Goal: Task Accomplishment & Management: Manage account settings

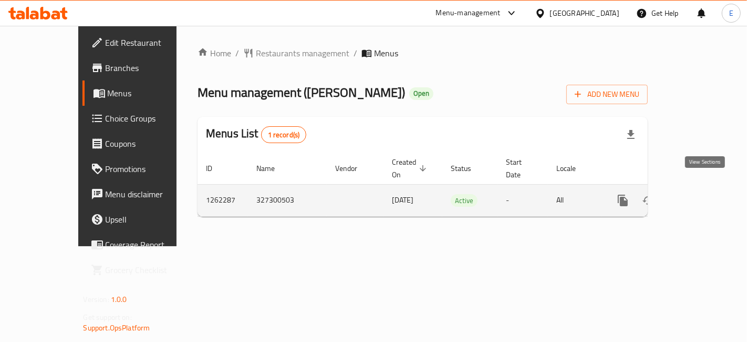
click at [702, 194] on icon "enhanced table" at bounding box center [698, 200] width 13 height 13
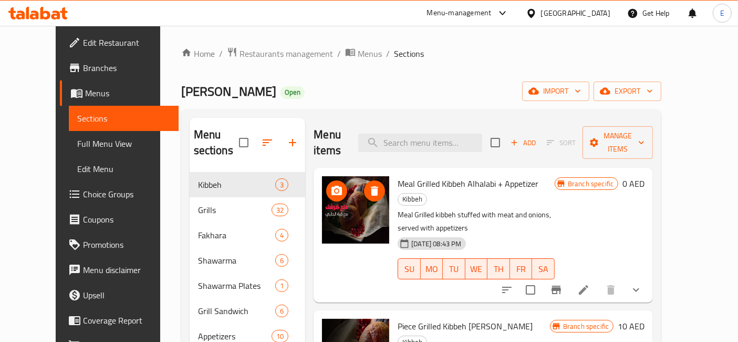
click at [336, 203] on img at bounding box center [355, 209] width 67 height 67
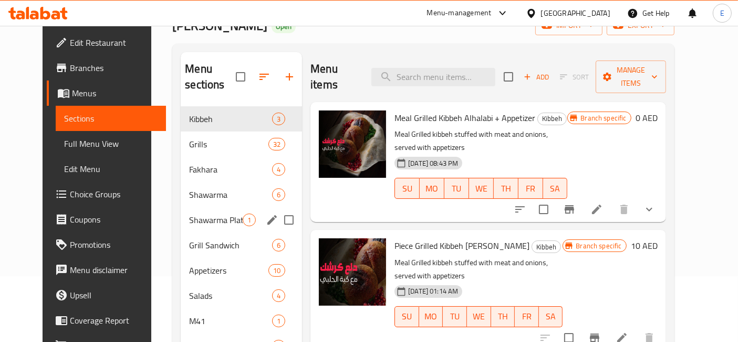
scroll to position [65, 0]
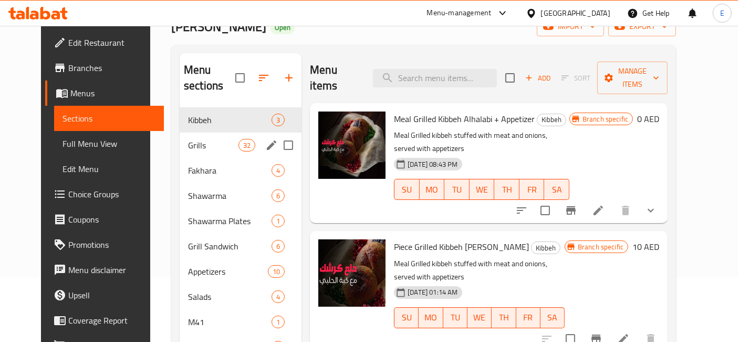
click at [188, 139] on span "Grills" at bounding box center [213, 145] width 50 height 13
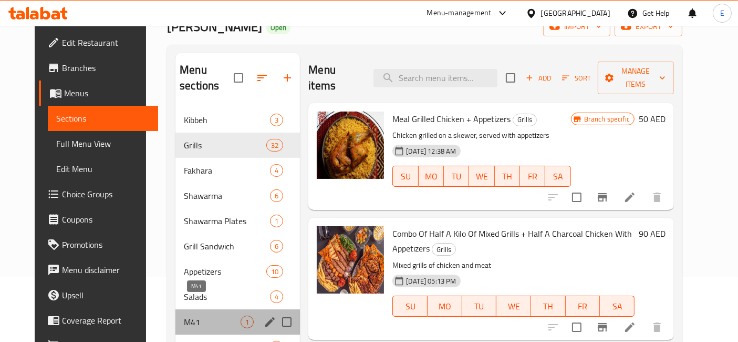
click at [184, 315] on span "M41" at bounding box center [212, 321] width 57 height 13
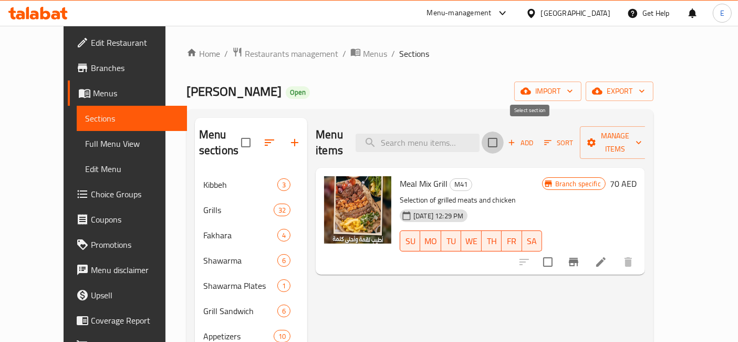
drag, startPoint x: 533, startPoint y: 133, endPoint x: 551, endPoint y: 35, distance: 99.4
click at [551, 35] on div "Home / Restaurants management / Menus / Sections [PERSON_NAME] Open import expo…" at bounding box center [420, 267] width 509 height 482
click at [535, 137] on span "Add" at bounding box center [520, 143] width 28 height 12
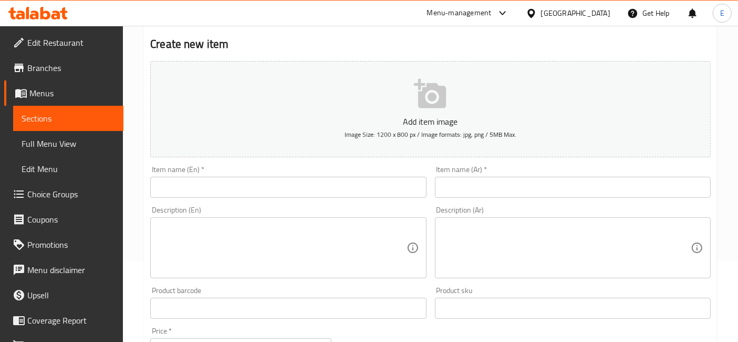
scroll to position [81, 0]
click at [198, 185] on input "text" at bounding box center [288, 186] width 276 height 21
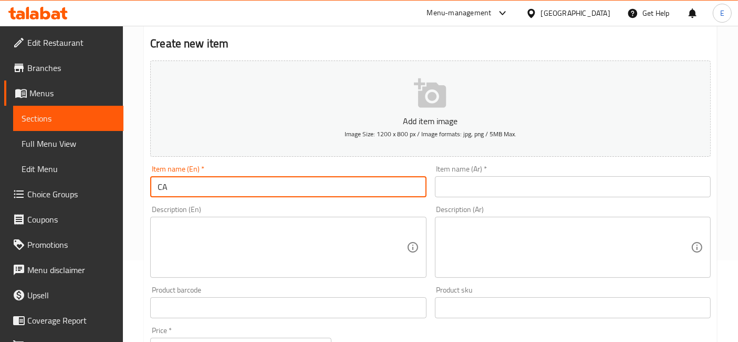
type input "C"
type input "Arabic chicken shawarma meal"
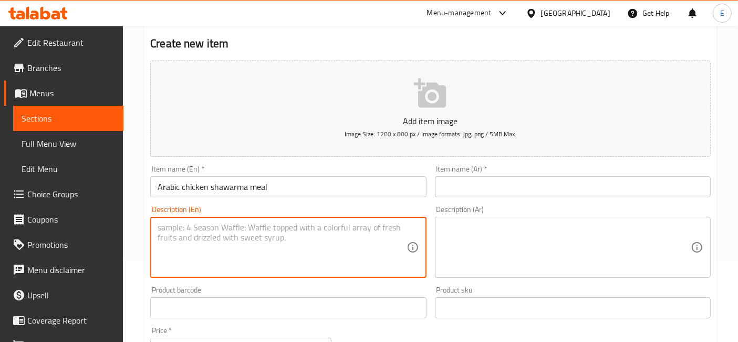
click at [213, 251] on textarea at bounding box center [282, 247] width 249 height 50
click at [226, 231] on textarea "Sliced chicken shawarama sandwich" at bounding box center [282, 247] width 249 height 50
click at [309, 229] on textarea "Sliced chicken shawarma sandwich" at bounding box center [282, 247] width 249 height 50
click at [326, 226] on textarea "Sliced chicken shawarma sandwich served with french fries and" at bounding box center [282, 247] width 249 height 50
click at [343, 229] on textarea "Sliced chicken shawarma sandwich served with french fries and" at bounding box center [282, 247] width 249 height 50
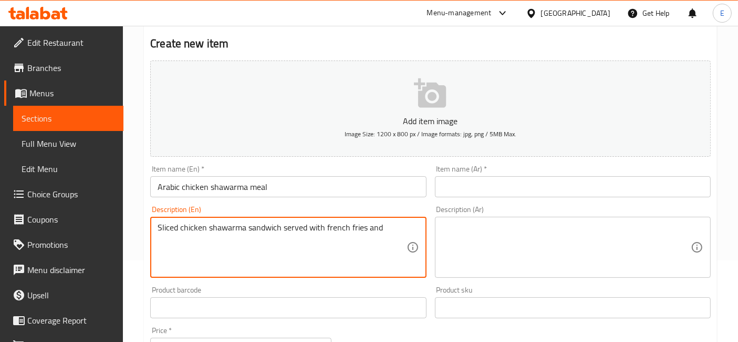
click at [344, 230] on textarea "Sliced chicken shawarma sandwich served with french fries and" at bounding box center [282, 247] width 249 height 50
click at [385, 231] on textarea "Sliced chicken shawarma sandwich served with French fries and" at bounding box center [282, 247] width 249 height 50
click at [393, 229] on textarea "Sliced chicken shawarma sandwich served with French fries , garlic and special …" at bounding box center [282, 247] width 249 height 50
click at [324, 242] on textarea "Sliced chicken shawarma sandwich served with French fries , garlic sauce and sp…" at bounding box center [282, 247] width 249 height 50
type textarea "Sliced chicken shawarma sandwich served with French fries , garlic sauce and sp…"
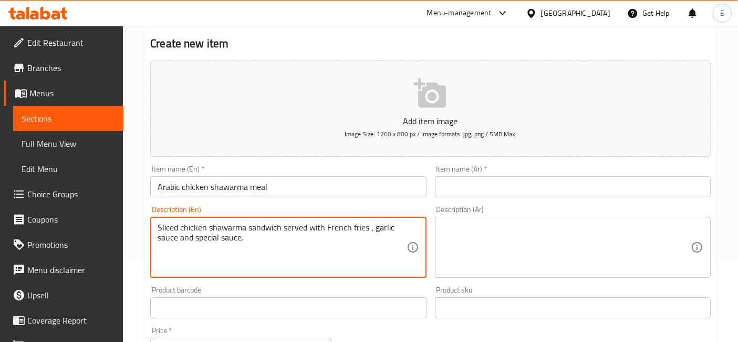
click at [256, 188] on input "Arabic chicken shawarma meal" at bounding box center [288, 186] width 276 height 21
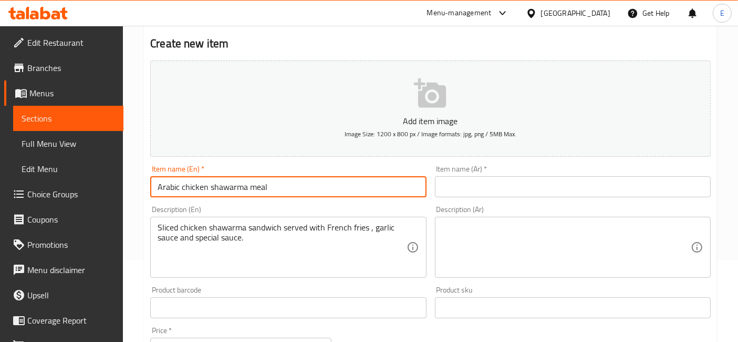
click at [256, 188] on input "Arabic chicken shawarma meal" at bounding box center [288, 186] width 276 height 21
click at [453, 187] on input "text" at bounding box center [573, 186] width 276 height 21
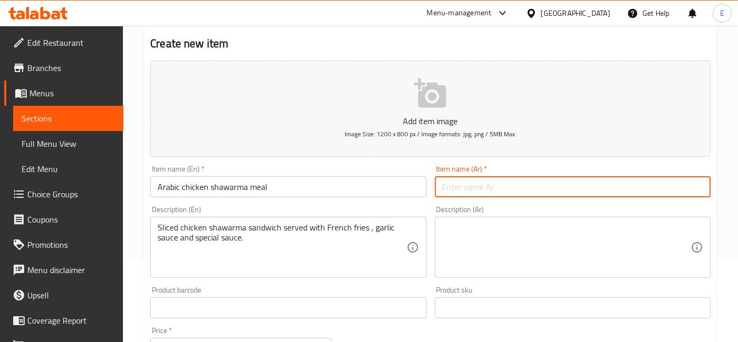
paste input "وجبة شاورما دجاج عربية"
type input "وجبة شاورما دجاج عربية"
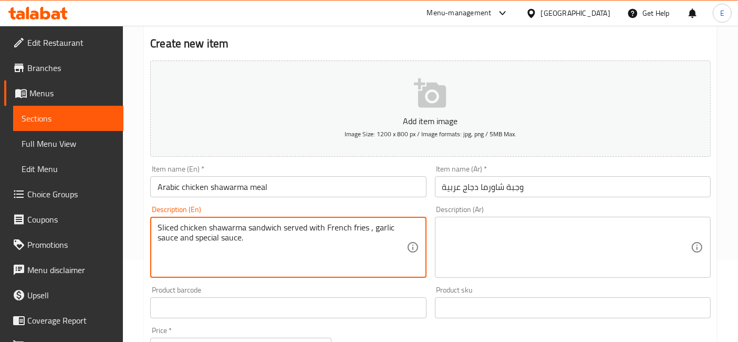
click at [272, 228] on textarea "Sliced chicken shawarma sandwich served with French fries , garlic sauce and sp…" at bounding box center [282, 247] width 249 height 50
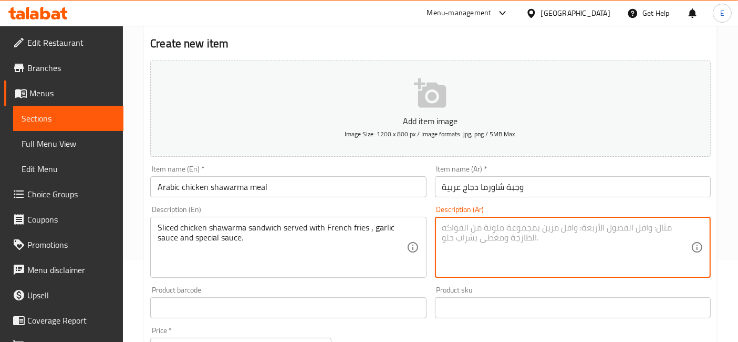
click at [445, 250] on textarea at bounding box center [566, 247] width 249 height 50
paste textarea "سندويتش شاورما دجاج مقطّع يُقدَّم مع بطاطس مقلية، صلصة الثوم، والصلصة الخاصة"
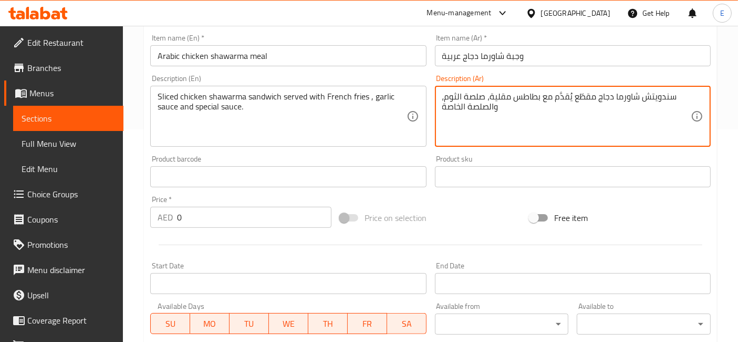
scroll to position [223, 0]
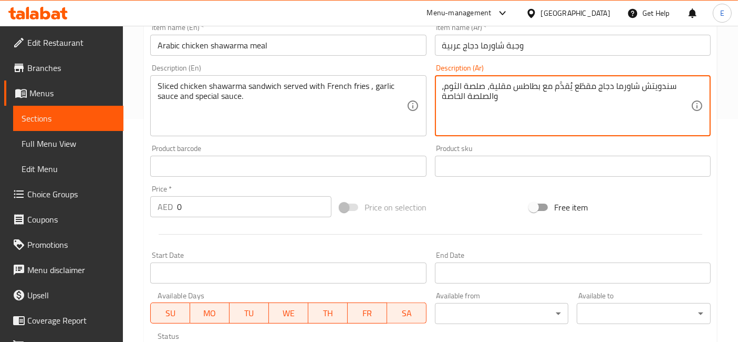
type textarea "سندويتش شاورما دجاج مقطّع يُقدَّم مع بطاطس مقلية، صلصة الثوم، والصلصة الخاصة"
click at [265, 207] on input "0" at bounding box center [254, 206] width 154 height 21
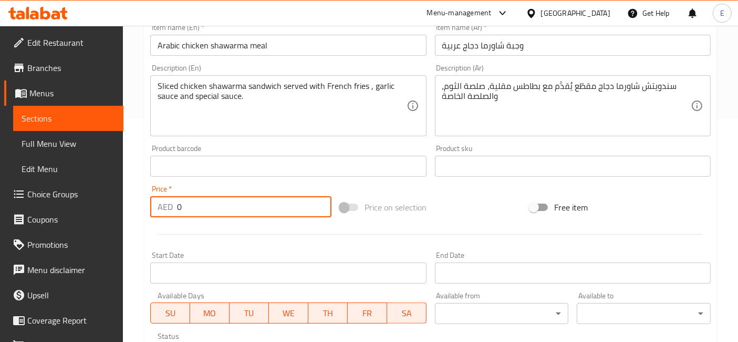
click at [265, 207] on input "0" at bounding box center [254, 206] width 154 height 21
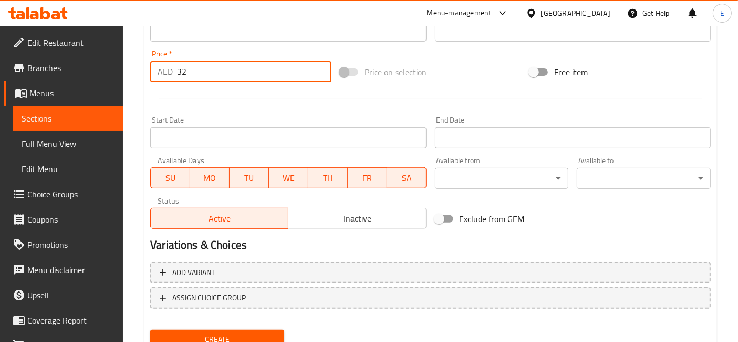
scroll to position [364, 0]
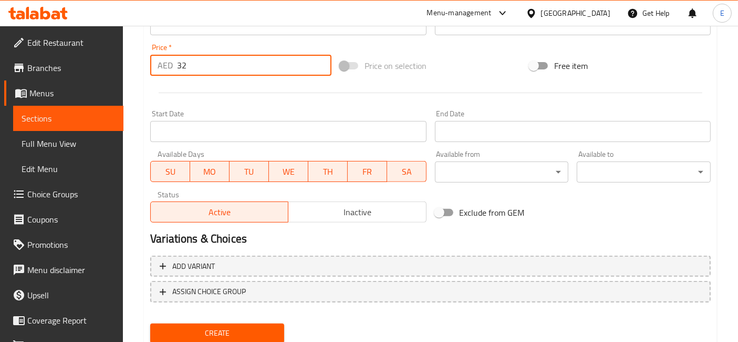
type input "32"
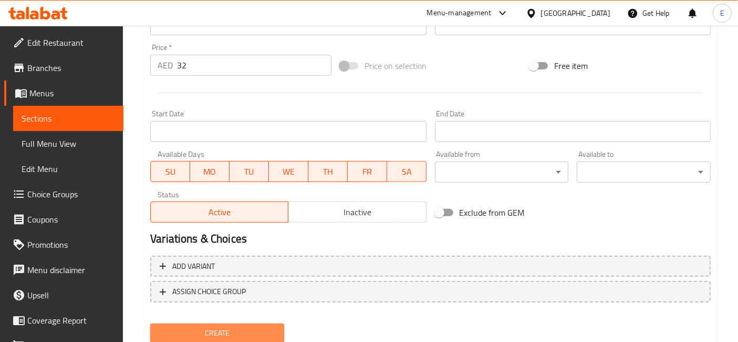
click at [232, 332] on span "Create" at bounding box center [217, 332] width 117 height 13
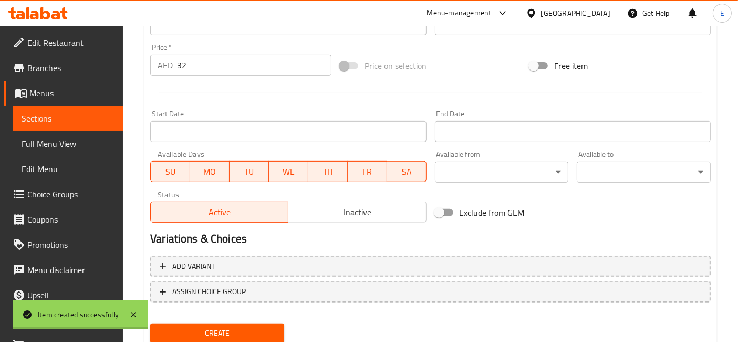
type input "0"
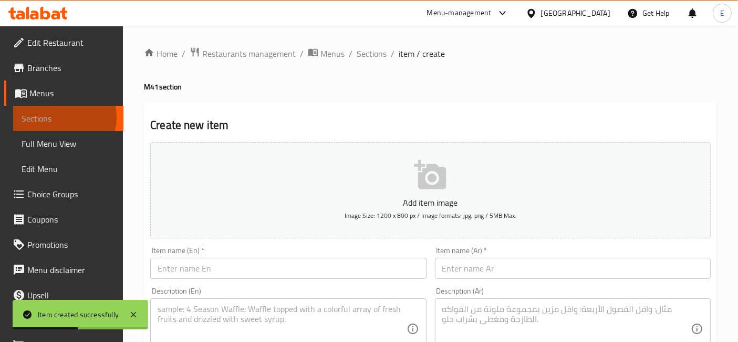
click at [59, 117] on span "Sections" at bounding box center [69, 118] width 94 height 13
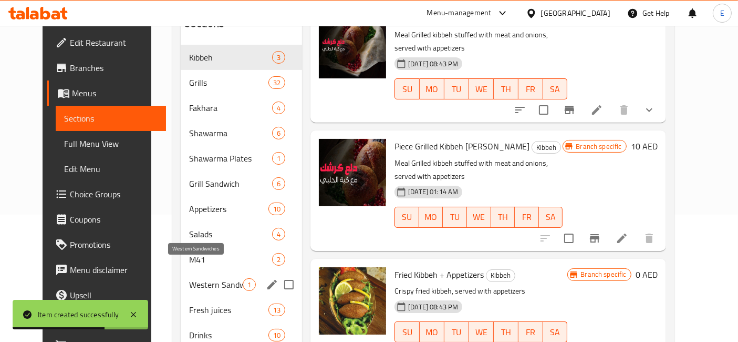
scroll to position [129, 0]
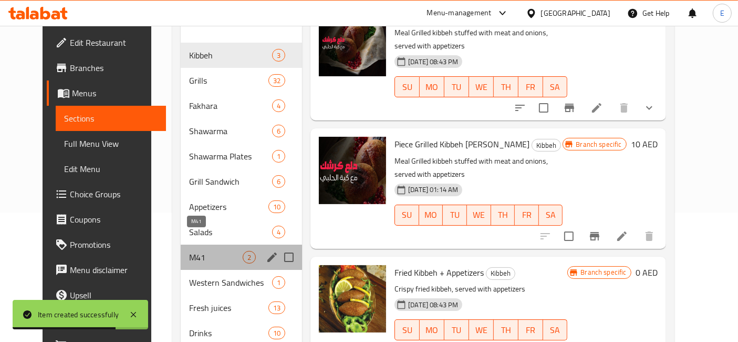
click at [195, 251] on span "M41" at bounding box center [216, 257] width 54 height 13
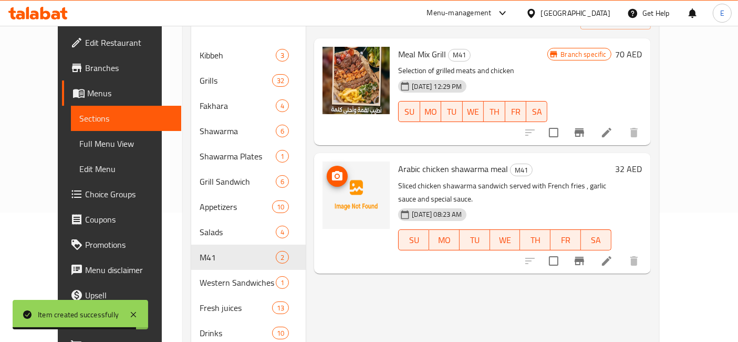
click at [331, 170] on icon "upload picture" at bounding box center [337, 176] width 13 height 13
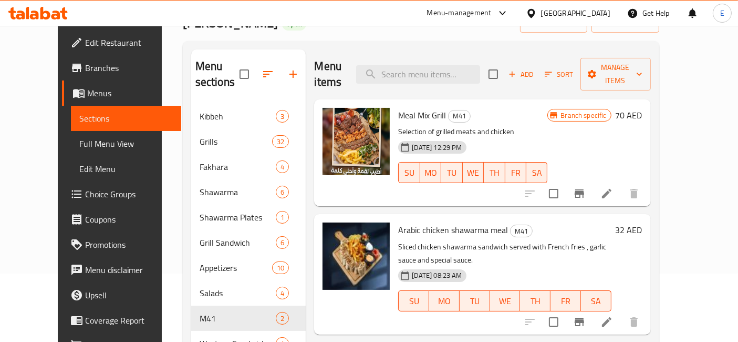
scroll to position [67, 0]
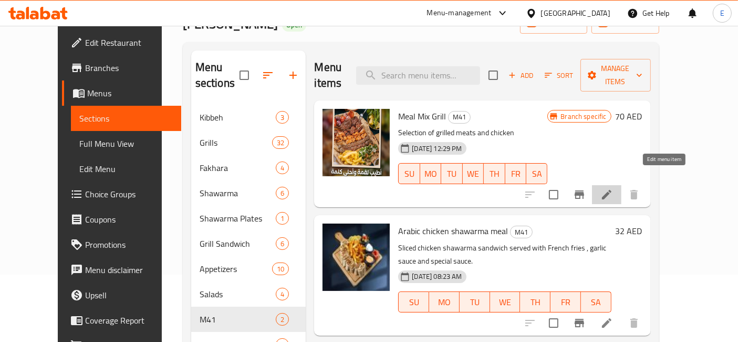
click at [612, 190] on icon at bounding box center [606, 194] width 9 height 9
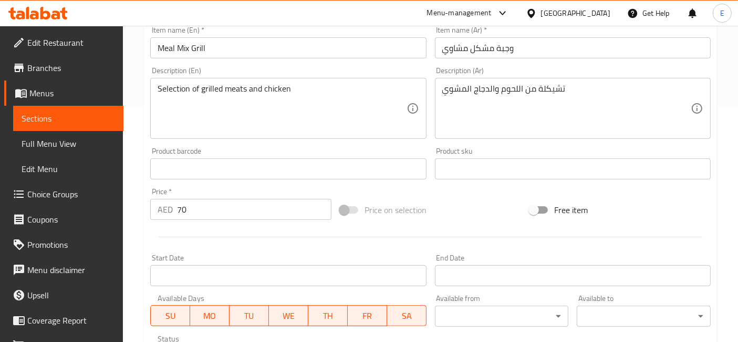
scroll to position [236, 0]
click at [241, 208] on input "70" at bounding box center [254, 208] width 154 height 21
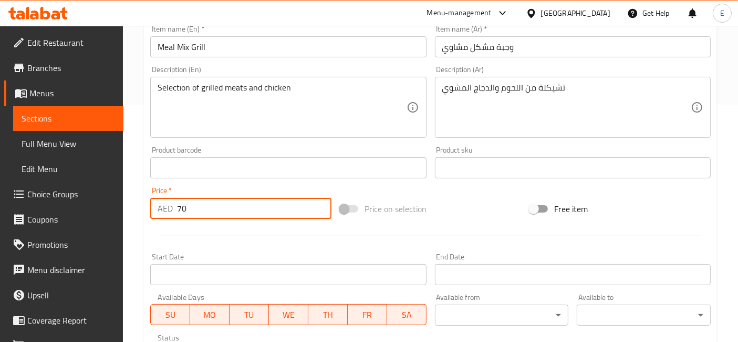
click at [241, 208] on input "70" at bounding box center [254, 208] width 154 height 21
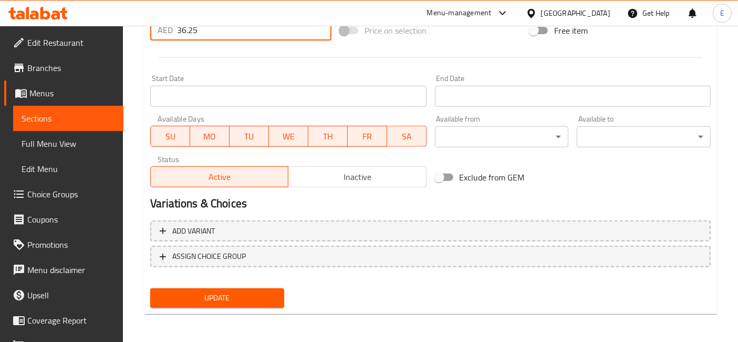
type input "36.25"
click at [234, 298] on span "Update" at bounding box center [217, 297] width 117 height 13
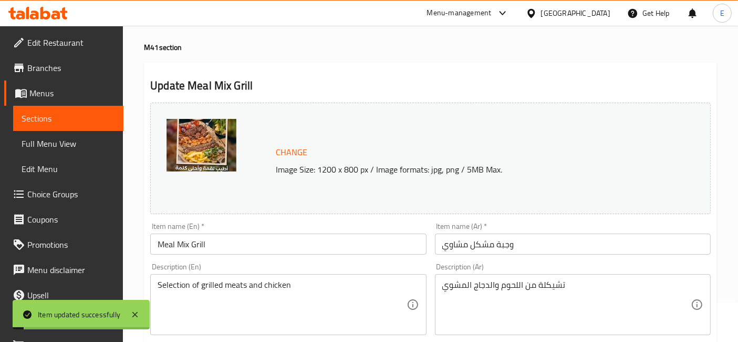
scroll to position [0, 0]
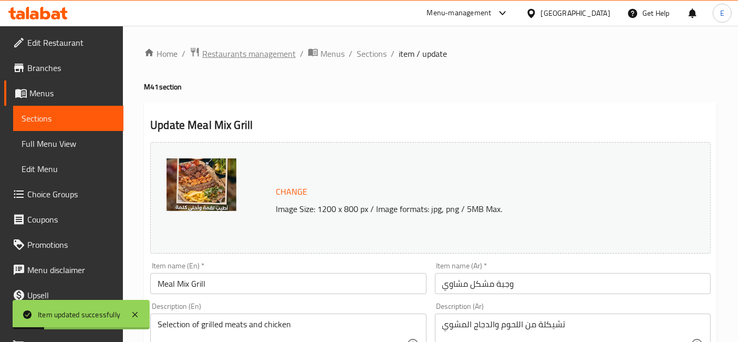
click at [277, 53] on span "Restaurants management" at bounding box center [249, 53] width 94 height 13
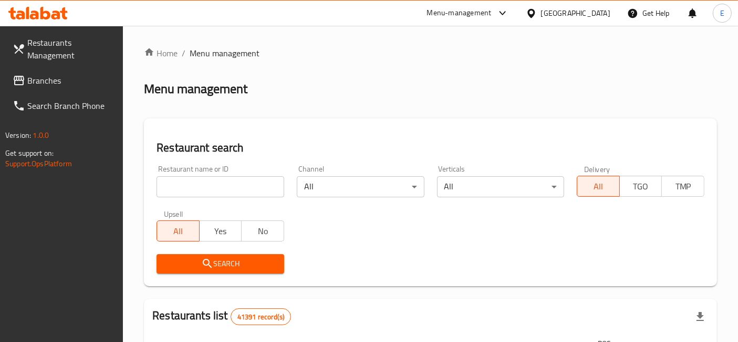
click at [238, 188] on input "search" at bounding box center [221, 186] width 128 height 21
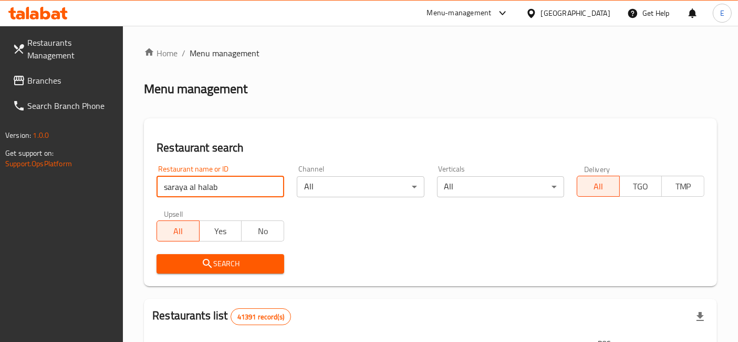
click button "Search" at bounding box center [221, 263] width 128 height 19
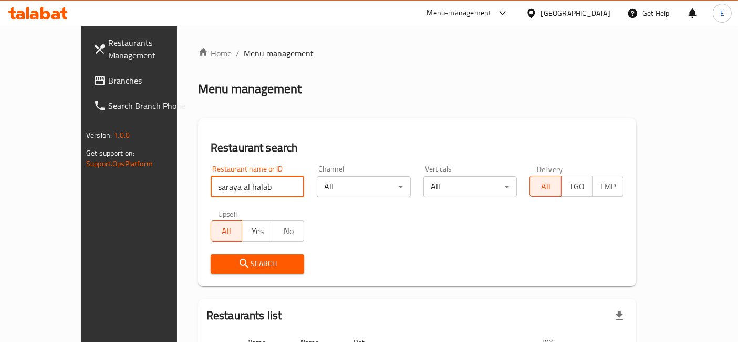
scroll to position [87, 0]
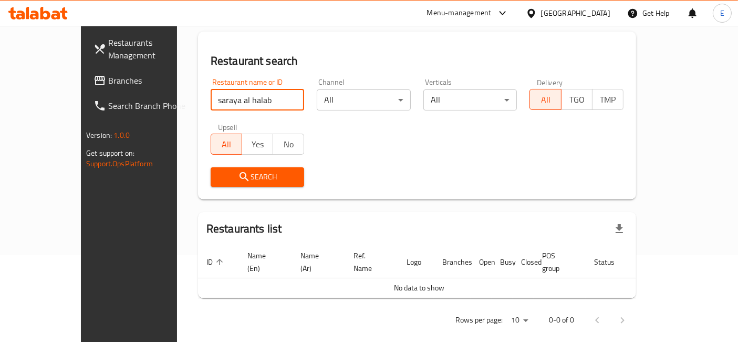
click at [216, 96] on input "saraya al halab" at bounding box center [258, 99] width 94 height 21
type input "saraya al"
click button "Search" at bounding box center [258, 176] width 94 height 19
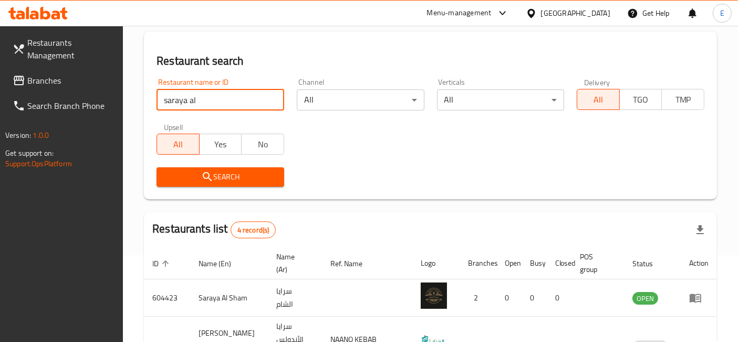
scroll to position [256, 0]
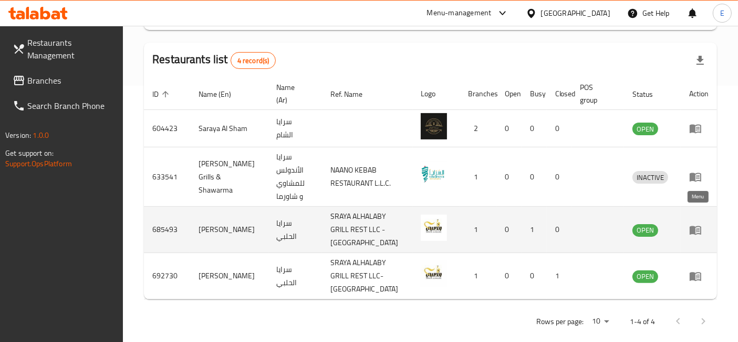
click at [695, 225] on icon "enhanced table" at bounding box center [696, 229] width 12 height 9
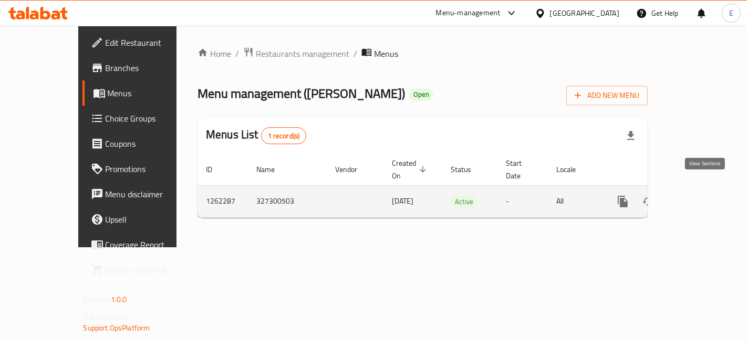
click at [697, 189] on link "enhanced table" at bounding box center [698, 201] width 25 height 25
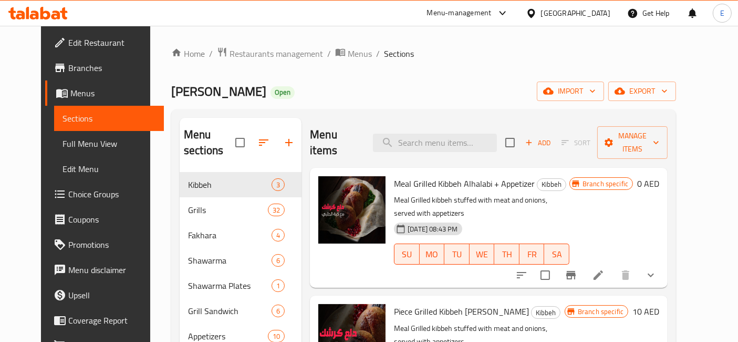
scroll to position [150, 0]
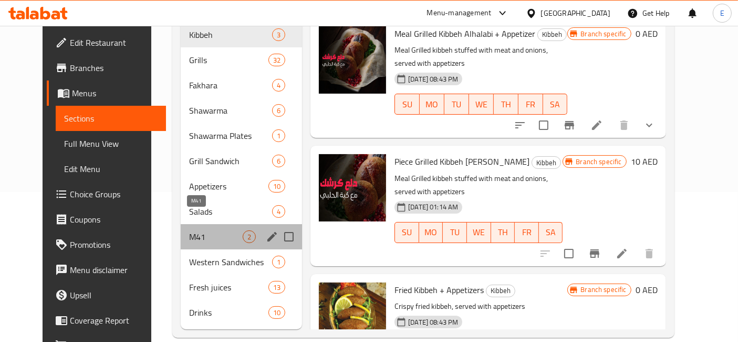
click at [190, 230] on span "M41" at bounding box center [216, 236] width 54 height 13
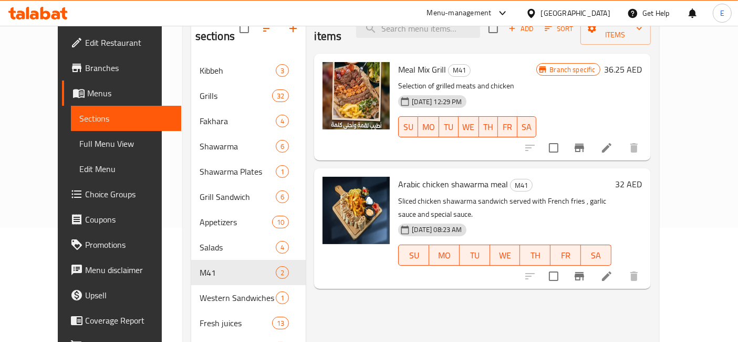
scroll to position [79, 0]
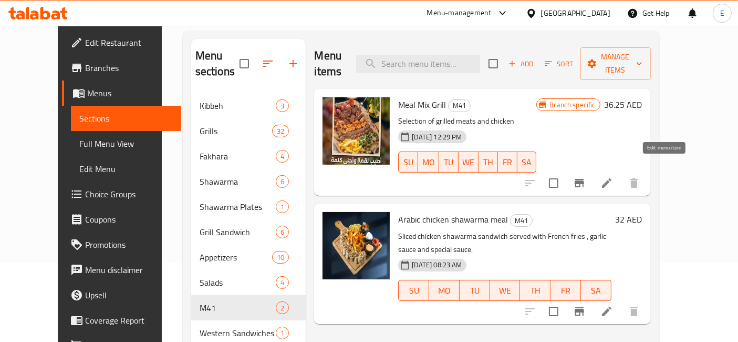
click at [612, 178] on icon at bounding box center [606, 182] width 9 height 9
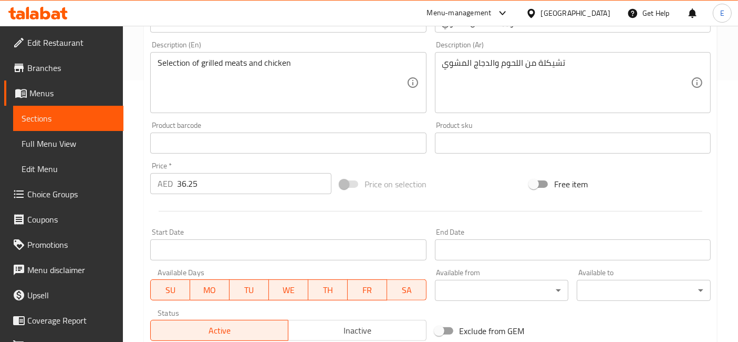
scroll to position [261, 0]
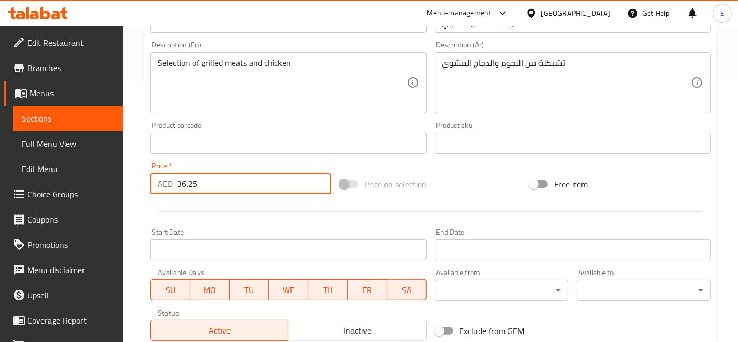
click at [228, 180] on input "36.25" at bounding box center [254, 183] width 154 height 21
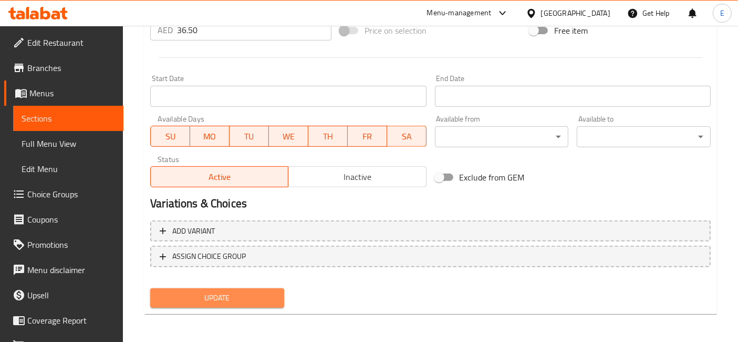
click at [229, 295] on span "Update" at bounding box center [217, 297] width 117 height 13
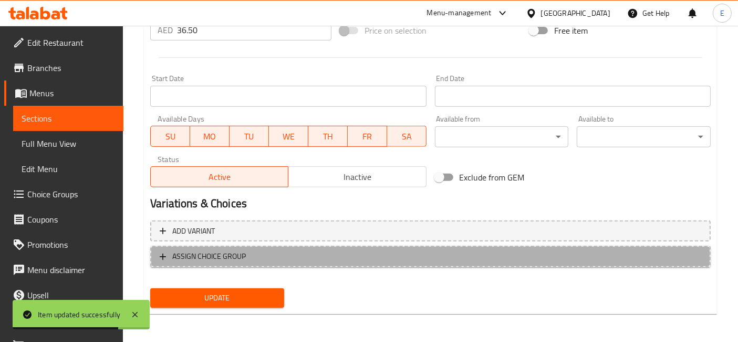
click at [398, 257] on span "ASSIGN CHOICE GROUP" at bounding box center [431, 256] width 542 height 13
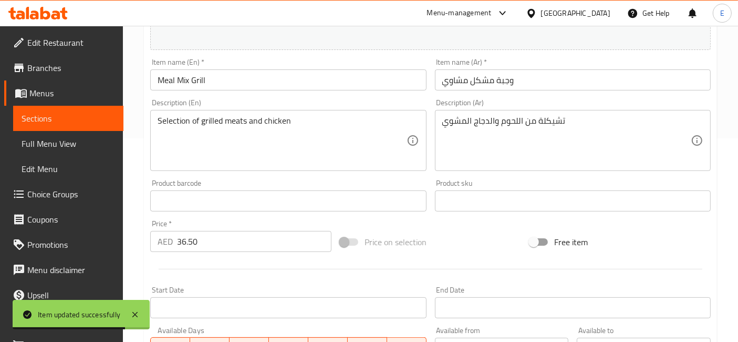
scroll to position [202, 0]
click at [234, 238] on input "36.50" at bounding box center [254, 242] width 154 height 21
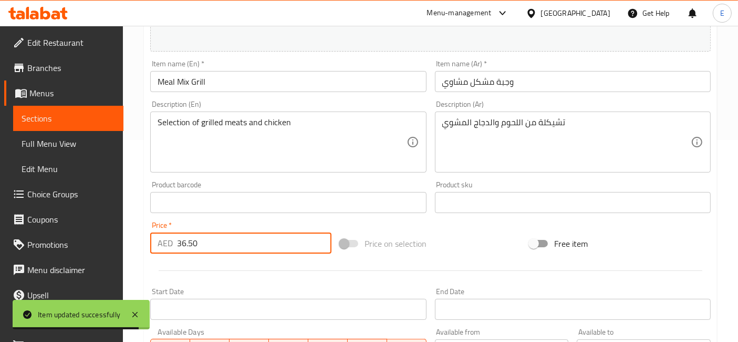
click at [234, 238] on input "36.50" at bounding box center [254, 242] width 154 height 21
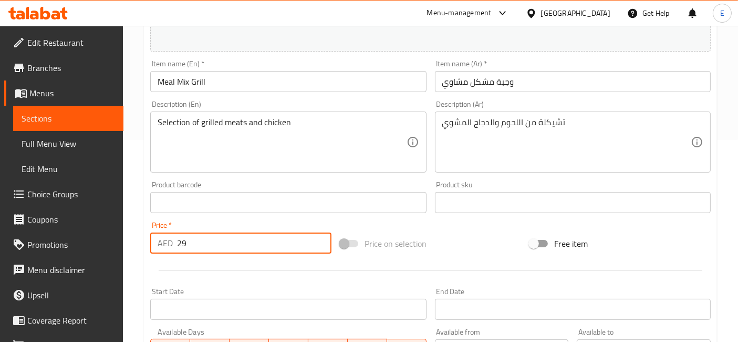
scroll to position [432, 0]
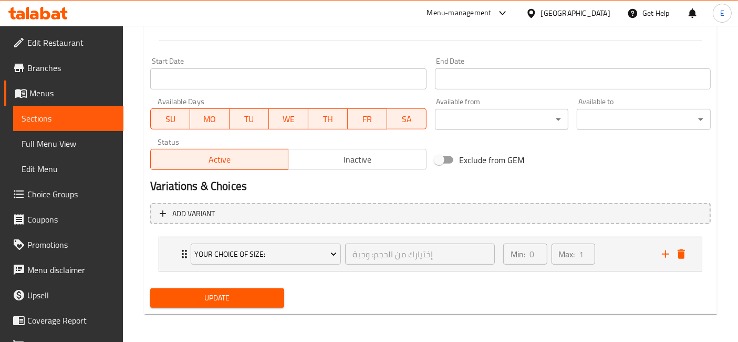
type input "29"
click at [219, 296] on span "Update" at bounding box center [217, 297] width 117 height 13
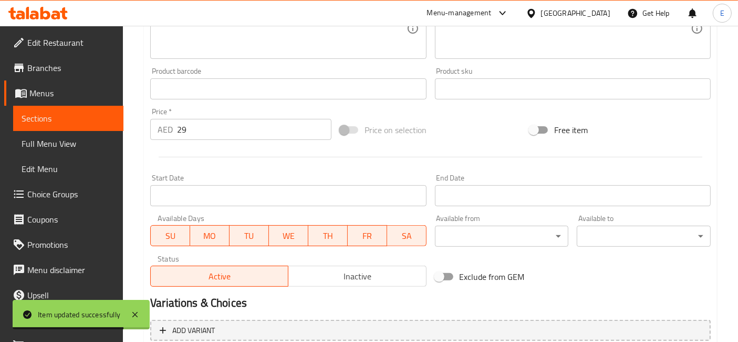
scroll to position [0, 0]
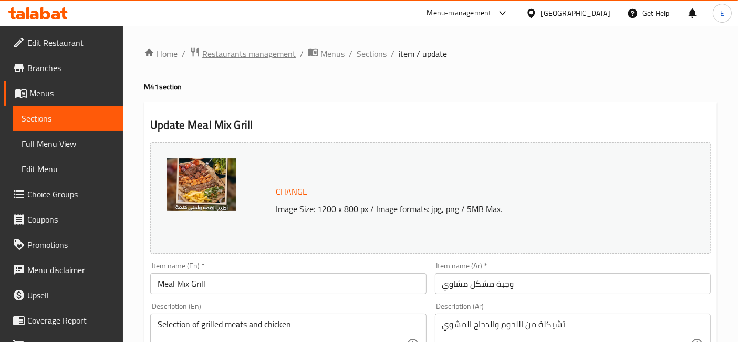
click at [276, 53] on span "Restaurants management" at bounding box center [249, 53] width 94 height 13
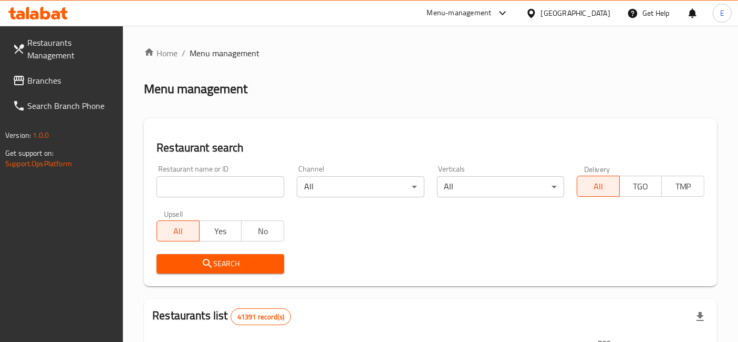
click at [257, 182] on input "search" at bounding box center [221, 186] width 128 height 21
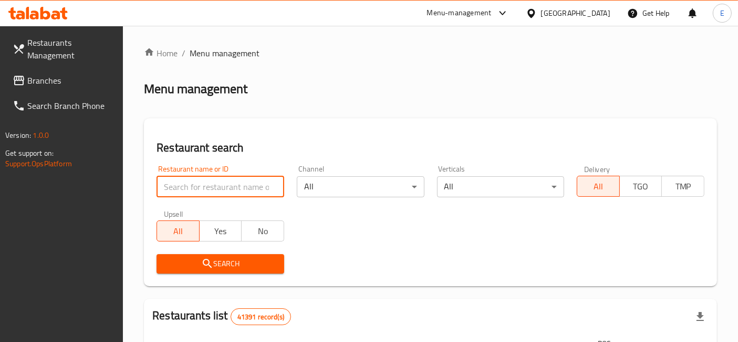
click at [382, 260] on div "Search" at bounding box center [430, 263] width 561 height 32
click at [270, 185] on input "search" at bounding box center [221, 186] width 128 height 21
type input "kreich"
click button "Search" at bounding box center [221, 263] width 128 height 19
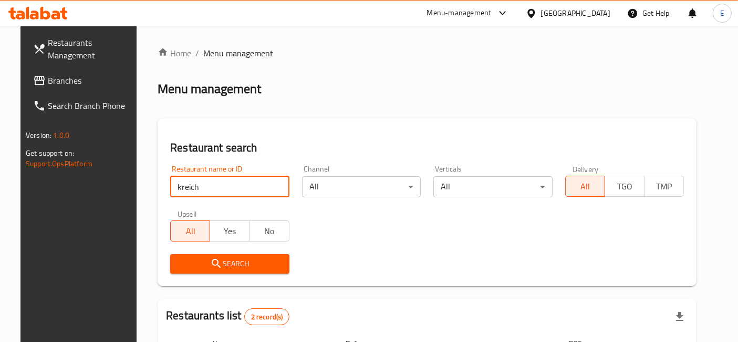
scroll to position [155, 0]
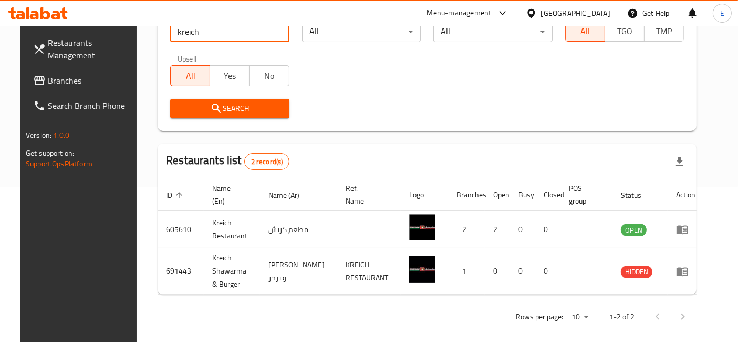
click at [273, 30] on input "kreich" at bounding box center [229, 31] width 119 height 21
click at [242, 36] on input "search" at bounding box center [229, 31] width 119 height 21
type input "fish market"
click button "Search" at bounding box center [229, 108] width 119 height 19
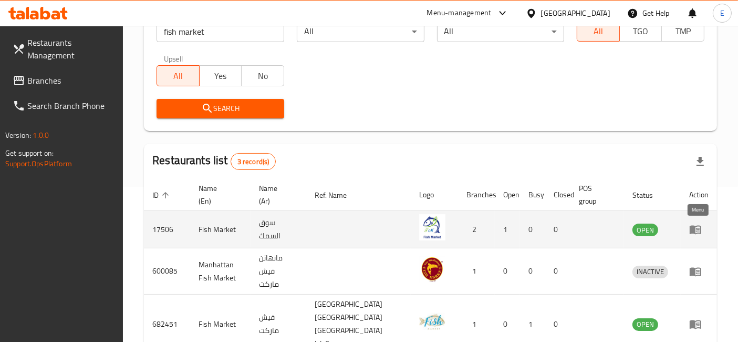
click at [700, 231] on icon "enhanced table" at bounding box center [696, 229] width 12 height 9
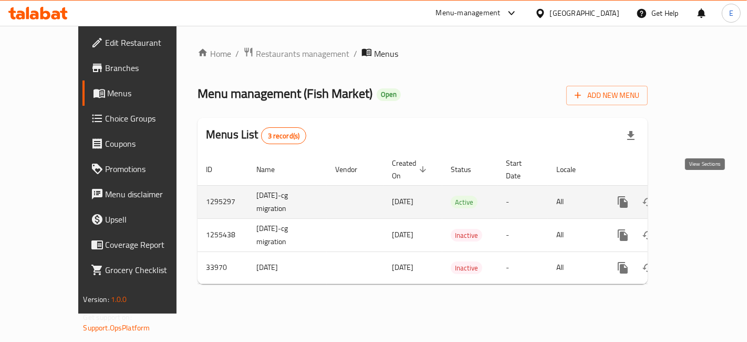
click at [700, 195] on icon "enhanced table" at bounding box center [698, 201] width 13 height 13
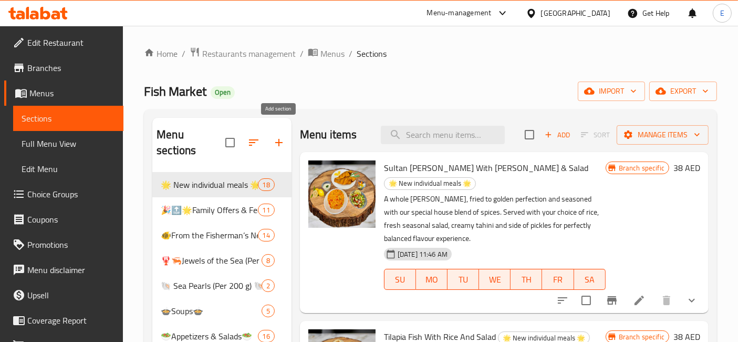
click at [278, 139] on icon "button" at bounding box center [278, 142] width 7 height 7
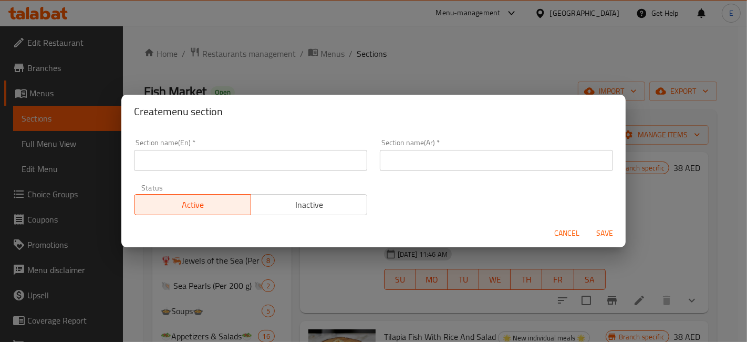
click at [338, 160] on input "text" at bounding box center [250, 160] width 233 height 21
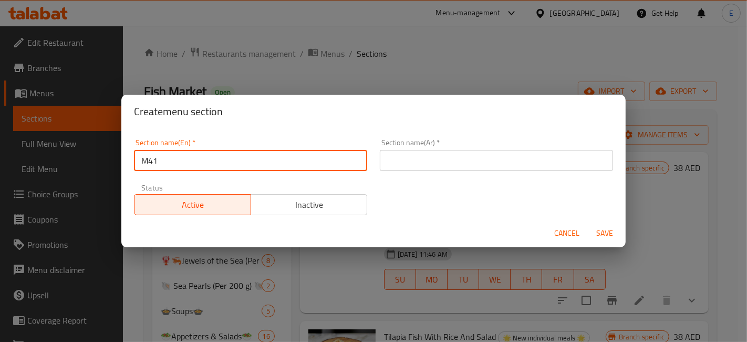
type input "M41"
click at [479, 152] on input "text" at bounding box center [496, 160] width 233 height 21
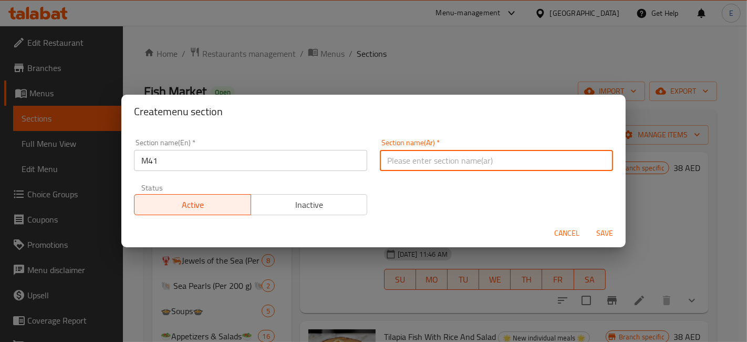
type input "وجبة الشخص الواحد"
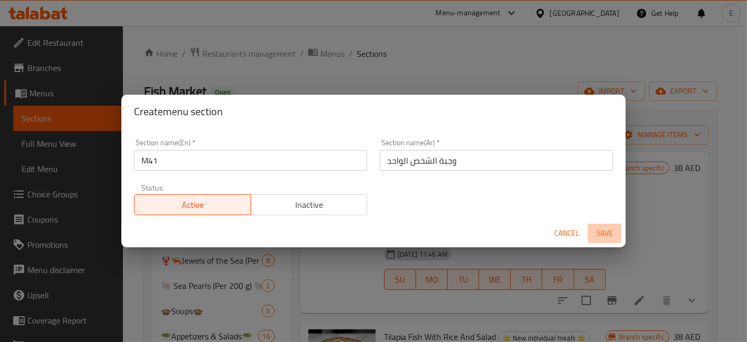
click at [606, 234] on span "Save" at bounding box center [604, 232] width 25 height 13
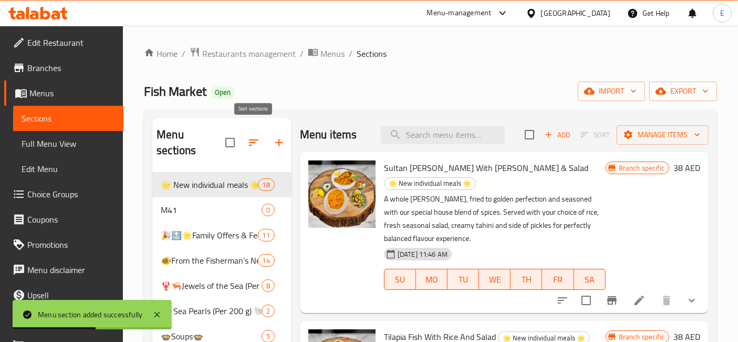
click at [251, 136] on icon "button" at bounding box center [253, 142] width 13 height 13
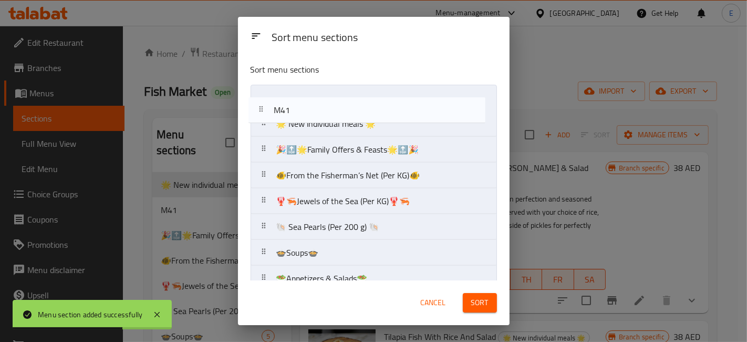
drag, startPoint x: 381, startPoint y: 125, endPoint x: 378, endPoint y: 101, distance: 24.3
click at [378, 101] on nav "🌟 New individual meals 🌟 M41 🎉🔝🌟Family Offers & Feasts🌟🔝🎉 🐠From the Fisherman’s…" at bounding box center [374, 265] width 246 height 361
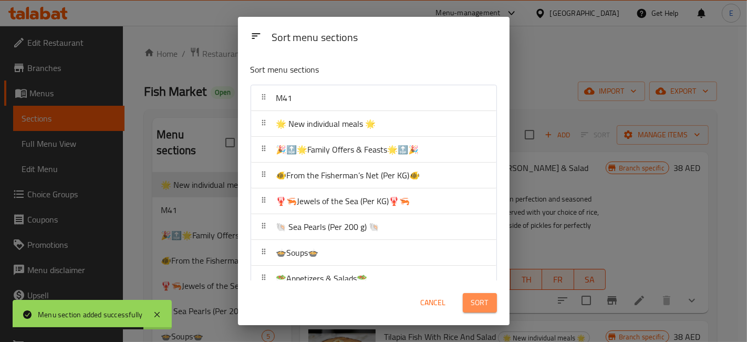
click at [484, 304] on span "Sort" at bounding box center [479, 302] width 17 height 13
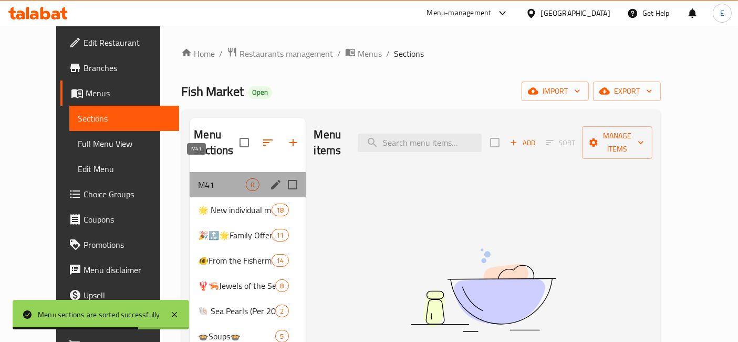
click at [199, 178] on span "M41" at bounding box center [222, 184] width 48 height 13
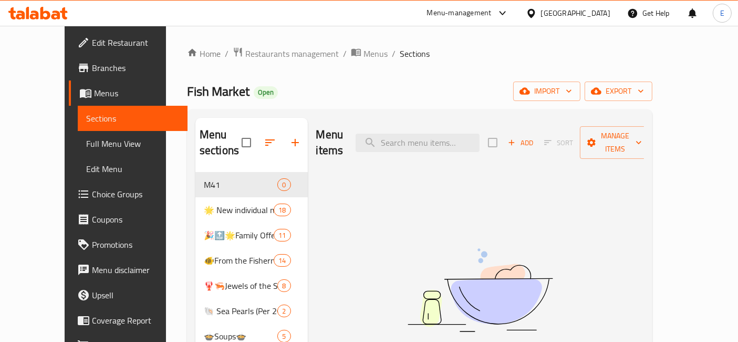
click at [515, 140] on icon "button" at bounding box center [512, 143] width 6 height 6
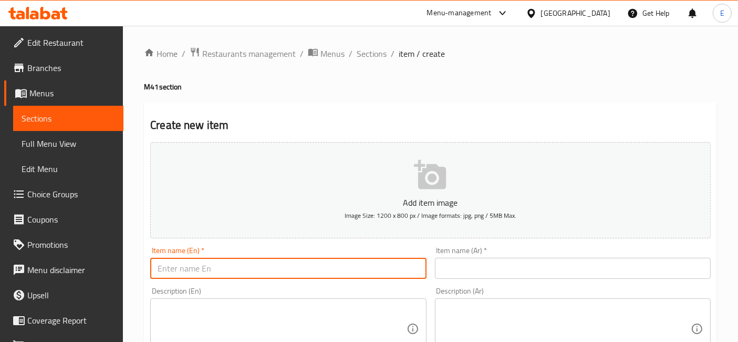
click at [234, 262] on input "text" at bounding box center [288, 267] width 276 height 21
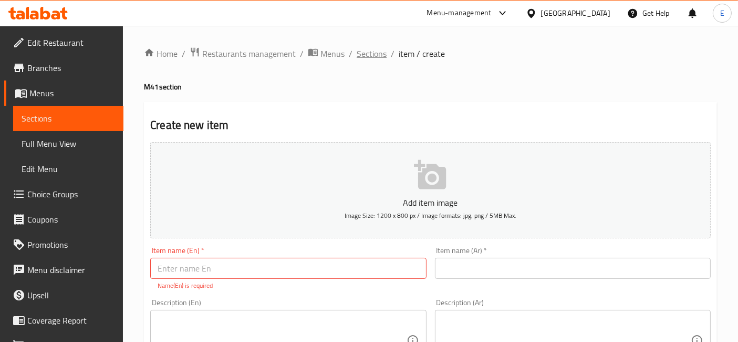
click at [368, 52] on span "Sections" at bounding box center [372, 53] width 30 height 13
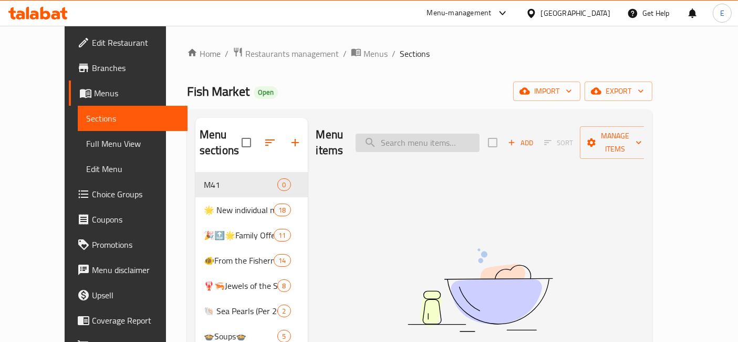
click at [414, 136] on input "search" at bounding box center [418, 142] width 124 height 18
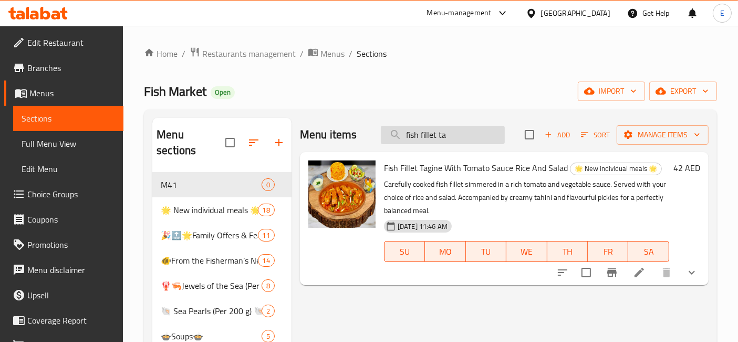
click at [429, 140] on input "fish fillet ta" at bounding box center [443, 135] width 124 height 18
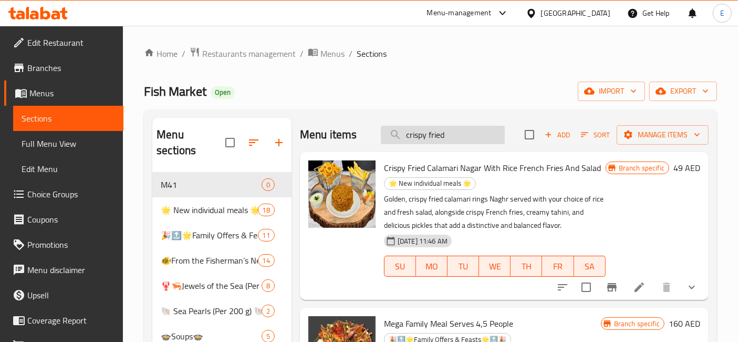
click at [454, 136] on input "crispy fried" at bounding box center [443, 135] width 124 height 18
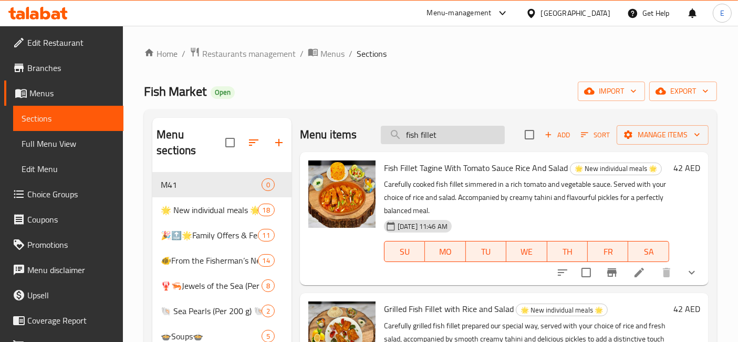
click at [420, 140] on input "fish fillet" at bounding box center [443, 135] width 124 height 18
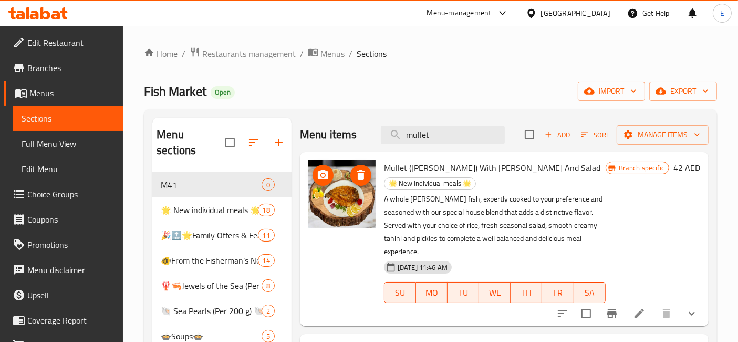
type input "mullet"
click at [440, 131] on input "mullet" at bounding box center [443, 135] width 124 height 18
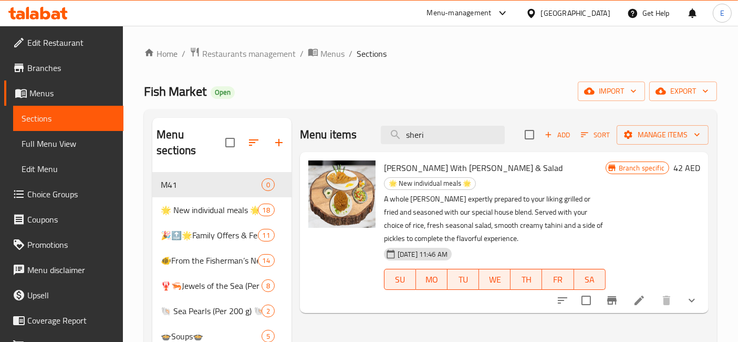
type input "sheri"
click at [645, 294] on icon at bounding box center [639, 300] width 13 height 13
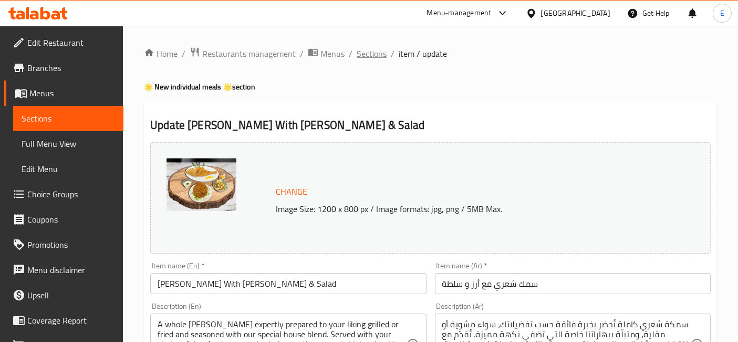
click at [369, 53] on span "Sections" at bounding box center [372, 53] width 30 height 13
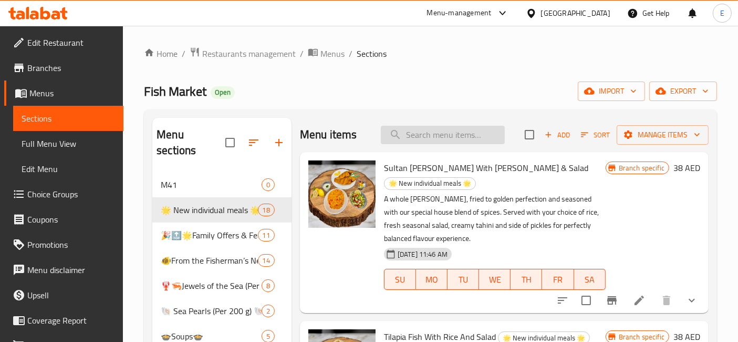
click at [419, 139] on input "search" at bounding box center [443, 135] width 124 height 18
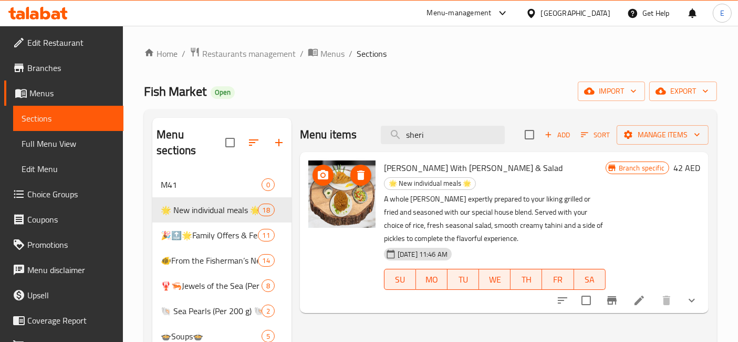
click at [344, 205] on img at bounding box center [341, 193] width 67 height 67
click at [420, 133] on input "sheri" at bounding box center [443, 135] width 124 height 18
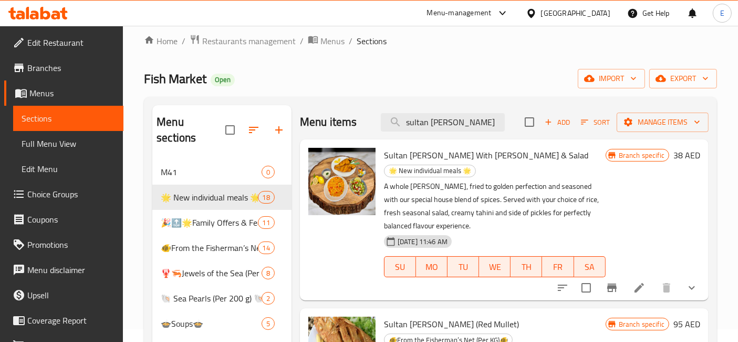
scroll to position [14, 0]
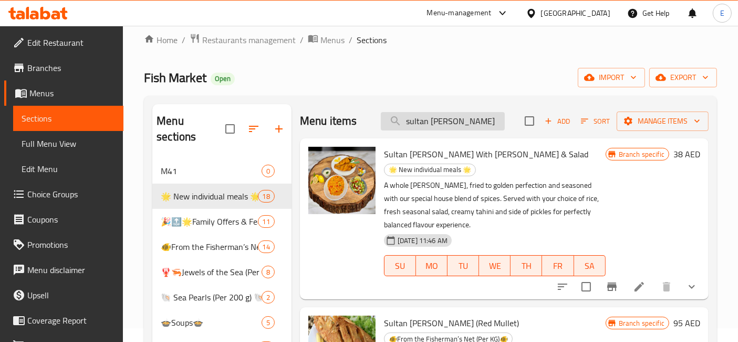
click at [411, 122] on input "sultan [PERSON_NAME]" at bounding box center [443, 121] width 124 height 18
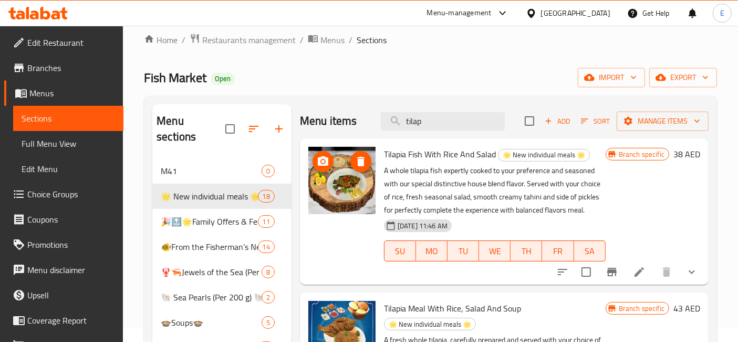
type input "tilap"
click at [342, 200] on img at bounding box center [341, 180] width 67 height 67
click at [477, 118] on input "tilap" at bounding box center [443, 121] width 124 height 18
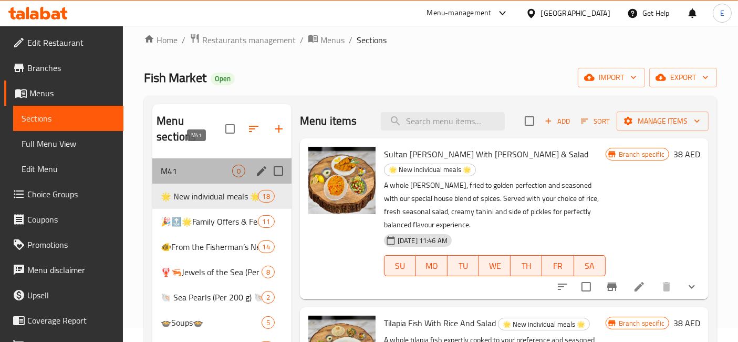
click at [190, 164] on span "M41" at bounding box center [196, 170] width 71 height 13
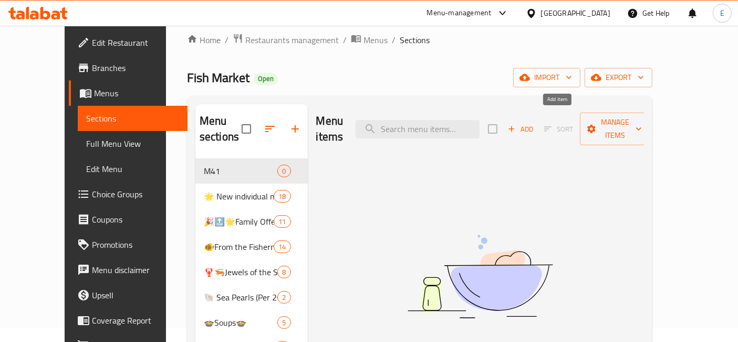
click at [535, 123] on span "Add" at bounding box center [520, 129] width 28 height 12
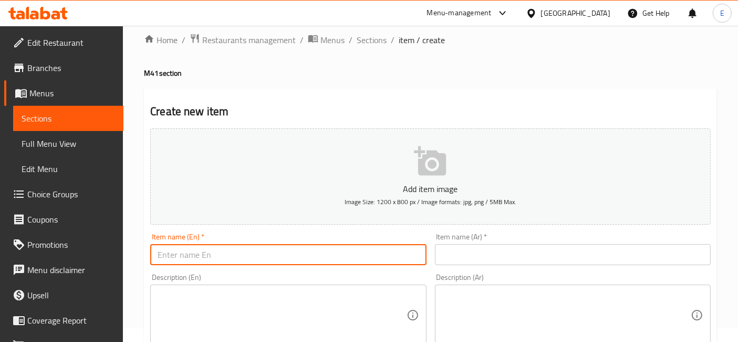
click at [303, 256] on input "text" at bounding box center [288, 254] width 276 height 21
type input "Fish Fillet tagine with Tomato sauce"
click at [249, 313] on textarea at bounding box center [282, 315] width 249 height 50
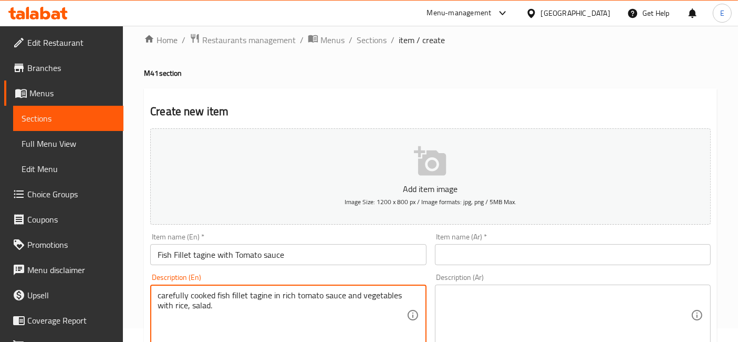
click at [193, 307] on textarea "carefully cooked fish fillet tagine in rich tomato sauce and vegetables with ri…" at bounding box center [282, 315] width 249 height 50
click at [190, 307] on textarea "carefully cooked fish fillet tagine in rich tomato sauce and vegetables with ri…" at bounding box center [282, 315] width 249 height 50
click at [184, 294] on textarea "carefully cooked fish fillet tagine in rich tomato sauce and vegetables with ri…" at bounding box center [282, 315] width 249 height 50
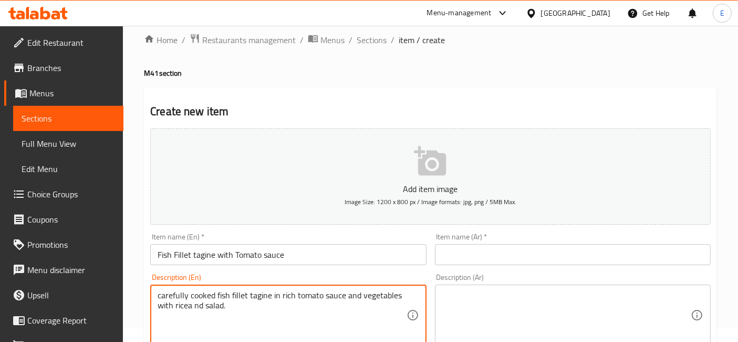
type textarea "carefully cooked fish fillet tagine in rich tomato sauce and vegetables with ri…"
click at [475, 290] on textarea at bounding box center [566, 315] width 249 height 50
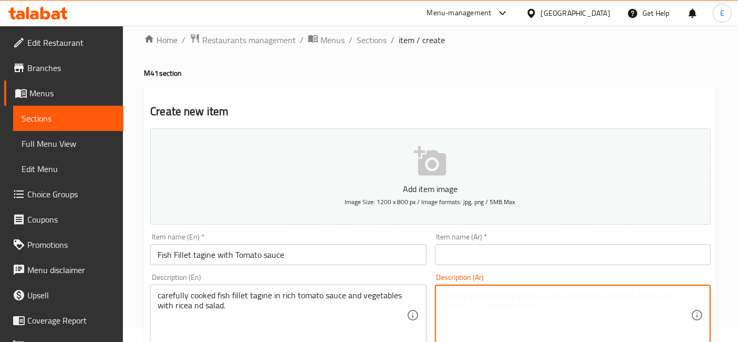
paste textarea "طاجن فيليه سمك مطهو بعناية في صلصة طماطم غنية مع الخضار، يُقدَّم مع الأرز والسل…"
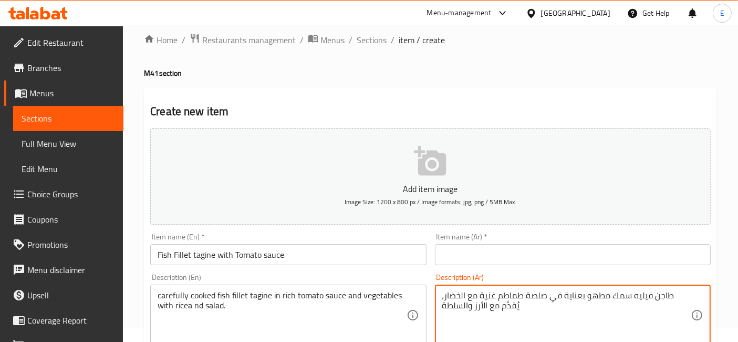
type textarea "طاجن فيليه سمك مطهو بعناية في صلصة طماطم غنية مع الخضار، يُقدَّم مع الأرز والسل…"
click at [462, 247] on input "text" at bounding box center [573, 254] width 276 height 21
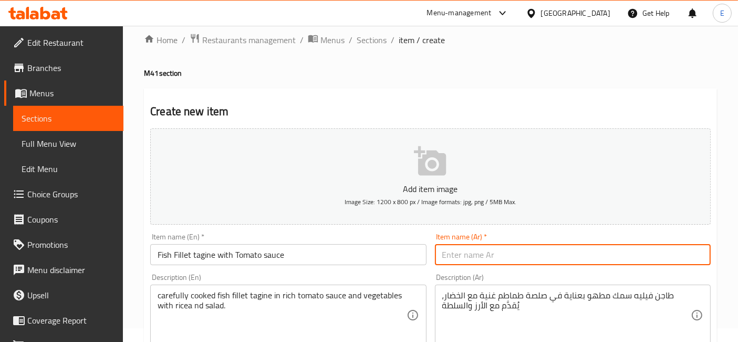
click at [251, 253] on input "Fish Fillet tagine with Tomato sauce" at bounding box center [288, 254] width 276 height 21
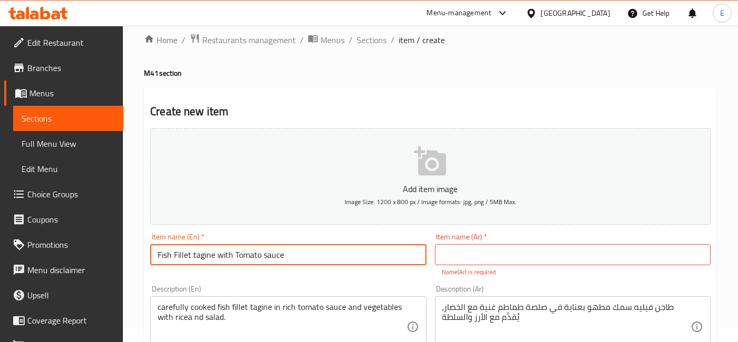
click at [251, 253] on input "Fish Fillet tagine with Tomato sauce" at bounding box center [288, 254] width 276 height 21
click at [470, 251] on input "text" at bounding box center [573, 254] width 276 height 21
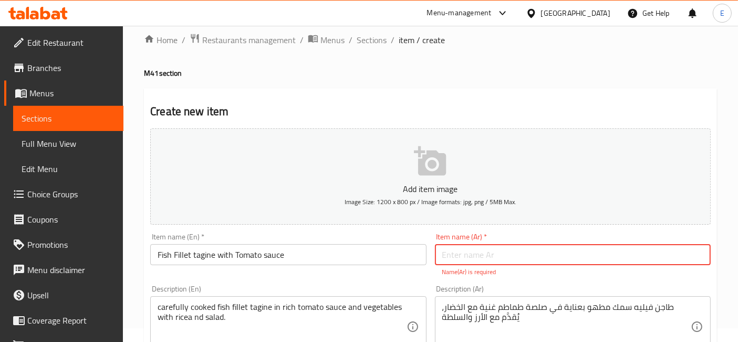
paste input "طاجن فيليه سمك بصلصة الطماطم"
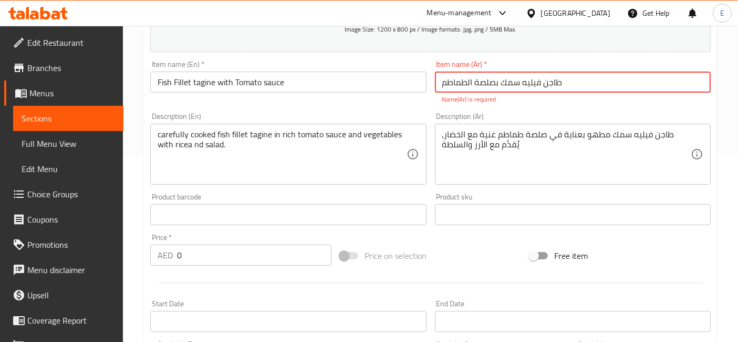
scroll to position [264, 0]
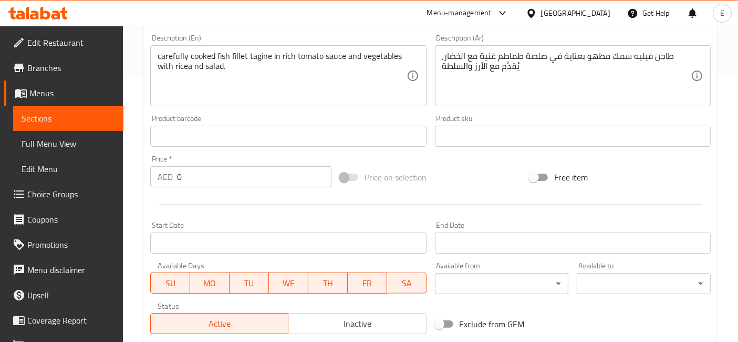
type input "طاجن فيليه سمك بصلصة الطماطم"
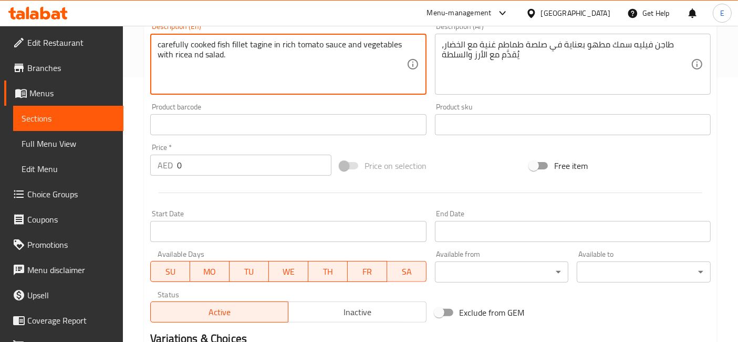
click at [187, 58] on textarea "carefully cooked fish fillet tagine in rich tomato sauce and vegetables with ri…" at bounding box center [282, 64] width 249 height 50
click at [197, 58] on textarea "carefully cooked fish fillet tagine in rich tomato sauce and vegetables with ri…" at bounding box center [282, 64] width 249 height 50
type textarea "carefully cooked fish fillet tagine in rich tomato sauce and vegetables with ri…"
click at [201, 166] on input "0" at bounding box center [254, 164] width 154 height 21
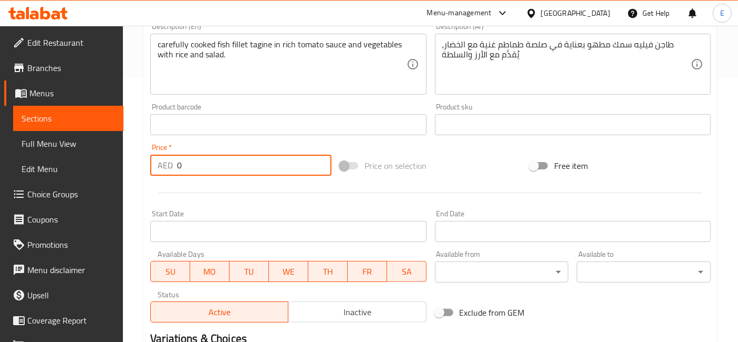
click at [201, 166] on input "0" at bounding box center [254, 164] width 154 height 21
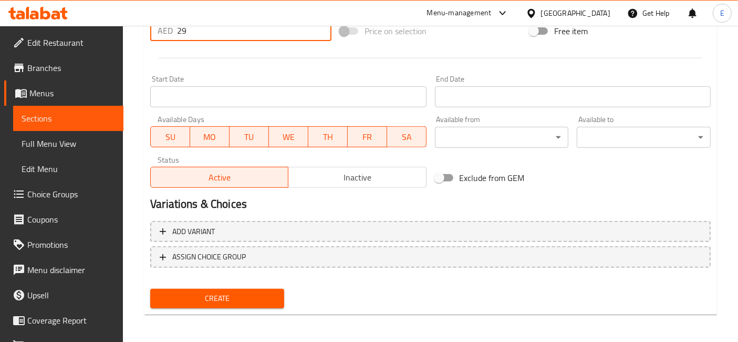
type input "29"
click at [224, 300] on span "Create" at bounding box center [217, 298] width 117 height 13
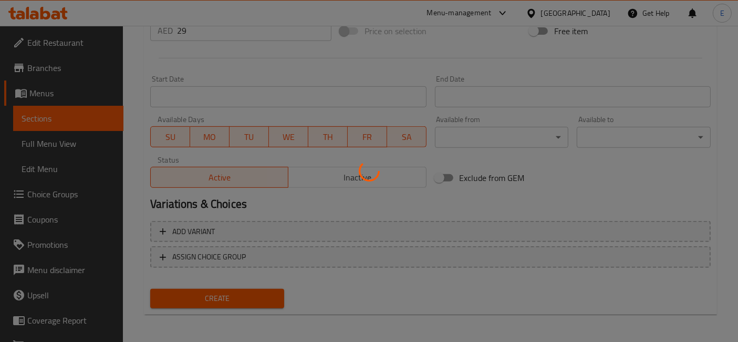
type input "0"
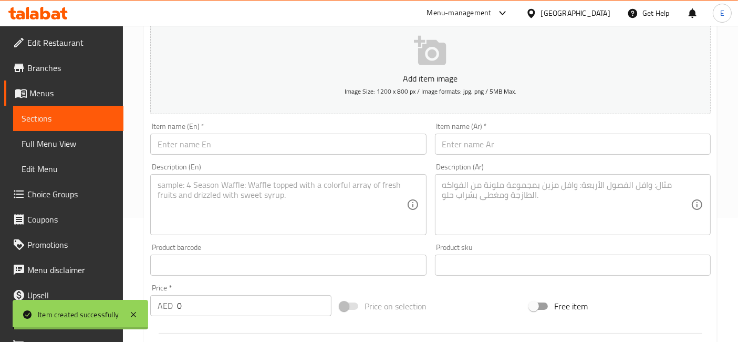
scroll to position [0, 0]
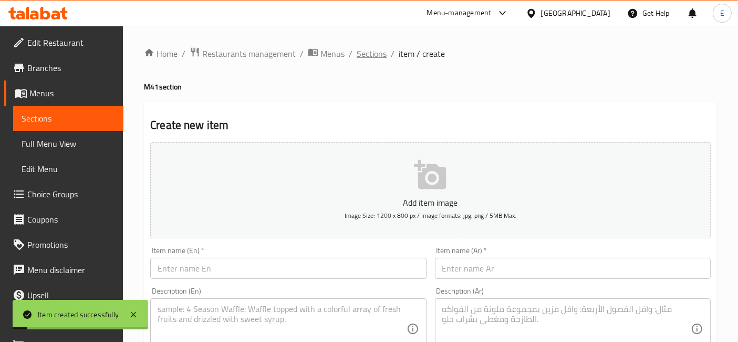
click at [368, 59] on span "Sections" at bounding box center [372, 53] width 30 height 13
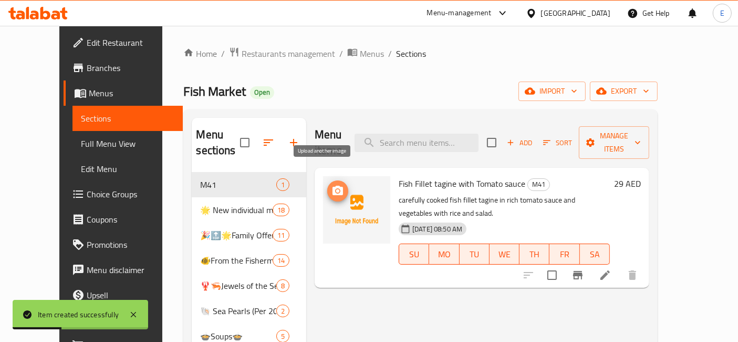
click at [333, 185] on icon "upload picture" at bounding box center [338, 189] width 11 height 9
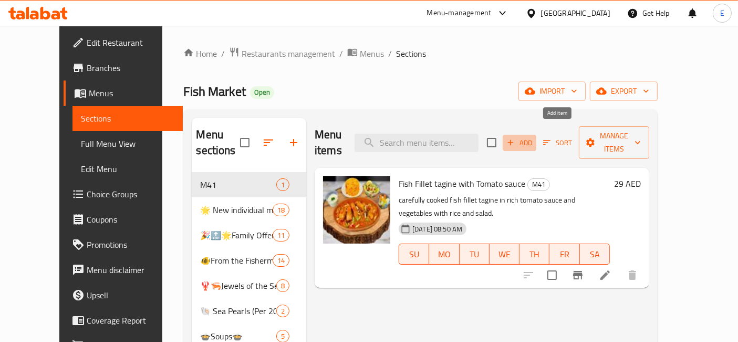
click at [534, 137] on span "Add" at bounding box center [519, 143] width 28 height 12
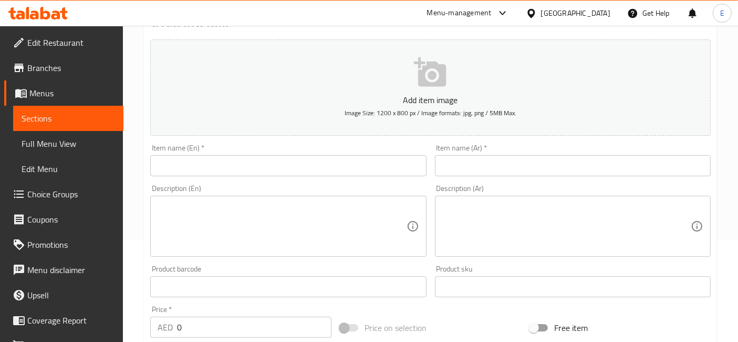
scroll to position [126, 0]
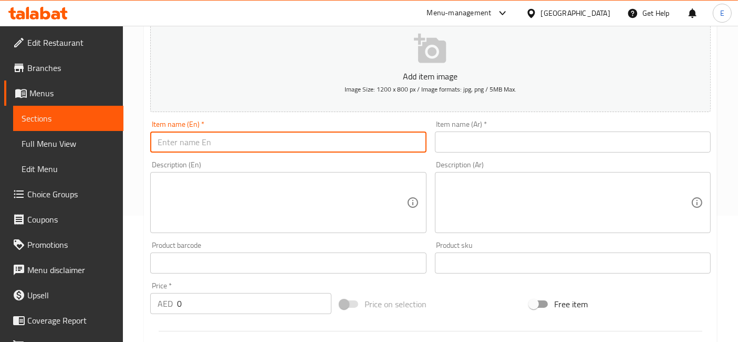
click at [335, 131] on input "text" at bounding box center [288, 141] width 276 height 21
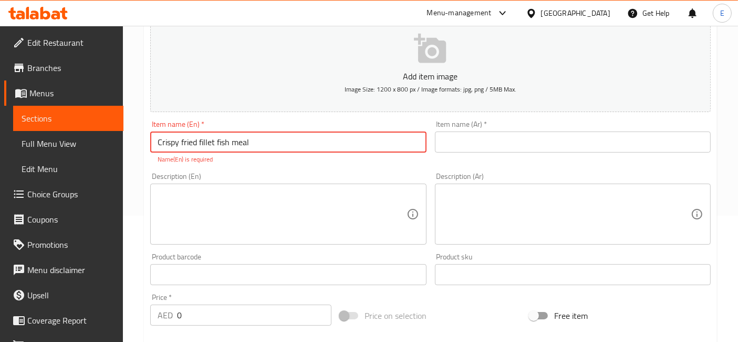
type input "Crispy fried fillet fish meal"
click at [230, 196] on textarea at bounding box center [282, 214] width 249 height 50
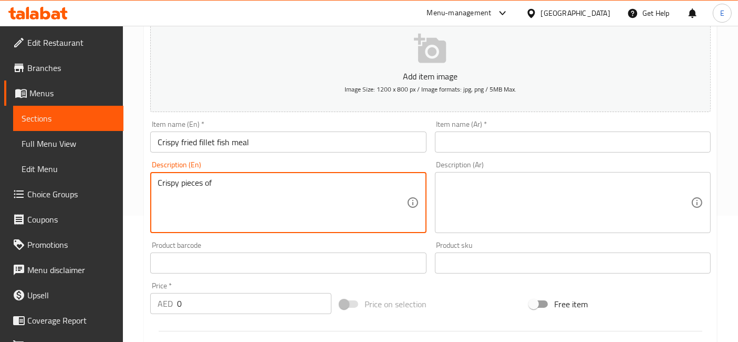
type textarea "Crispy pieces of"
click at [205, 141] on input "Crispy fried fillet fish meal" at bounding box center [288, 141] width 276 height 21
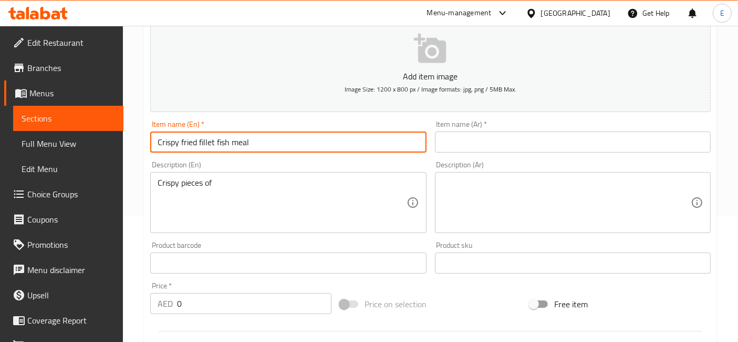
click at [205, 141] on input "Crispy fried fillet fish meal" at bounding box center [288, 141] width 276 height 21
click at [212, 145] on input "Crispy fried fish meal" at bounding box center [288, 141] width 276 height 21
type input "Crispy fried fish fillet meal"
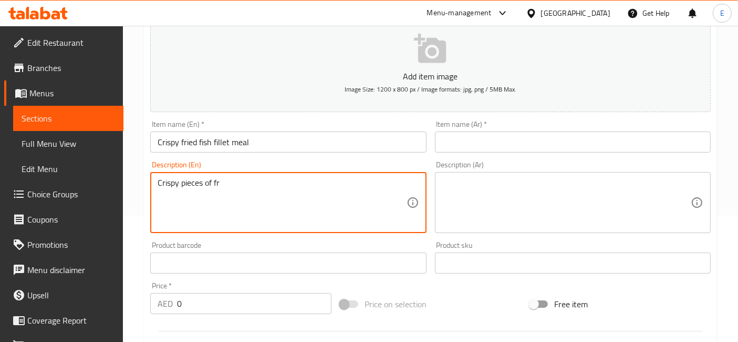
click at [179, 182] on textarea "Crispy pieces of fr" at bounding box center [282, 203] width 249 height 50
click at [213, 183] on textarea "Crispy and fried pieces of fr" at bounding box center [282, 203] width 249 height 50
click at [188, 182] on textarea "Crispy and fried pieces of fr" at bounding box center [282, 203] width 249 height 50
click at [240, 182] on textarea "Crispy fried pieces of fr" at bounding box center [282, 203] width 249 height 50
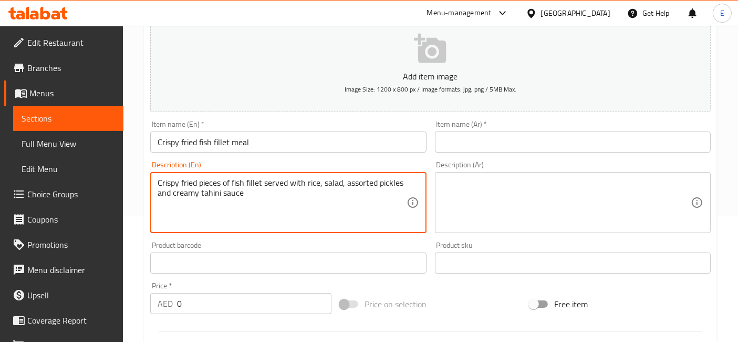
type textarea "Crispy fried pieces of fish fillet served with rice, salad, assorted pickles an…"
click at [200, 146] on input "Crispy fried fish fillet meal" at bounding box center [288, 141] width 276 height 21
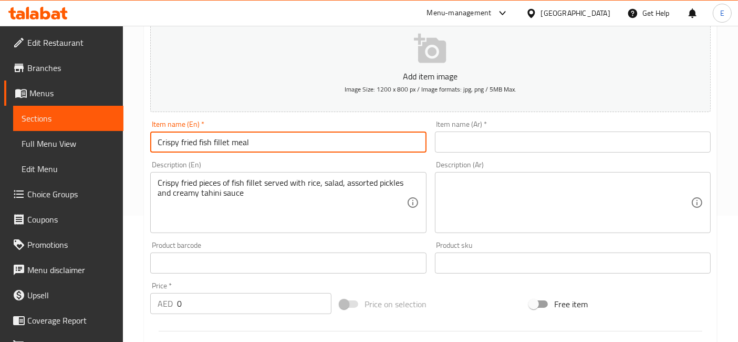
click at [200, 146] on input "Crispy fried fish fillet meal" at bounding box center [288, 141] width 276 height 21
click at [483, 140] on input "text" at bounding box center [573, 141] width 276 height 21
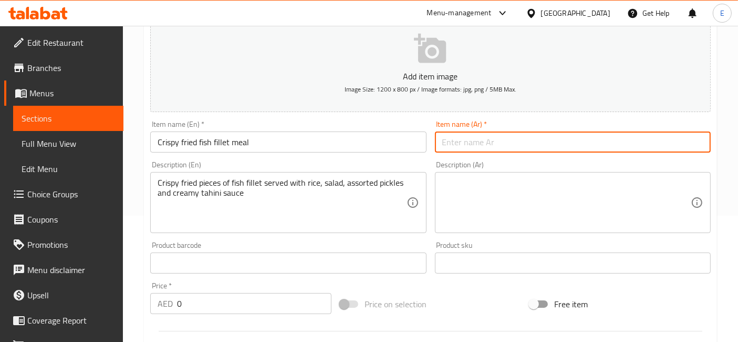
paste input "وجبة فيليه سمك مقلي مقرمش"
type input "وجبة فيليه سمك مقلي مقرمش"
click at [469, 180] on textarea at bounding box center [566, 203] width 249 height 50
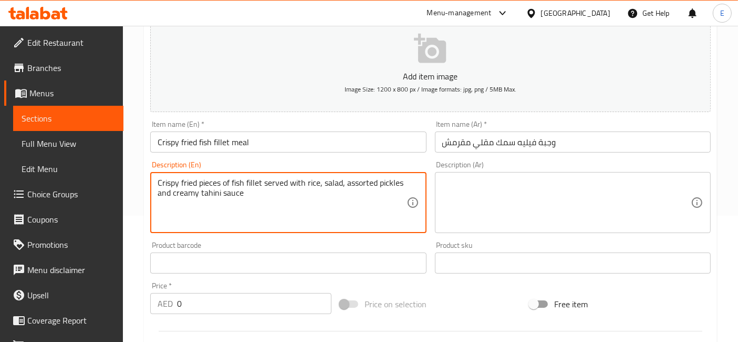
click at [351, 179] on textarea "Crispy fried pieces of fish fillet served with rice, salad, assorted pickles an…" at bounding box center [282, 203] width 249 height 50
click at [499, 193] on textarea at bounding box center [566, 203] width 249 height 50
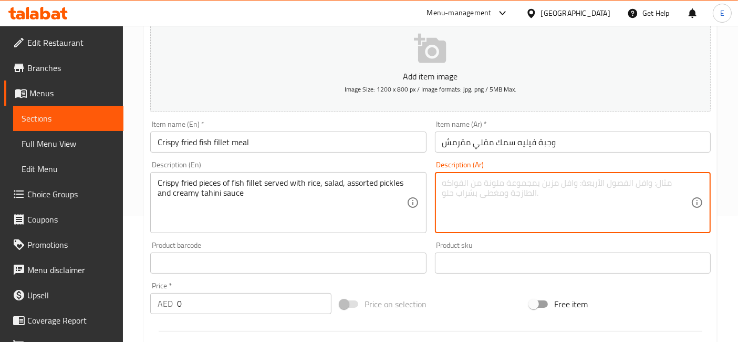
paste textarea "قطع فيليه سمك مقلي مقرمش تُقدَّم مع الأرز، السلطة، المخللات المتنوعة، وصلصة الط…"
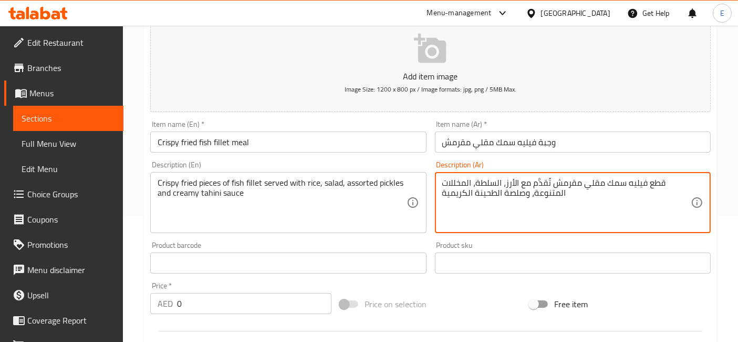
type textarea "قطع فيليه سمك مقلي مقرمش تُقدَّم مع الأرز، السلطة، المخللات المتنوعة، وصلصة الط…"
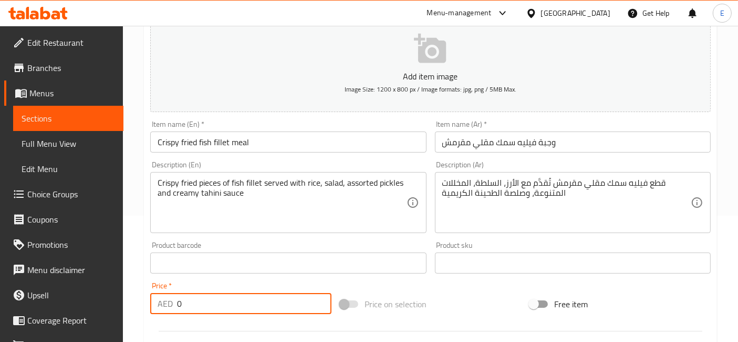
click at [235, 312] on input "0" at bounding box center [254, 303] width 154 height 21
click at [234, 307] on input "0" at bounding box center [254, 303] width 154 height 21
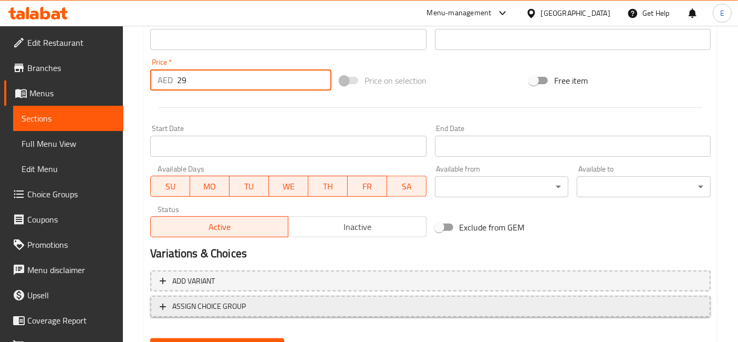
scroll to position [399, 0]
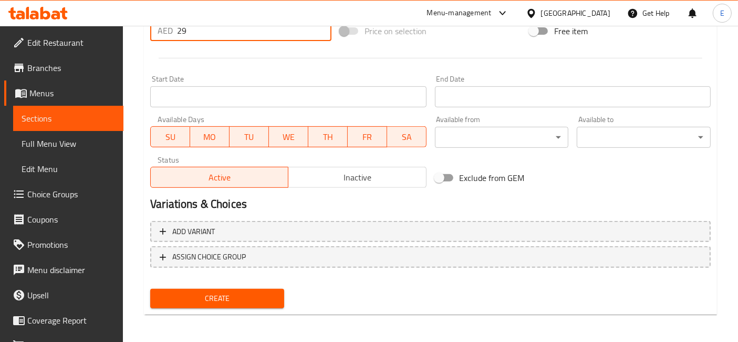
type input "29"
click at [256, 299] on span "Create" at bounding box center [217, 298] width 117 height 13
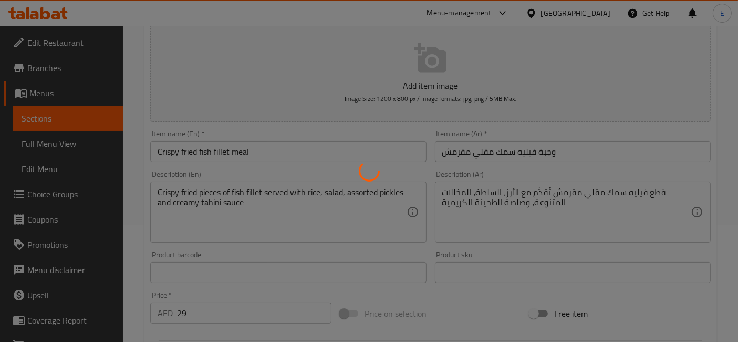
scroll to position [0, 0]
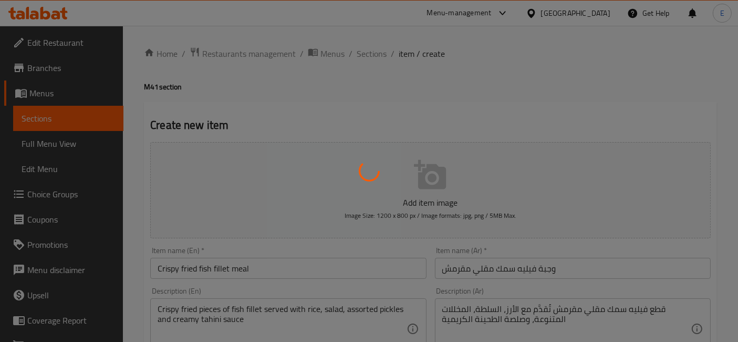
type input "0"
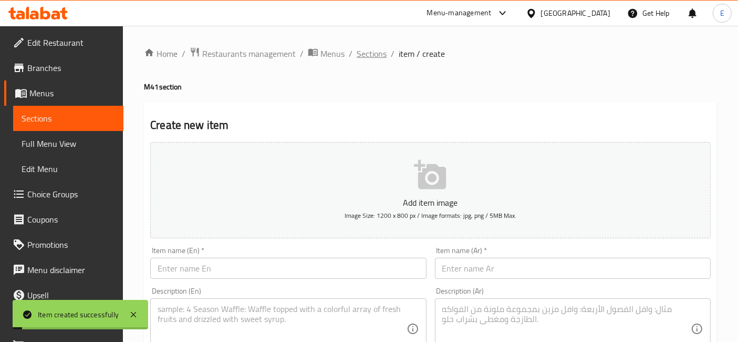
click at [377, 48] on span "Sections" at bounding box center [372, 53] width 30 height 13
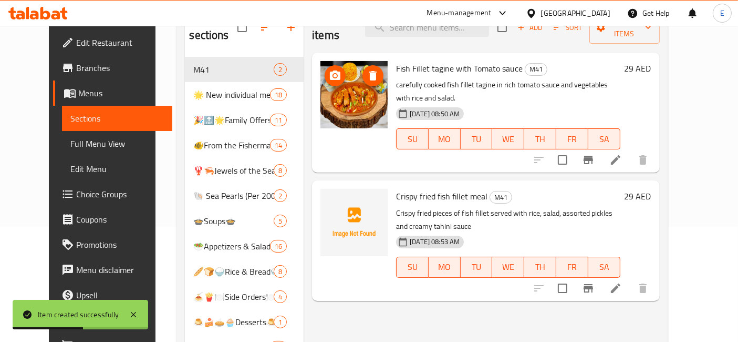
scroll to position [65, 0]
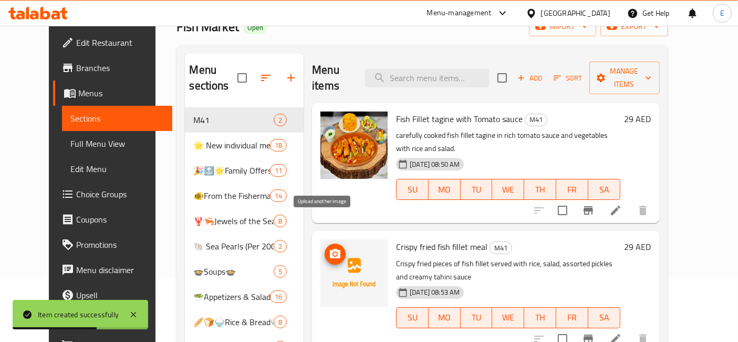
click at [330, 247] on span "upload picture" at bounding box center [335, 253] width 21 height 13
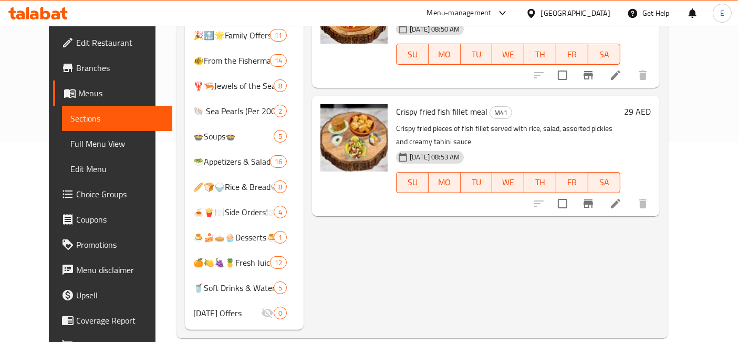
scroll to position [0, 0]
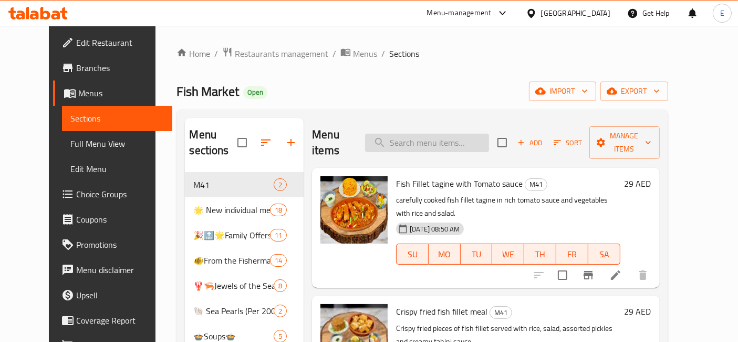
click at [463, 137] on input "search" at bounding box center [427, 142] width 124 height 18
click at [544, 137] on span "Add" at bounding box center [530, 143] width 28 height 12
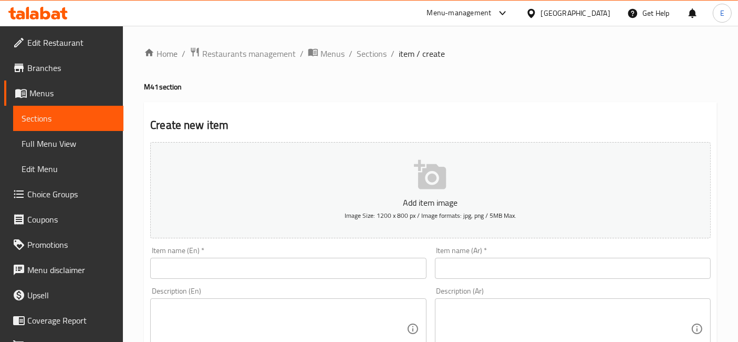
click at [302, 261] on input "text" at bounding box center [288, 267] width 276 height 21
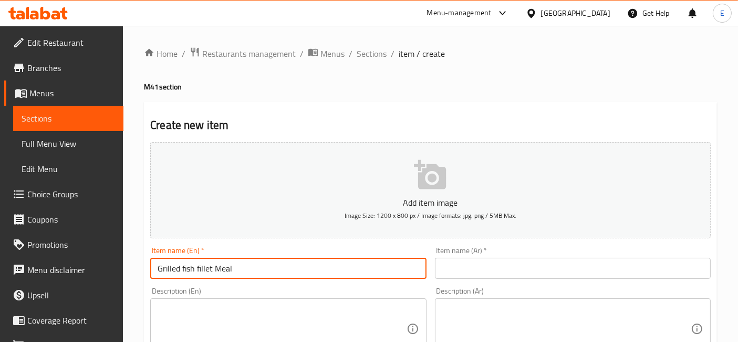
type input "Grilled fish fillet Meal"
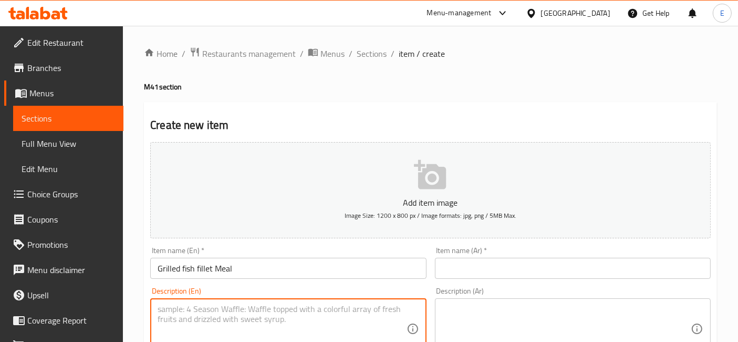
click at [270, 304] on textarea at bounding box center [282, 329] width 249 height 50
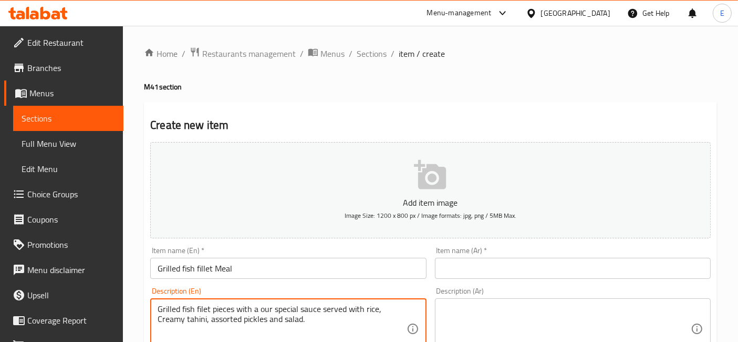
type textarea "Grilled fish filet pieces with a our special sauce served with rice, Creamy tah…"
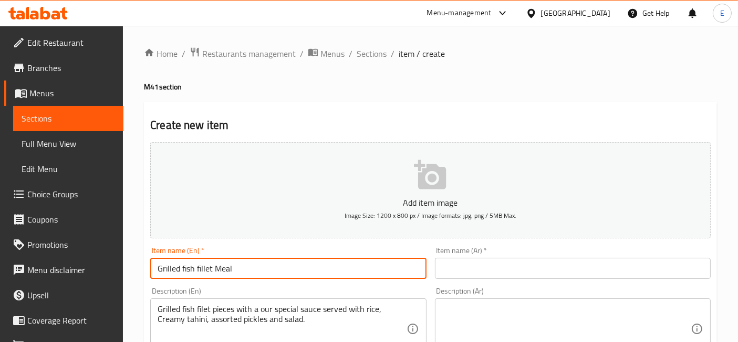
click at [225, 263] on input "Grilled fish fillet Meal" at bounding box center [288, 267] width 276 height 21
click at [465, 270] on input "text" at bounding box center [573, 267] width 276 height 21
paste input "وجبة فيليه سمك مشوي"
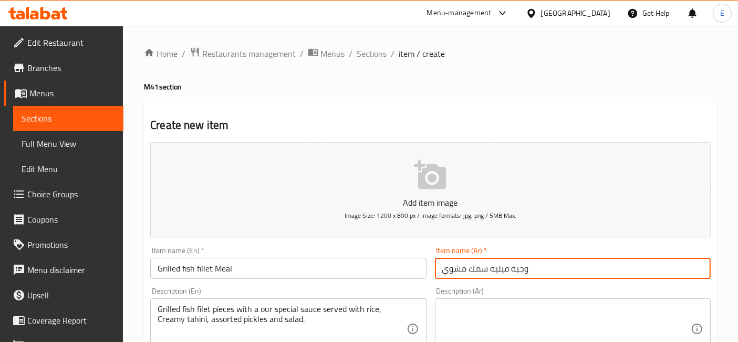
type input "وجبة فيليه سمك مشوي"
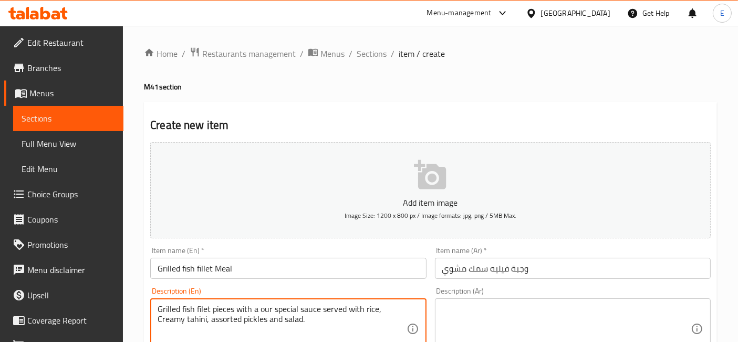
click at [313, 305] on textarea "Grilled fish filet pieces with a our special sauce served with rice, Creamy tah…" at bounding box center [282, 329] width 249 height 50
click at [487, 325] on textarea at bounding box center [566, 329] width 249 height 50
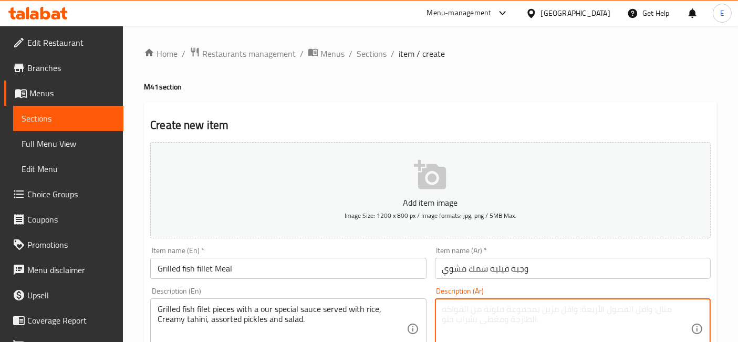
paste textarea "قطع فيليه سمك مشوي مع صلصتنا الخاصة، تُقدَّم مع الأرز، الطحينة الكريمية، المخلل…"
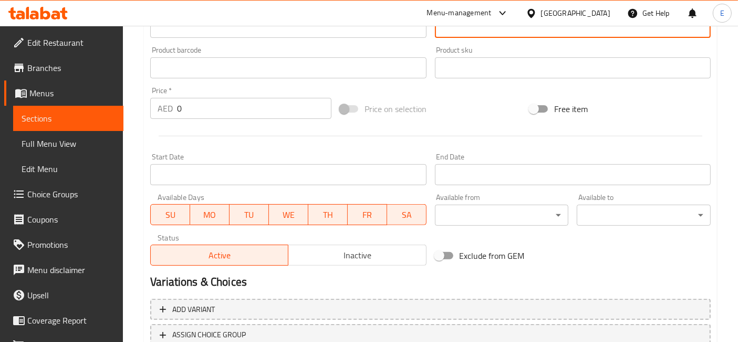
scroll to position [367, 0]
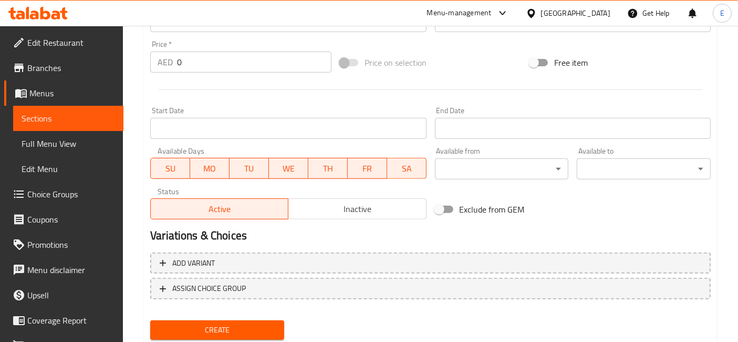
type textarea "قطع فيليه سمك مشوي مع صلصتنا الخاصة، تُقدَّم مع الأرز، الطحينة الكريمية، المخلل…"
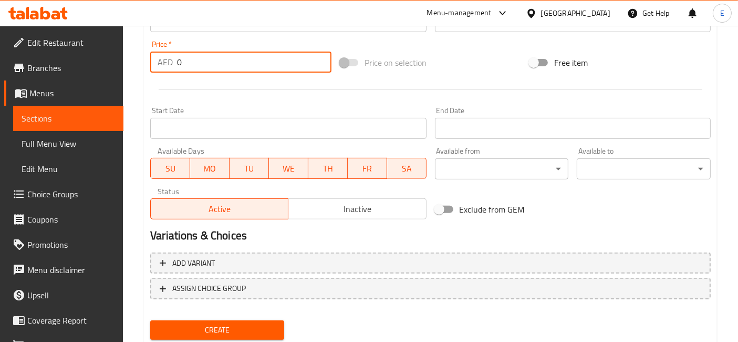
click at [180, 68] on input "0" at bounding box center [254, 61] width 154 height 21
type input "29"
click at [239, 327] on span "Create" at bounding box center [217, 329] width 117 height 13
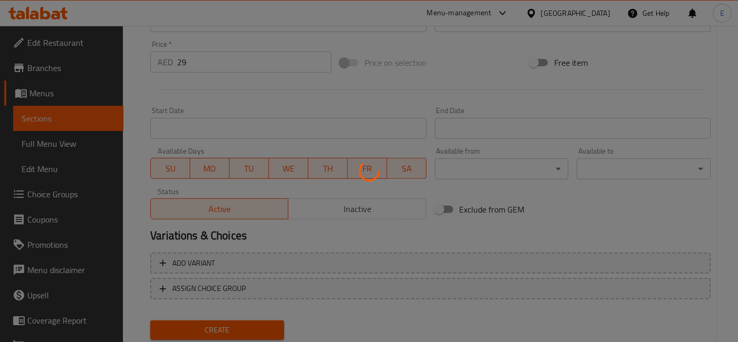
type input "0"
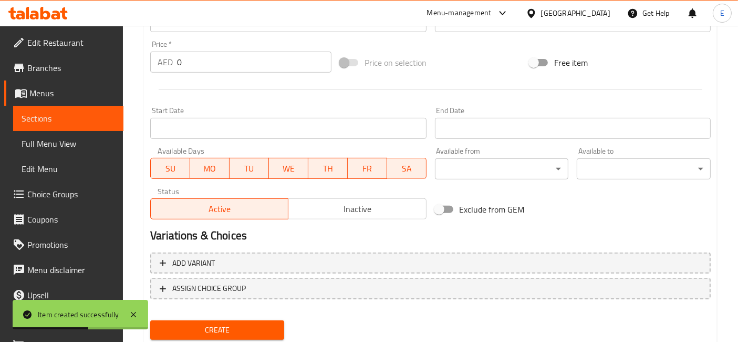
scroll to position [0, 0]
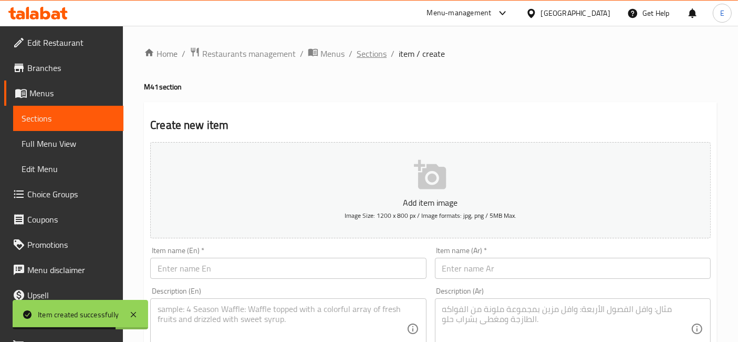
click at [357, 58] on span "Sections" at bounding box center [372, 53] width 30 height 13
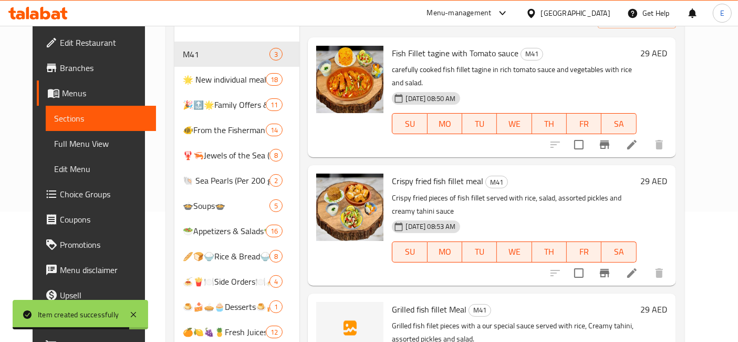
scroll to position [140, 0]
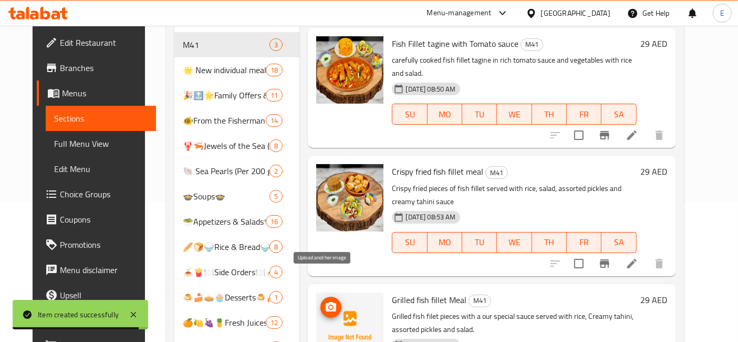
click at [325, 301] on icon "upload picture" at bounding box center [331, 307] width 13 height 13
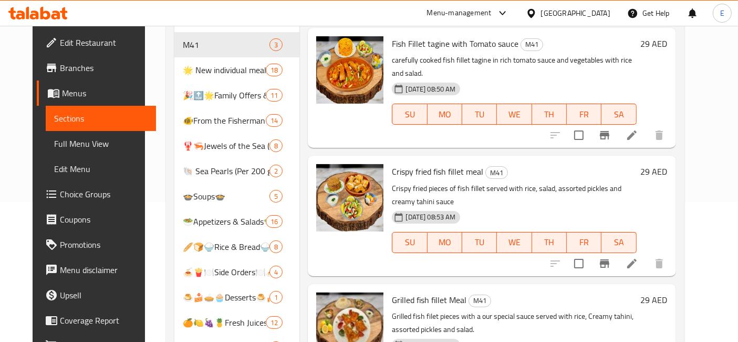
scroll to position [0, 0]
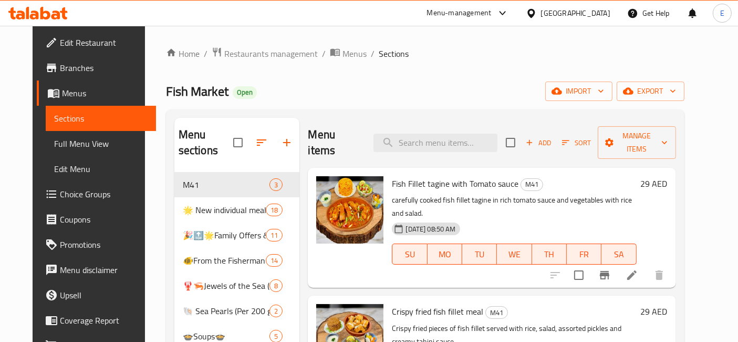
click at [545, 139] on span "Add" at bounding box center [538, 143] width 28 height 12
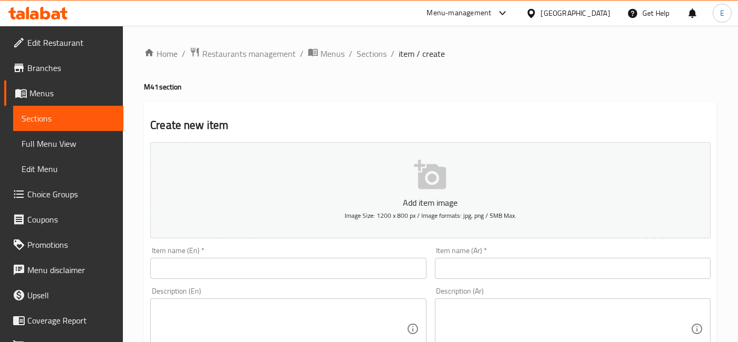
click at [272, 263] on input "text" at bounding box center [288, 267] width 276 height 21
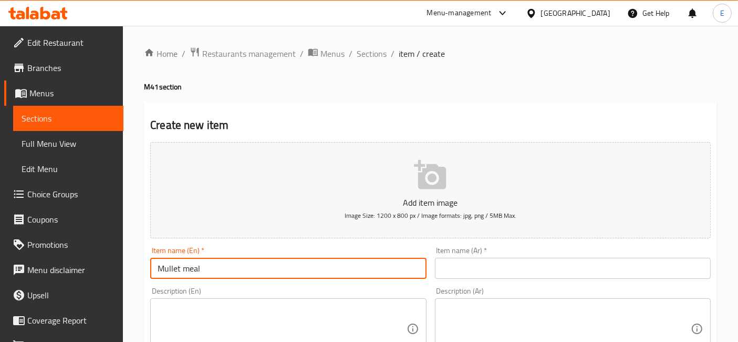
type input "Mullet meal"
click at [250, 328] on textarea at bounding box center [282, 329] width 249 height 50
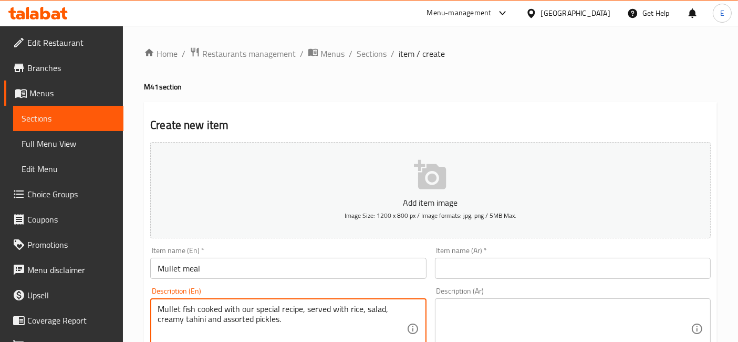
type textarea "Mullet fish cooked with our special recipe, served with rice, salad, creamy tah…"
click at [168, 271] on input "Mullet meal" at bounding box center [288, 267] width 276 height 21
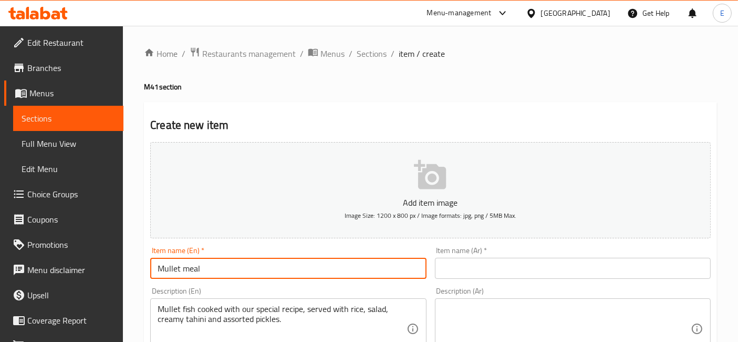
click at [168, 271] on input "Mullet meal" at bounding box center [288, 267] width 276 height 21
click at [461, 270] on input "text" at bounding box center [573, 267] width 276 height 21
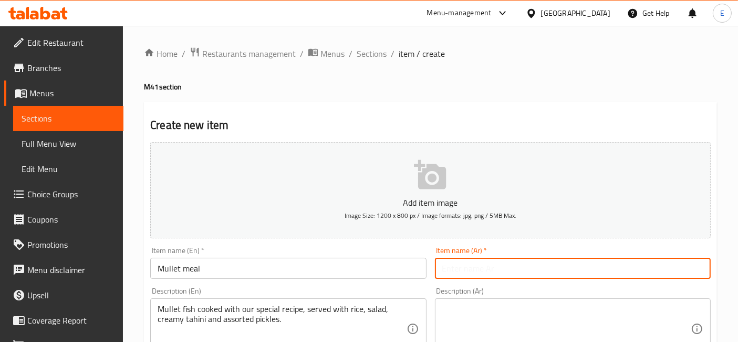
paste input "وجبة سمك بوري"
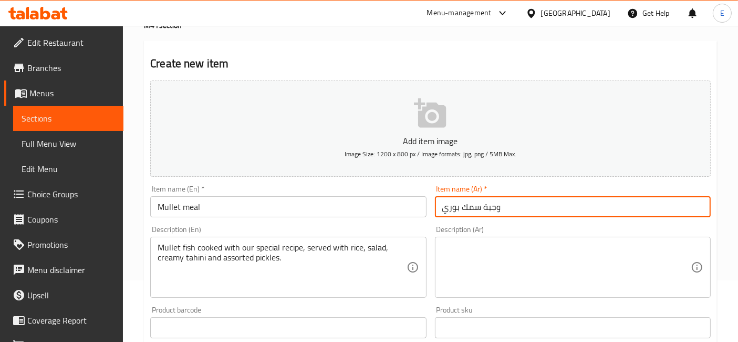
scroll to position [63, 0]
type input "وجبة سمك بوري"
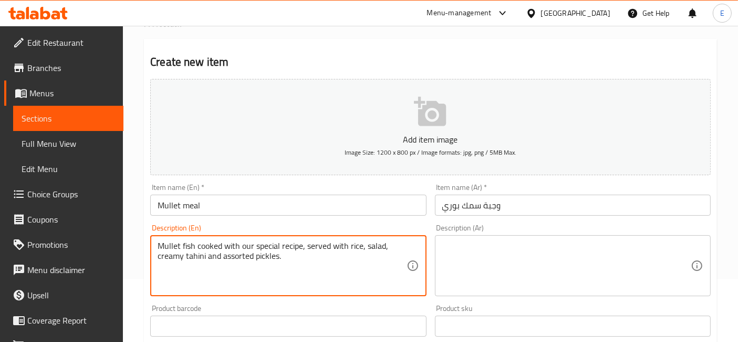
click at [338, 250] on textarea "Mullet fish cooked with our special recipe, served with rice, salad, creamy tah…" at bounding box center [282, 266] width 249 height 50
click at [505, 241] on textarea at bounding box center [566, 266] width 249 height 50
paste textarea "سمك بوري مطهو بوصفنا الخاصة، يُقدَّم مع الأرز، السلطة، الطحينة الكريمية، والمخل…"
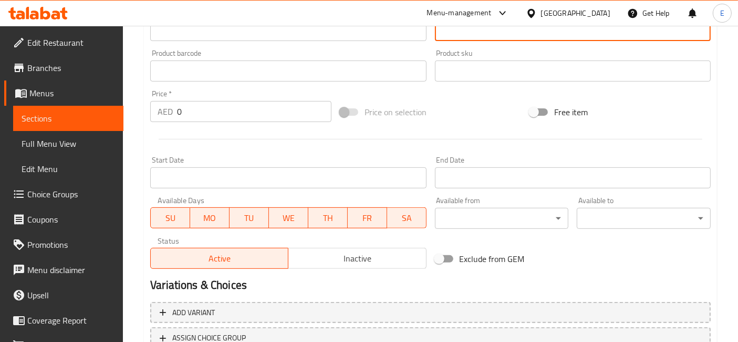
scroll to position [319, 0]
type textarea "سمك بوري مطهو بوصفنا الخاصة، يُقدَّم مع الأرز، السلطة، الطحينة الكريمية، والمخل…"
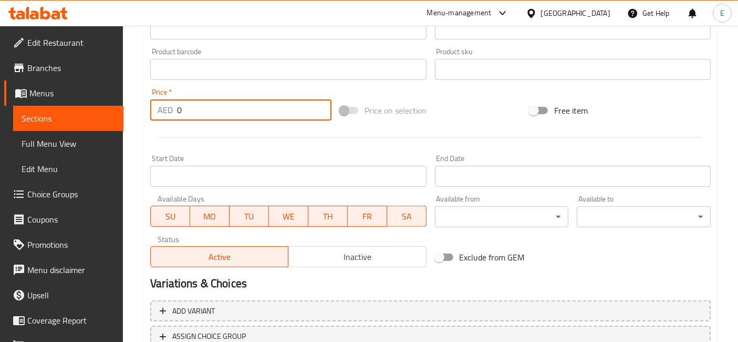
click at [192, 108] on input "0" at bounding box center [254, 109] width 154 height 21
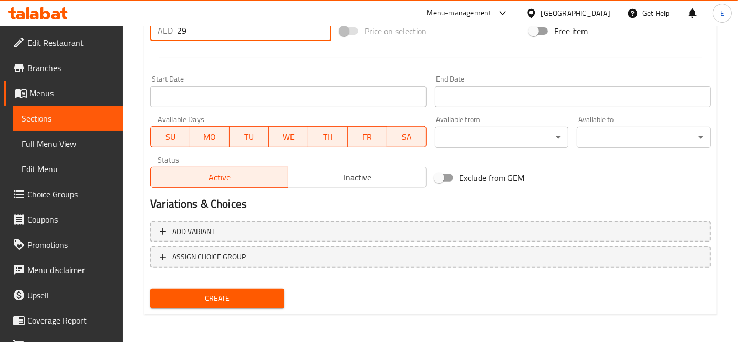
type input "29"
click at [224, 292] on span "Create" at bounding box center [217, 298] width 117 height 13
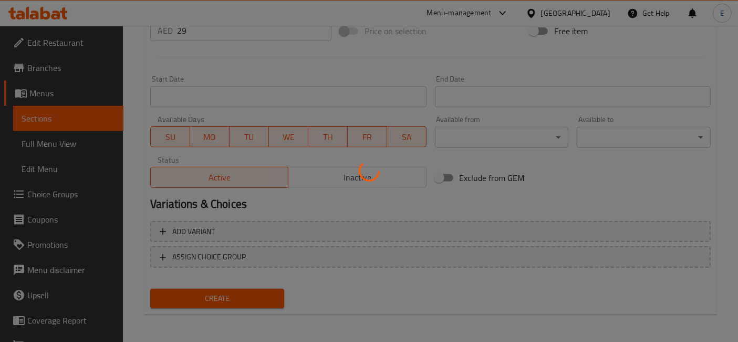
type input "0"
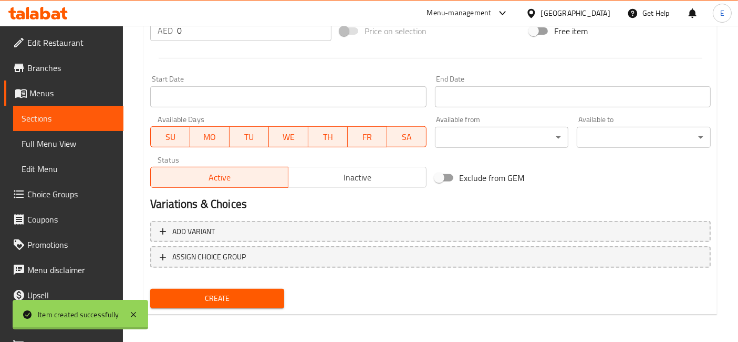
scroll to position [0, 0]
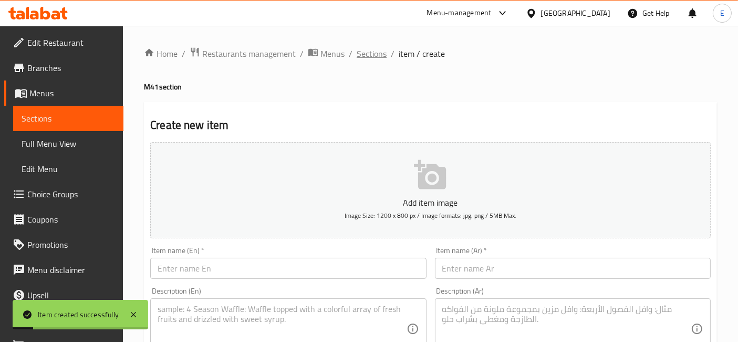
click at [374, 58] on span "Sections" at bounding box center [372, 53] width 30 height 13
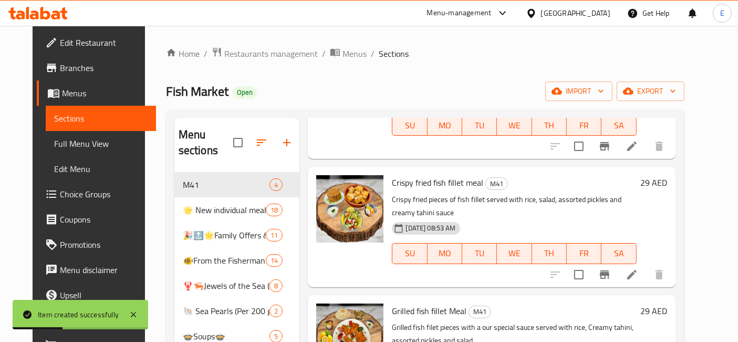
scroll to position [200, 0]
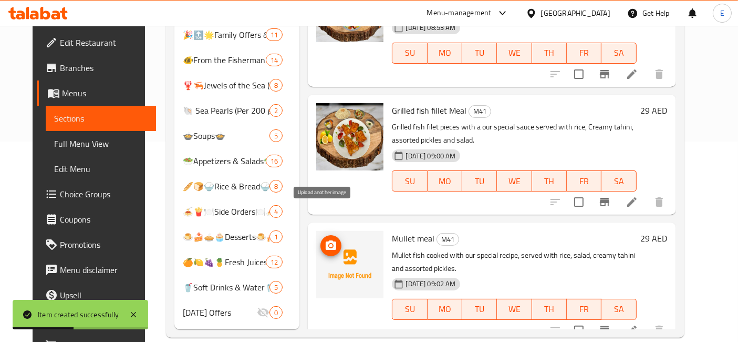
click at [325, 239] on icon "upload picture" at bounding box center [331, 245] width 13 height 13
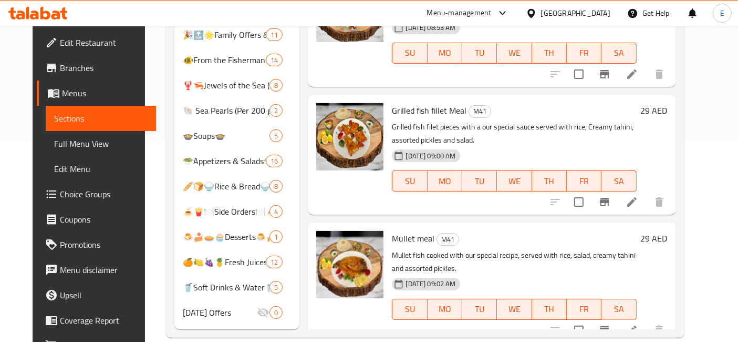
scroll to position [0, 0]
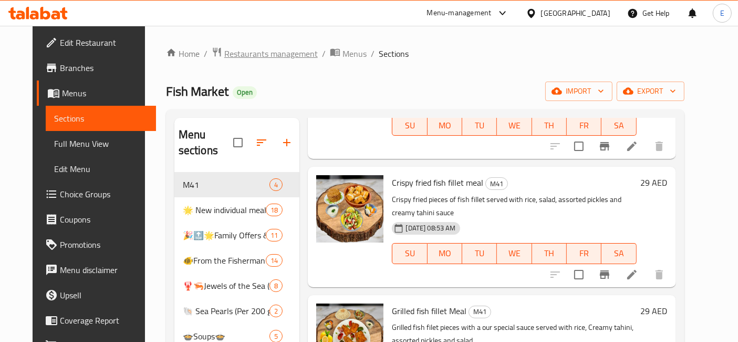
click at [258, 54] on span "Restaurants management" at bounding box center [271, 53] width 94 height 13
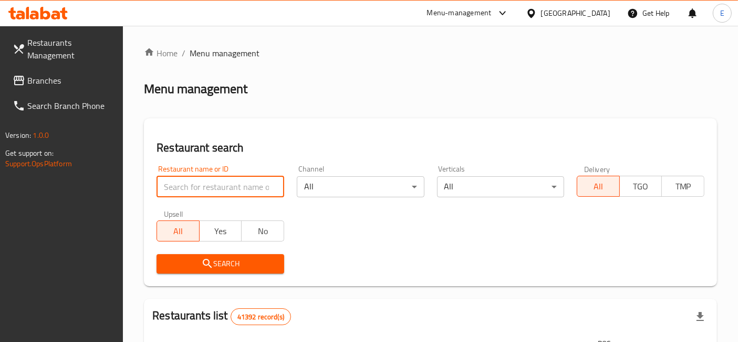
click at [214, 182] on input "search" at bounding box center [221, 186] width 128 height 21
type input "fish basket"
click button "Search" at bounding box center [221, 263] width 128 height 19
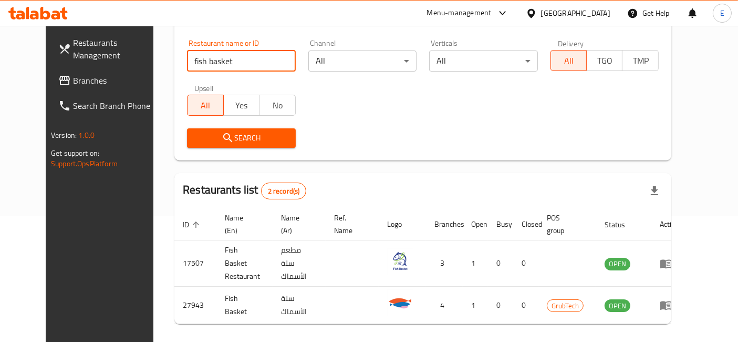
scroll to position [128, 0]
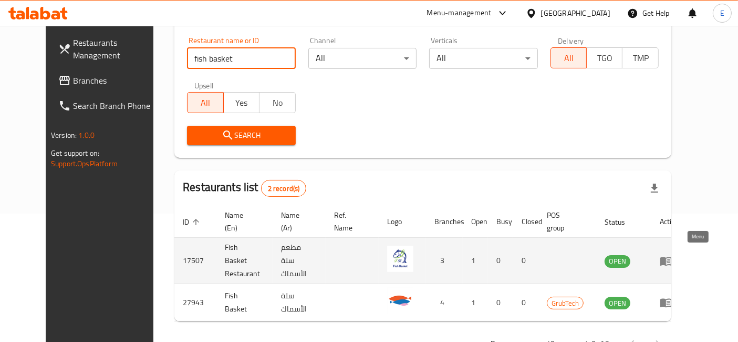
click at [672, 256] on icon "enhanced table" at bounding box center [666, 260] width 12 height 9
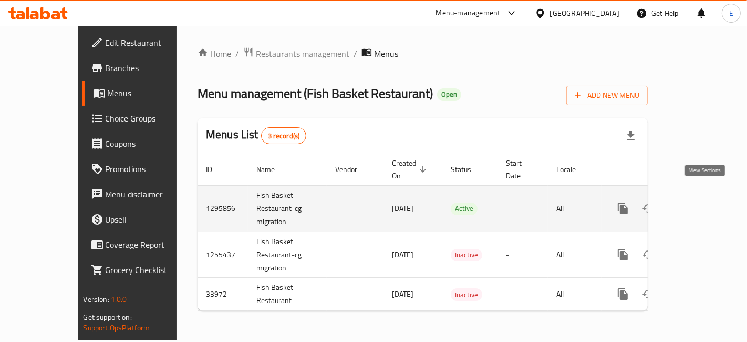
click at [704, 203] on icon "enhanced table" at bounding box center [698, 207] width 9 height 9
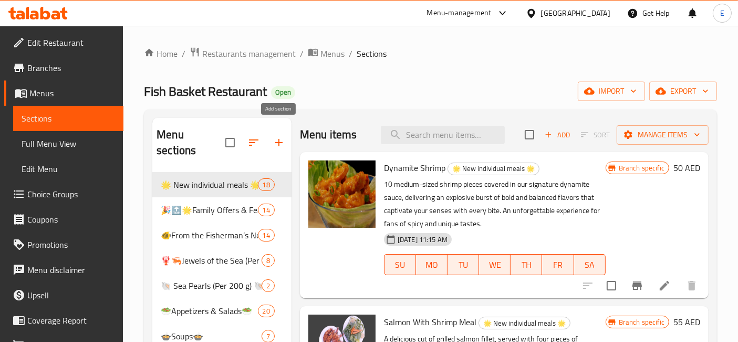
click at [281, 136] on icon "button" at bounding box center [279, 142] width 13 height 13
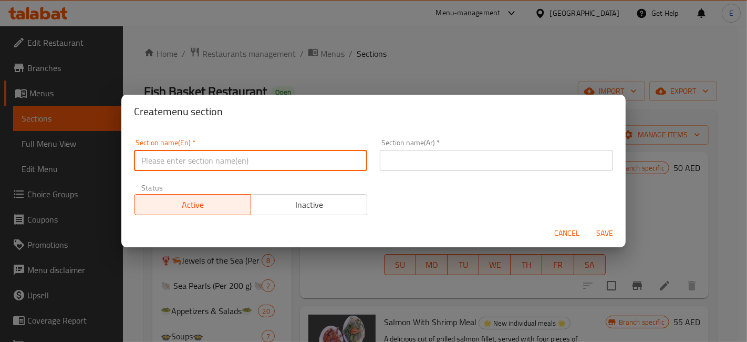
click at [335, 158] on input "text" at bounding box center [250, 160] width 233 height 21
type input "M41"
click at [432, 160] on input "text" at bounding box center [496, 160] width 233 height 21
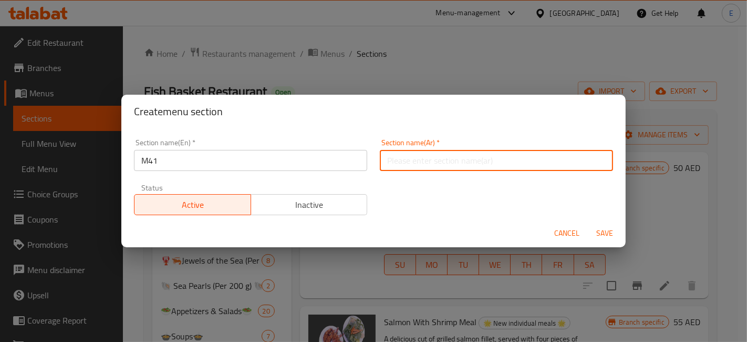
type input "وجبة الشخص الواحد"
click at [596, 240] on button "Save" at bounding box center [605, 232] width 34 height 19
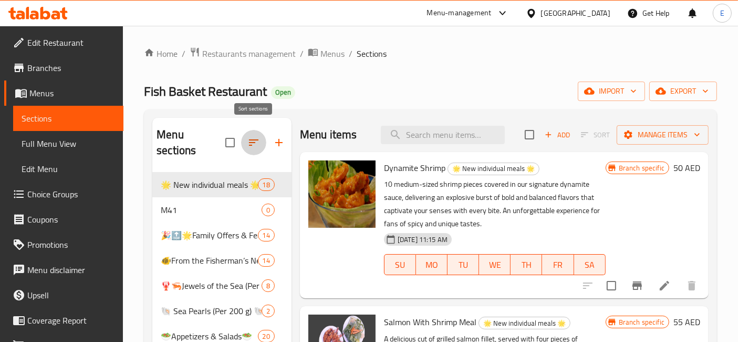
click at [253, 138] on icon "button" at bounding box center [253, 142] width 13 height 13
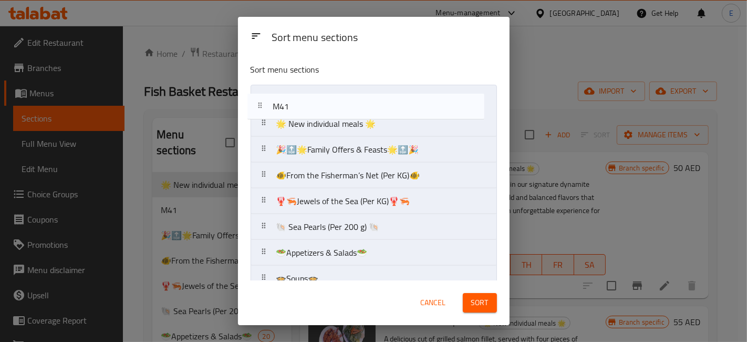
drag, startPoint x: 323, startPoint y: 130, endPoint x: 319, endPoint y: 99, distance: 31.7
click at [319, 99] on nav "🌟 New individual meals 🌟 M41 🎉🔝🌟Family Offers & Feasts🌟🔝🎉 🐠From the Fisherman’s…" at bounding box center [374, 253] width 246 height 336
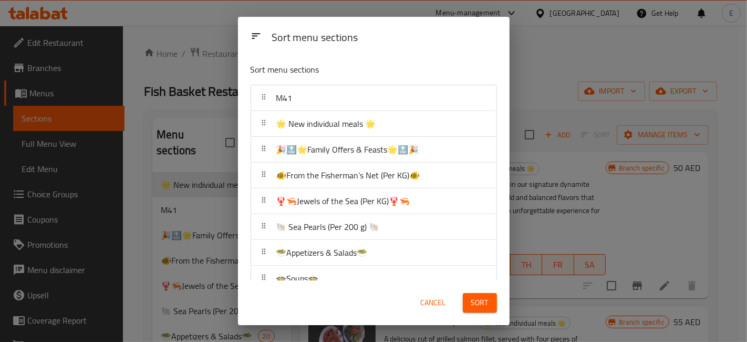
click at [473, 299] on span "Sort" at bounding box center [479, 302] width 17 height 13
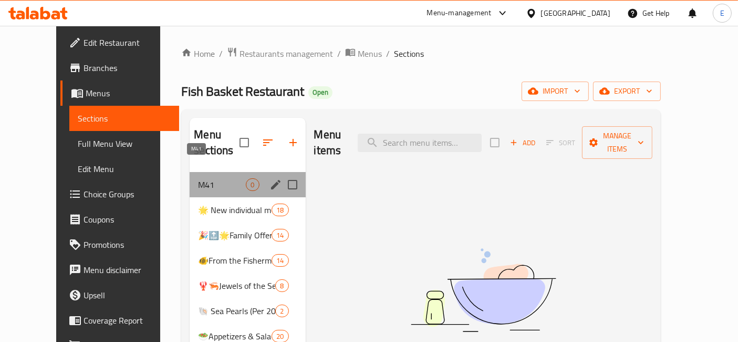
click at [198, 178] on span "M41" at bounding box center [222, 184] width 48 height 13
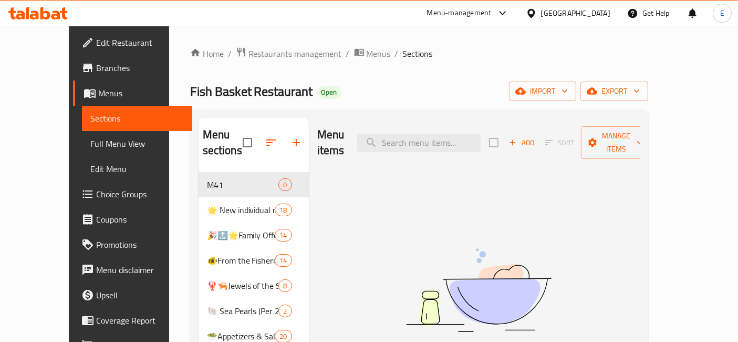
click at [518, 138] on icon "button" at bounding box center [512, 142] width 9 height 9
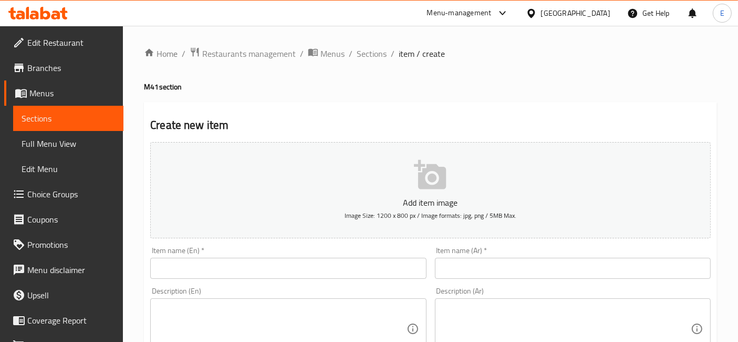
click at [285, 264] on input "text" at bounding box center [288, 267] width 276 height 21
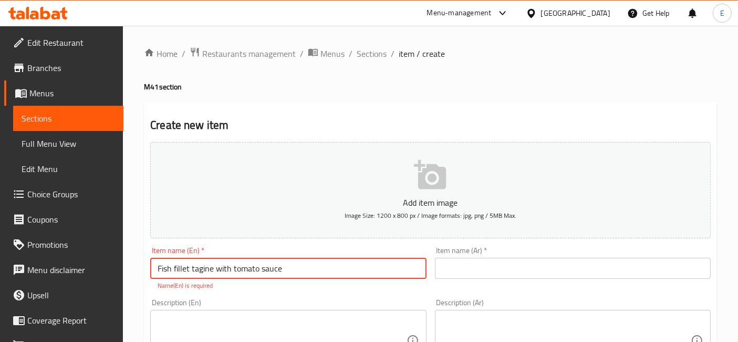
click at [201, 269] on input "Fish fillet tagine with tomato sauce" at bounding box center [288, 267] width 276 height 21
type input "Fish fillet tagine with tomato sauce"
click at [481, 261] on input "text" at bounding box center [573, 267] width 276 height 21
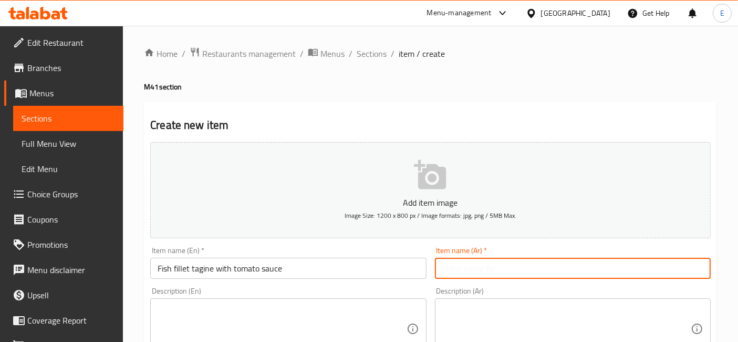
paste input "طاجن فيليه سمك بصلصة الطماطم"
type input "طاجن فيليه سمك بصلصة الطماطم"
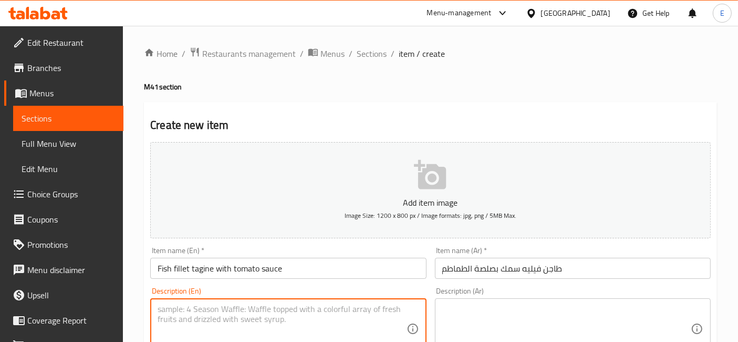
click at [294, 324] on textarea at bounding box center [282, 329] width 249 height 50
paste textarea "طاجن فيليه سمك بصلصة الطماطم والخضار، يُقدَّم مع الأرز، الطحينة الكريمية، السلط…"
type textarea "طاجن فيليه سمك بصلصة الطماطم والخضار، يُقدَّم مع الأرز، الطحينة الكريمية، السلط…"
click at [453, 304] on textarea at bounding box center [566, 329] width 249 height 50
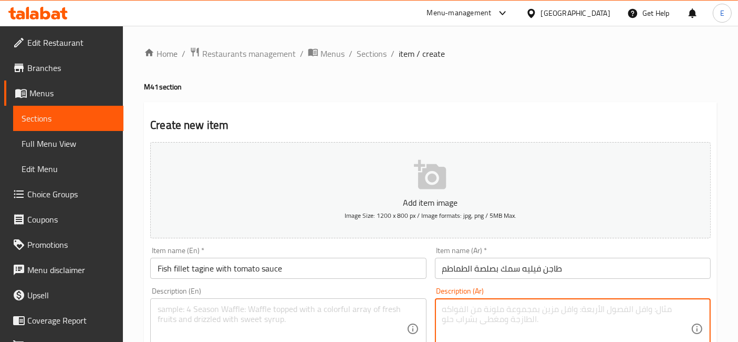
paste textarea "طاجن فيليه سمك بصلصة الطماطم والخضار، يُقدَّم مع الأرز، الطحينة الكريمية، السلط…"
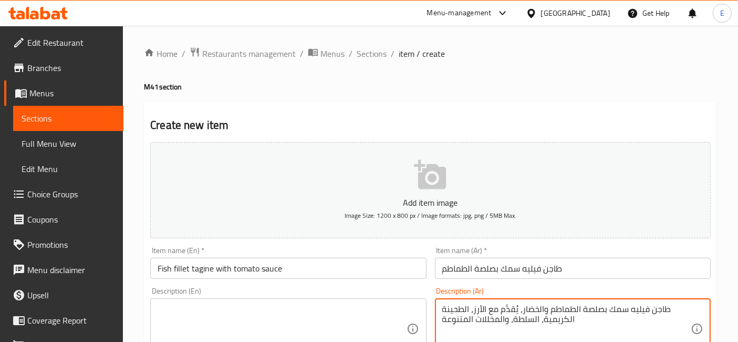
type textarea "طاجن فيليه سمك بصلصة الطماطم والخضار، يُقدَّم مع الأرز، الطحينة الكريمية، السلط…"
click at [276, 301] on div "Description (En)" at bounding box center [288, 328] width 276 height 61
paste textarea "Fish fillet tagine in tomato and vegetable sauce served with rice, creamy tahin…"
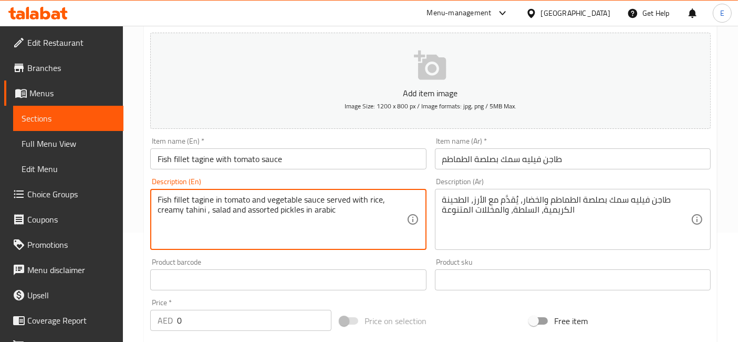
scroll to position [163, 0]
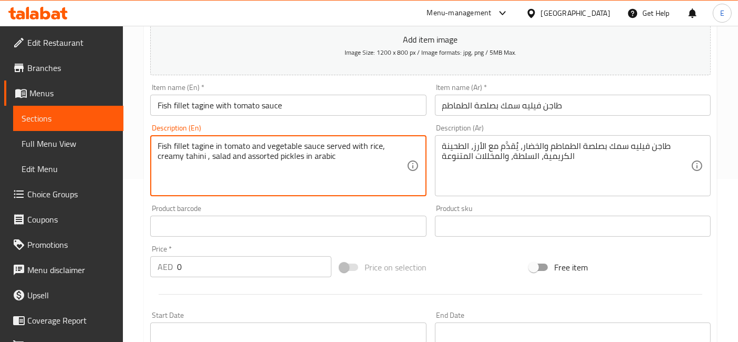
type textarea "Fish fillet tagine in tomato and vegetable sauce served with rice, creamy tahin…"
click at [211, 269] on input "0" at bounding box center [254, 266] width 154 height 21
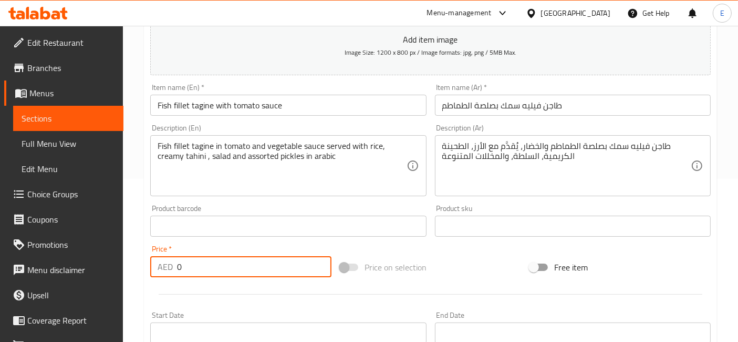
click at [211, 269] on input "0" at bounding box center [254, 266] width 154 height 21
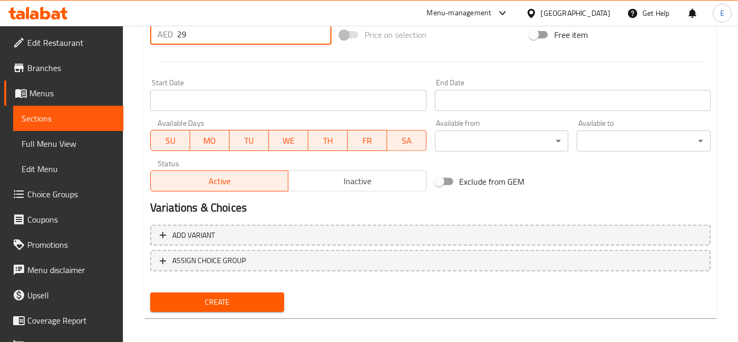
scroll to position [399, 0]
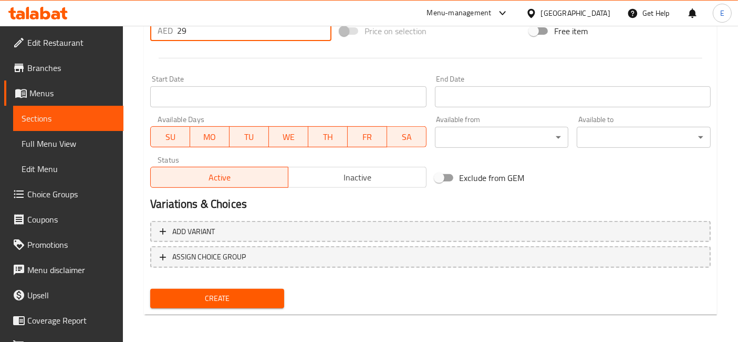
type input "29"
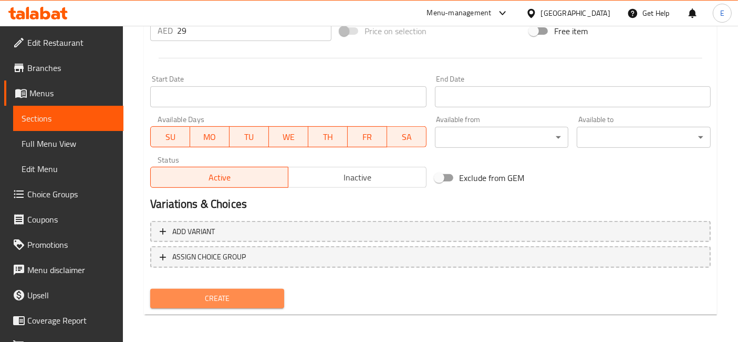
click at [212, 295] on span "Create" at bounding box center [217, 298] width 117 height 13
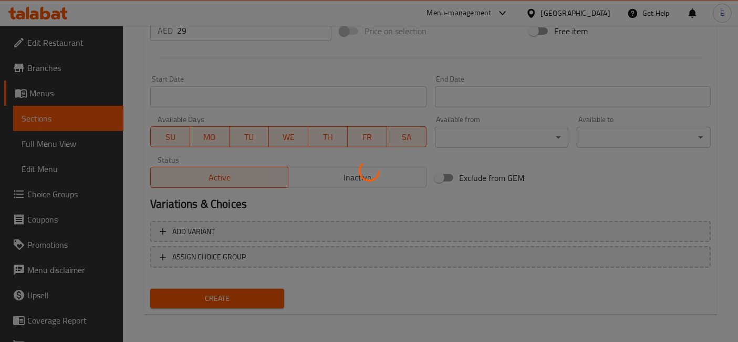
type input "0"
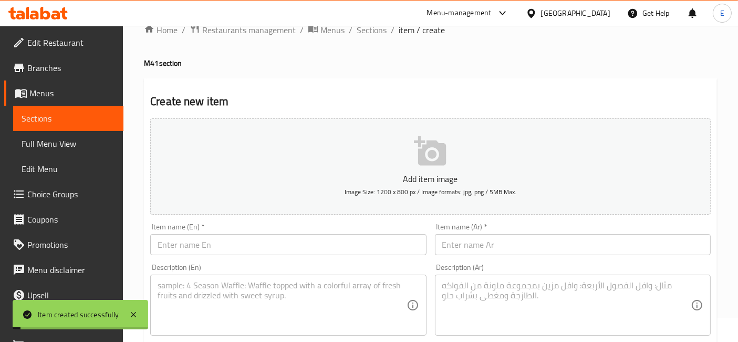
scroll to position [0, 0]
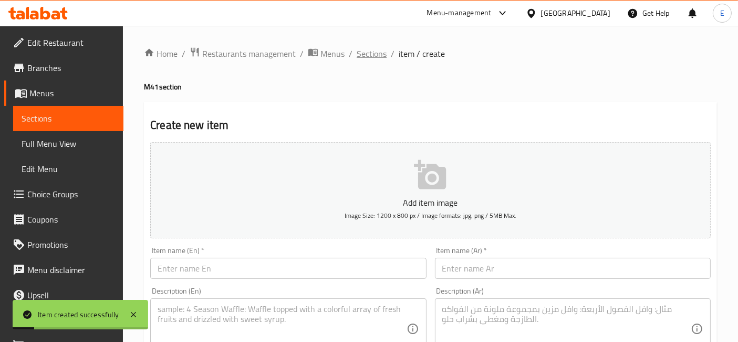
click at [366, 50] on span "Sections" at bounding box center [372, 53] width 30 height 13
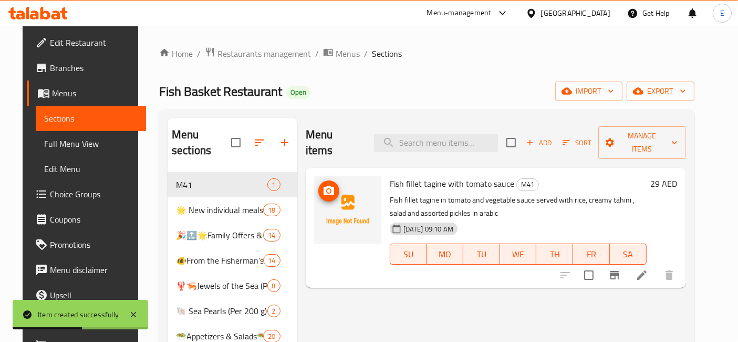
click at [327, 185] on icon "upload picture" at bounding box center [329, 189] width 11 height 9
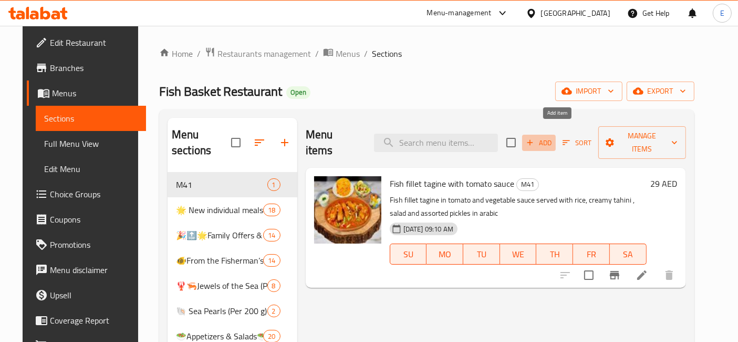
click at [535, 138] on icon "button" at bounding box center [529, 142] width 9 height 9
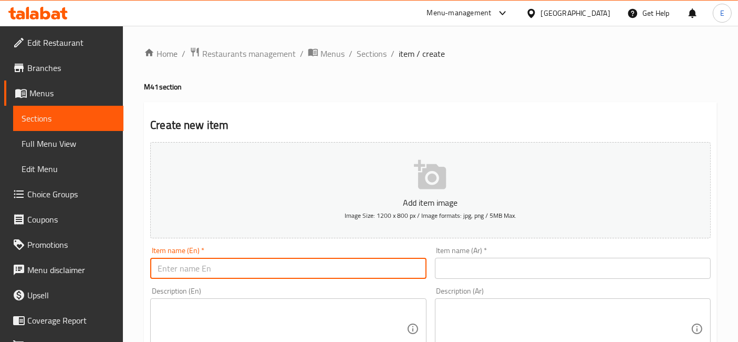
click at [236, 262] on input "text" at bounding box center [288, 267] width 276 height 21
click at [205, 270] on input "Crispy fried fish fillet meal" at bounding box center [288, 267] width 276 height 21
type input "Crispy fried fish fillet meal"
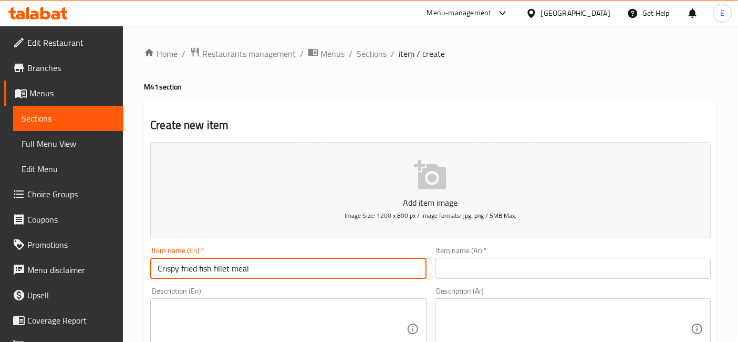
click at [518, 265] on input "text" at bounding box center [573, 267] width 276 height 21
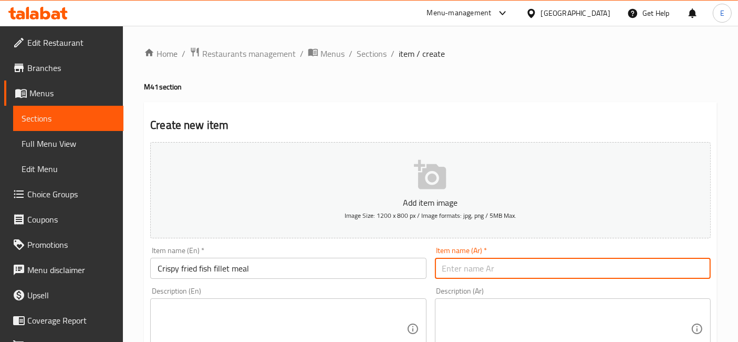
paste input "وجبة فيليه سمك مقلي ومقرمش"
type input "وجبة فيليه سمك مقلي ومقرمش"
click at [299, 305] on textarea at bounding box center [282, 329] width 249 height 50
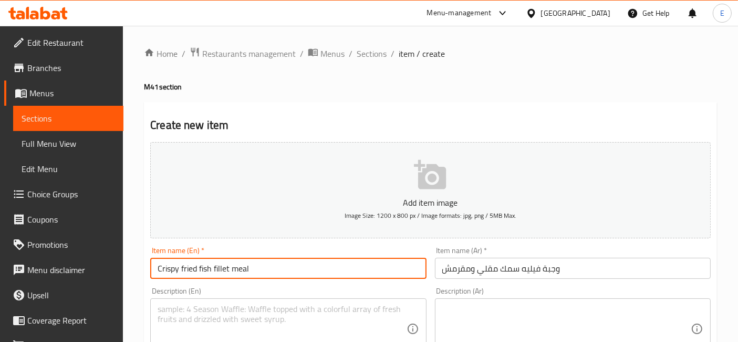
drag, startPoint x: 231, startPoint y: 270, endPoint x: 155, endPoint y: 271, distance: 76.2
click at [155, 271] on input "Crispy fried fish fillet meal" at bounding box center [288, 267] width 276 height 21
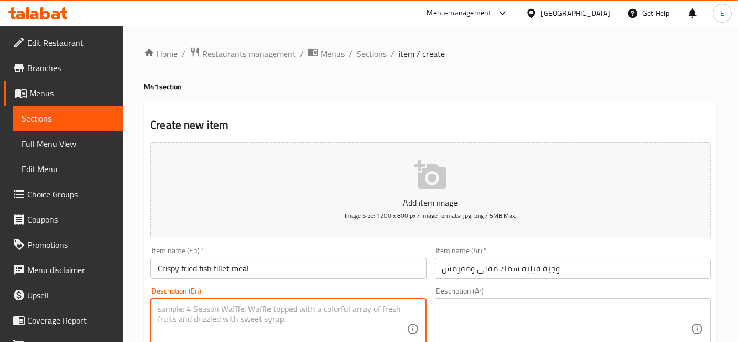
click at [162, 326] on textarea at bounding box center [282, 329] width 249 height 50
paste textarea "Crispy fried fish fillet"
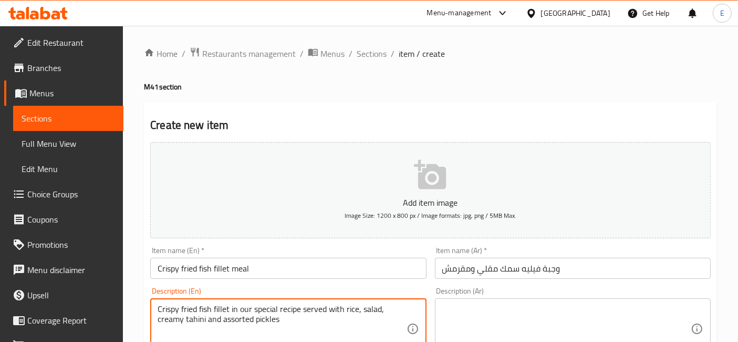
click at [240, 306] on textarea "Crispy fried fish fillet in our special recipe served with rice, salad, creamy …" at bounding box center [282, 329] width 249 height 50
type textarea "Crispy fried fish fillet in our special recipe served with rice, salad, creamy …"
click at [506, 305] on textarea at bounding box center [566, 329] width 249 height 50
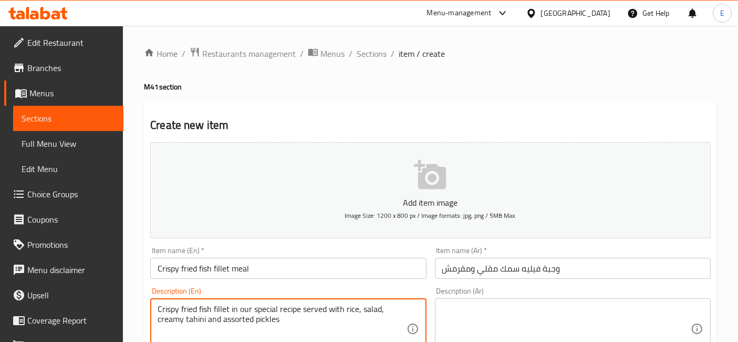
paste textarea "فيليه سمك مقلي ومقرمش بوصفنا الخاصة، يُقدَّم مع الأرز، السلطة، الطحينة الكريمية…"
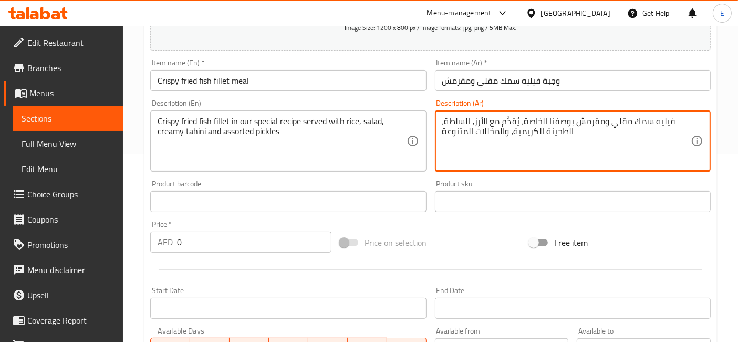
scroll to position [252, 0]
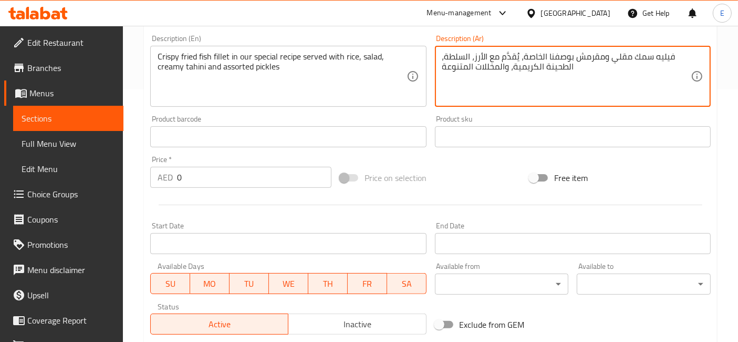
type textarea "فيليه سمك مقلي ومقرمش بوصفنا الخاصة، يُقدَّم مع الأرز، السلطة، الطحينة الكريمية…"
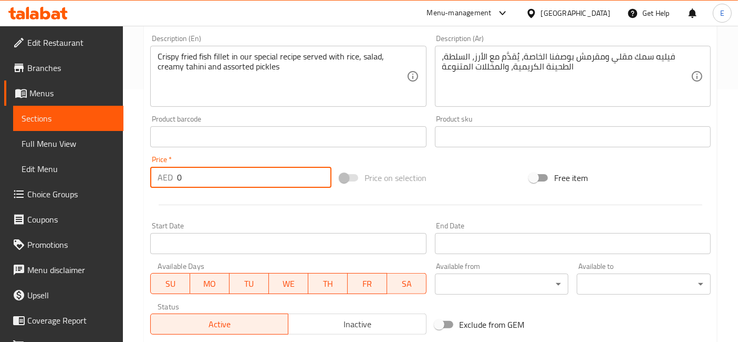
click at [226, 176] on input "0" at bounding box center [254, 177] width 154 height 21
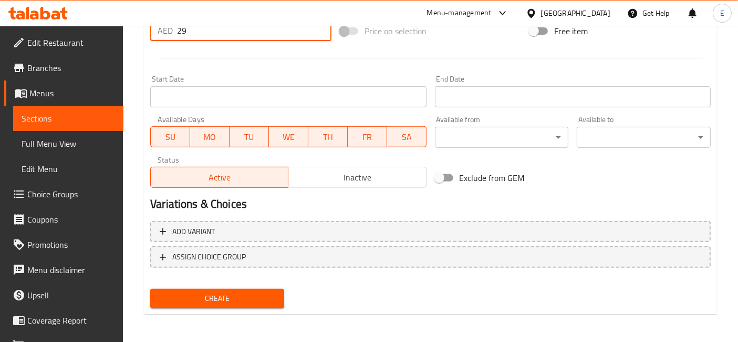
type input "29"
click at [222, 301] on span "Create" at bounding box center [217, 298] width 117 height 13
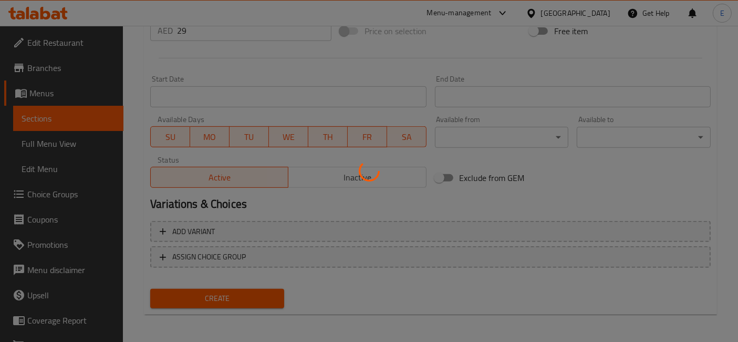
type input "0"
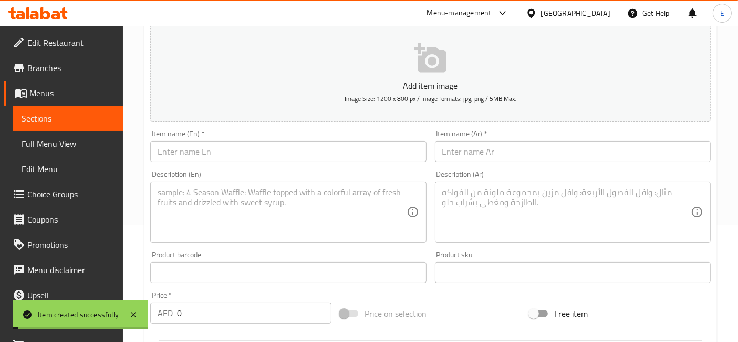
scroll to position [0, 0]
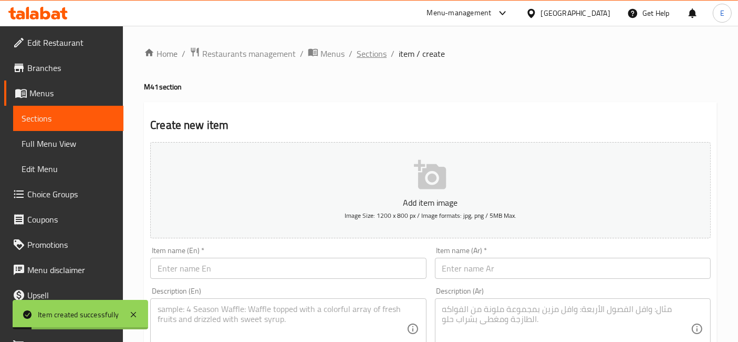
click at [374, 56] on span "Sections" at bounding box center [372, 53] width 30 height 13
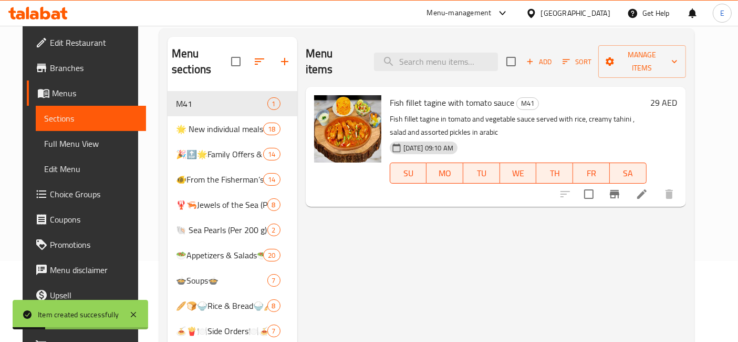
scroll to position [81, 0]
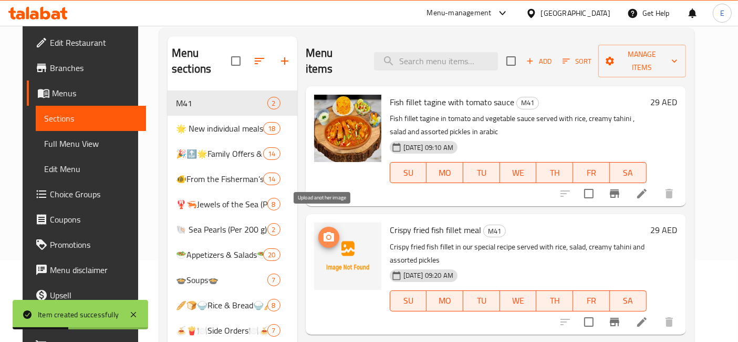
click at [324, 232] on icon "upload picture" at bounding box center [329, 236] width 11 height 9
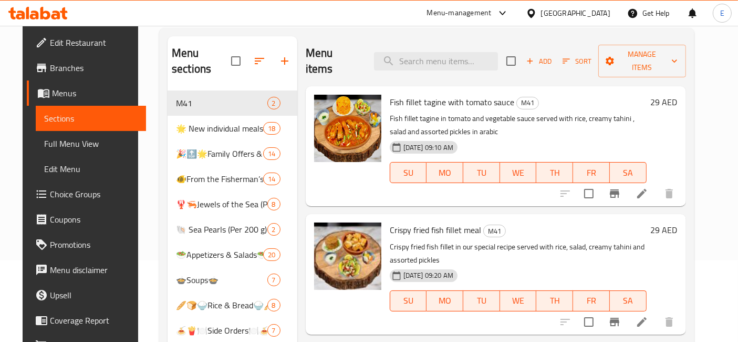
click at [552, 55] on span "Add" at bounding box center [539, 61] width 28 height 12
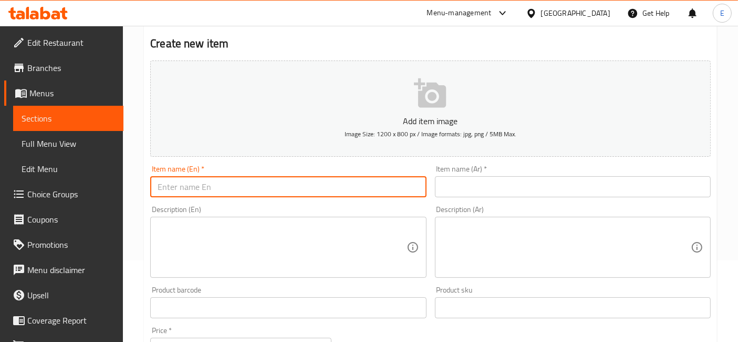
click at [268, 180] on input "text" at bounding box center [288, 186] width 276 height 21
type input "Grilled fish fillet meal"
click at [224, 252] on textarea at bounding box center [282, 247] width 249 height 50
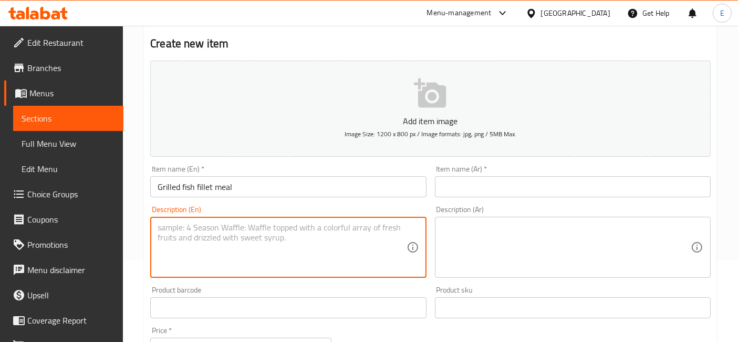
click at [204, 185] on input "Grilled fish fillet meal" at bounding box center [288, 186] width 276 height 21
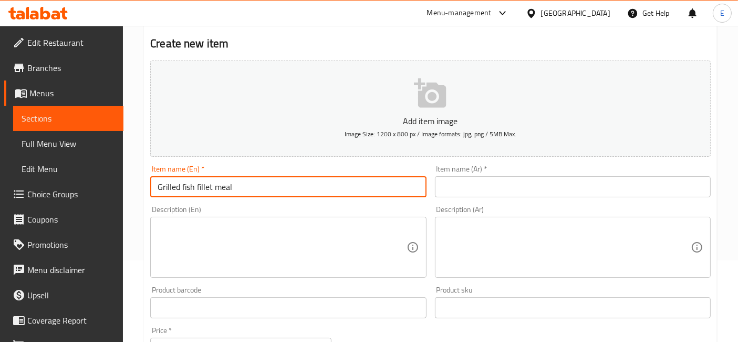
click at [204, 185] on input "Grilled fish fillet meal" at bounding box center [288, 186] width 276 height 21
click at [456, 189] on input "text" at bounding box center [573, 186] width 276 height 21
paste input "وجبة فيليه سمك مشوي"
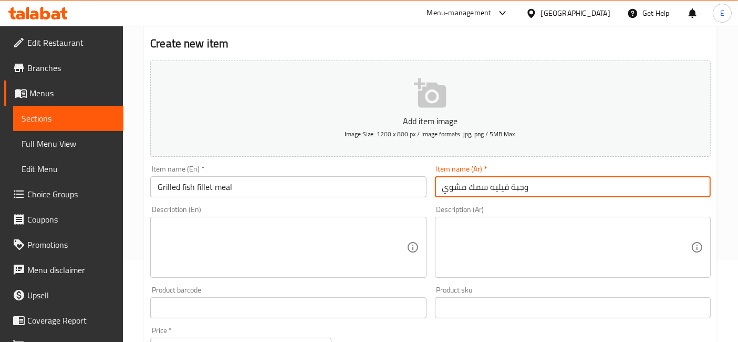
type input "وجبة فيليه سمك مشوي"
click at [339, 234] on textarea at bounding box center [282, 247] width 249 height 50
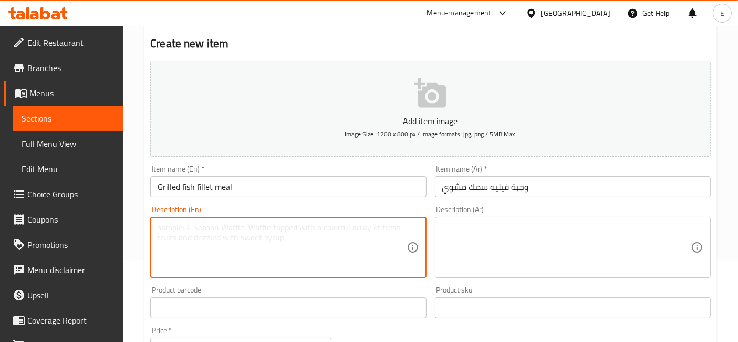
type textarea "g"
click at [288, 231] on textarea "Grilled fish filet pieces cooked with our special recipe, served with rice, sal…" at bounding box center [282, 247] width 249 height 50
type textarea "Grilled fish filet pieces cooked with our special recipe, served with rice, sal…"
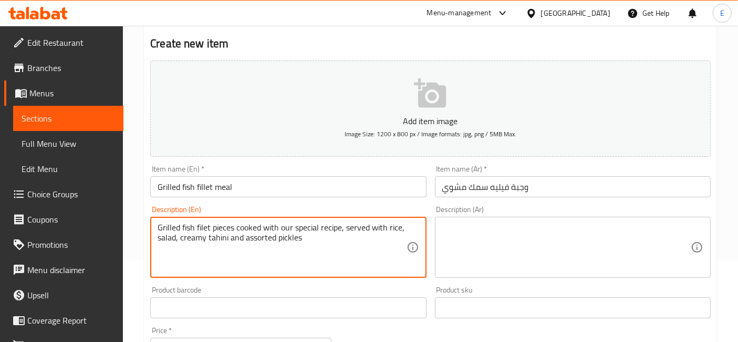
click at [471, 236] on textarea at bounding box center [566, 247] width 249 height 50
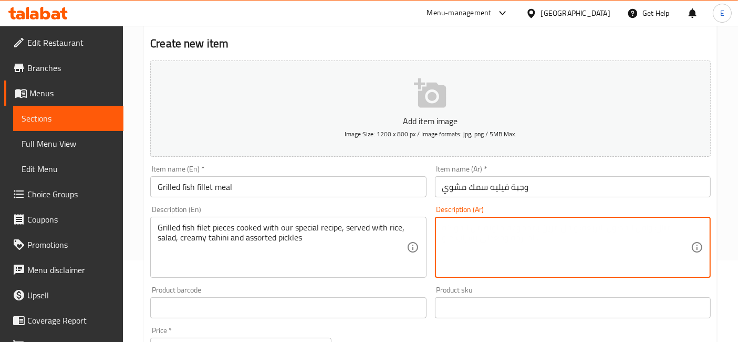
paste textarea "قطع فيليه سمك مشوي مطهو بوصفنا الخاصة، يُقدَّم مع الأرز، السلطة، الطحينة الكريم…"
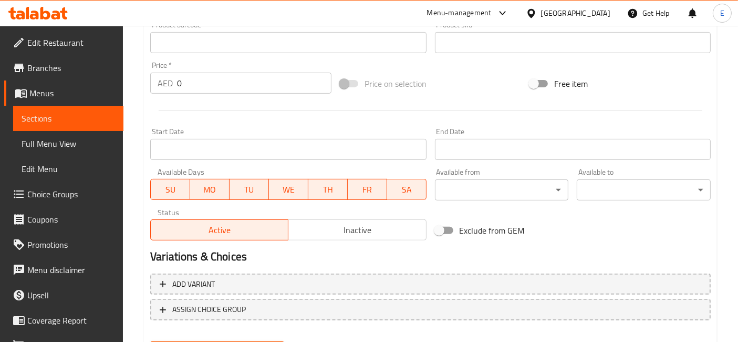
scroll to position [366, 0]
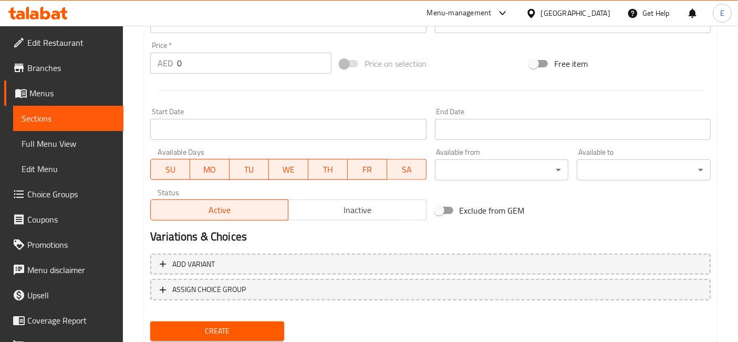
type textarea "قطع فيليه سمك مشوي مطهو بوصفنا الخاصة، يُقدَّم مع الأرز، السلطة، الطحينة الكريم…"
click at [256, 61] on input "0" at bounding box center [254, 63] width 154 height 21
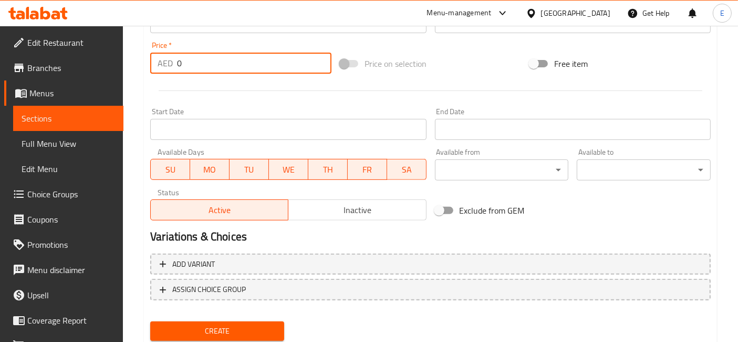
click at [256, 61] on input "0" at bounding box center [254, 63] width 154 height 21
type input "29"
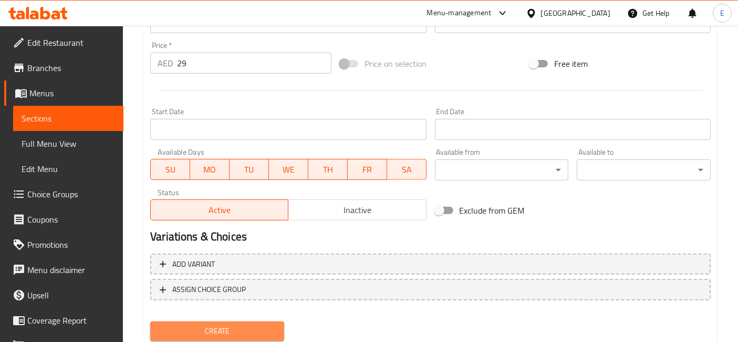
click at [222, 324] on span "Create" at bounding box center [217, 330] width 117 height 13
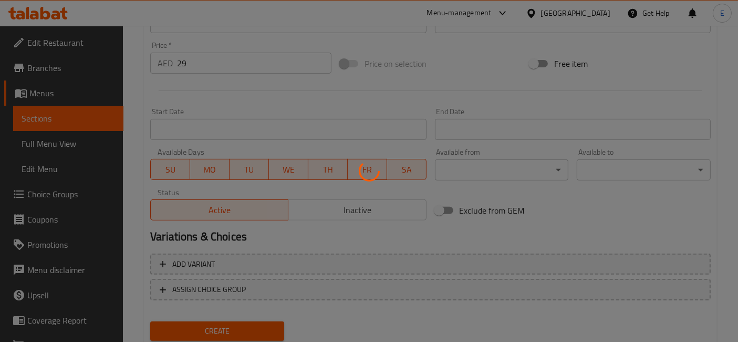
type input "0"
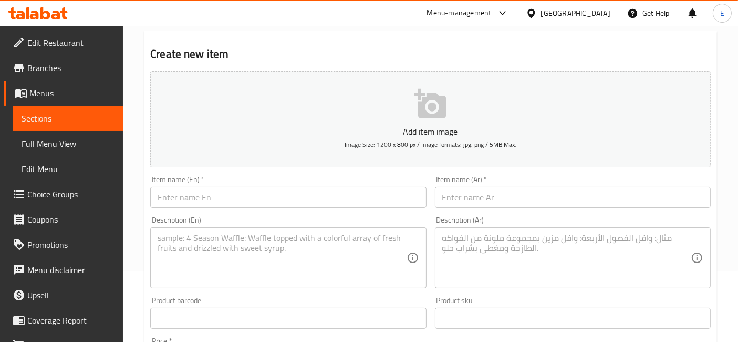
scroll to position [88, 0]
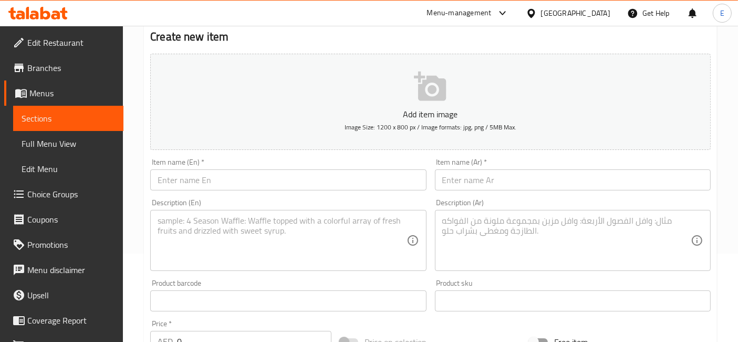
click at [228, 173] on input "text" at bounding box center [288, 179] width 276 height 21
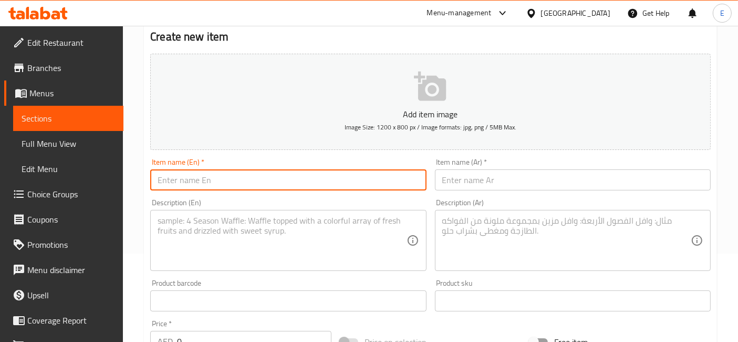
paste input "Mullet meal"
click at [181, 176] on input "Mullet meal" at bounding box center [288, 179] width 276 height 21
type input "Mullet fish meal"
click at [497, 184] on input "text" at bounding box center [573, 179] width 276 height 21
paste input "وجبة سمك بوري"
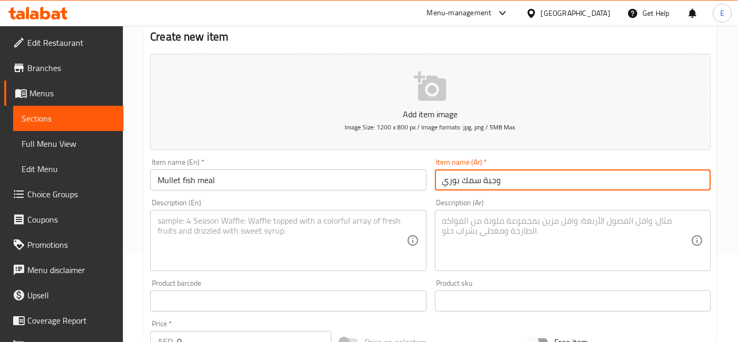
type input "وجبة سمك بوري"
click at [280, 252] on textarea at bounding box center [282, 240] width 249 height 50
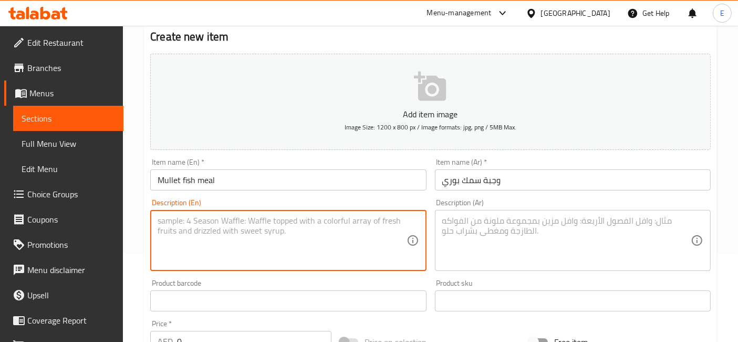
paste textarea "Mullet fish cooked with our special recipe, served with rice, salad, creamy tah…"
click at [291, 230] on textarea "Mullet fish cooked with our special recipe, served with rice, salad, creamy tah…" at bounding box center [282, 240] width 249 height 50
type textarea "Mullet fish cooked with our special recipe, served with rice, salad, creamy tah…"
click at [484, 225] on textarea at bounding box center [566, 240] width 249 height 50
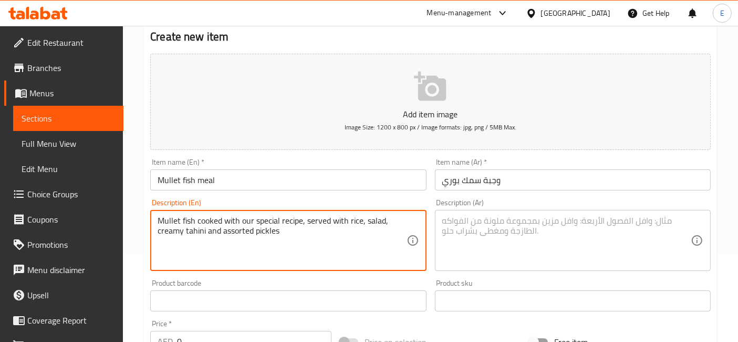
paste textarea "سمك بوري مطهو بوصفنا الخاصة، يُقدَّم مع الأرز، السلطة، الطحينة الكريمية، والمخل…"
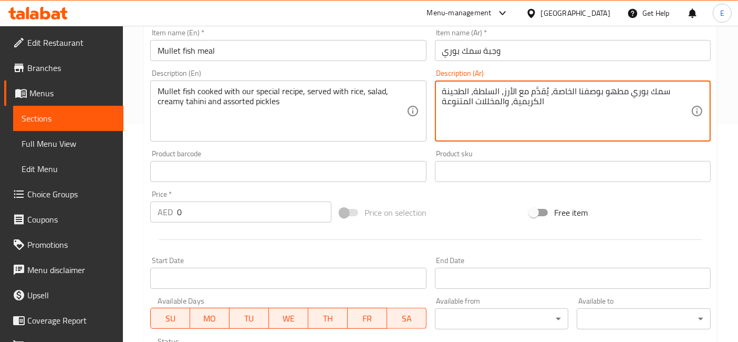
scroll to position [222, 0]
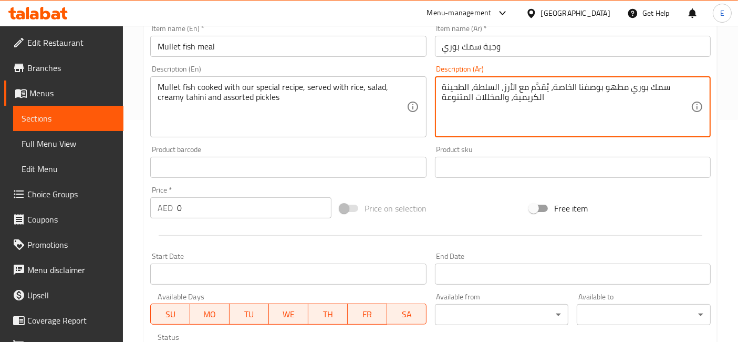
type textarea "سمك بوري مطهو بوصفنا الخاصة، يُقدَّم مع الأرز، السلطة، الطحينة الكريمية، والمخل…"
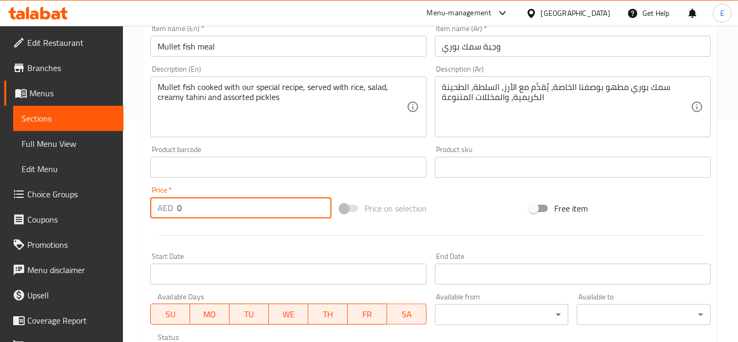
click at [246, 210] on input "0" at bounding box center [254, 207] width 154 height 21
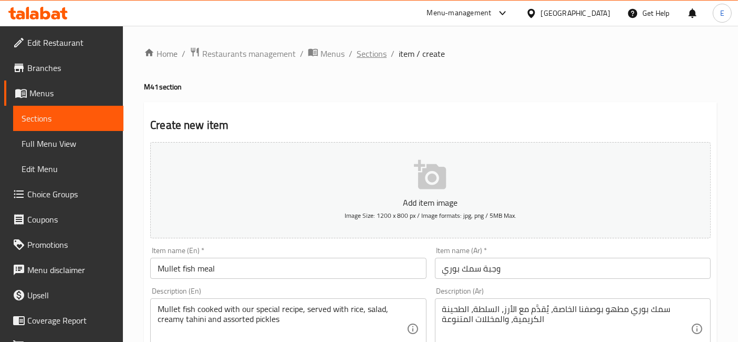
type input "29"
click at [376, 57] on span "Sections" at bounding box center [372, 53] width 30 height 13
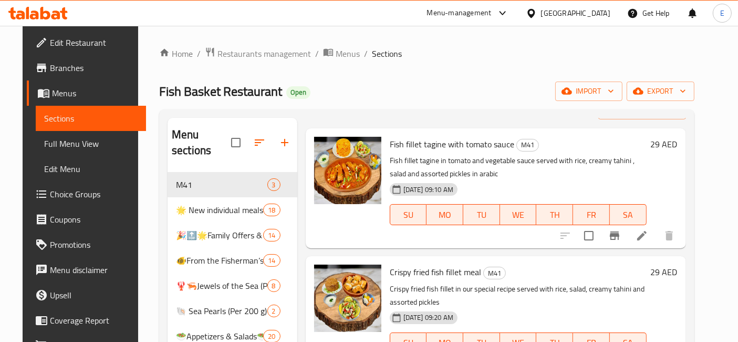
scroll to position [175, 0]
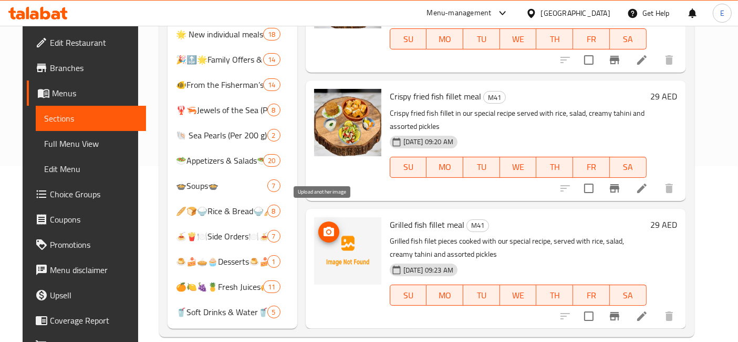
click at [328, 225] on icon "upload picture" at bounding box center [329, 231] width 13 height 13
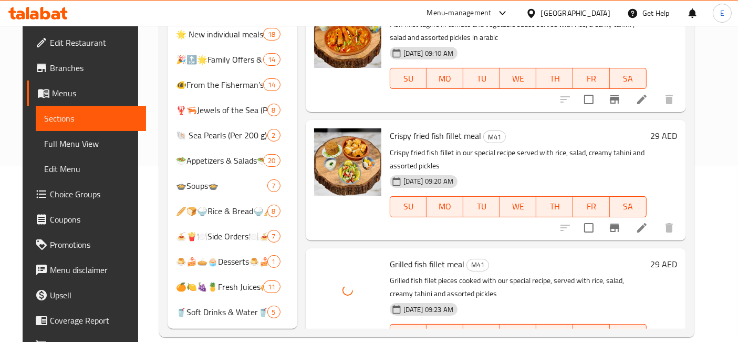
scroll to position [0, 0]
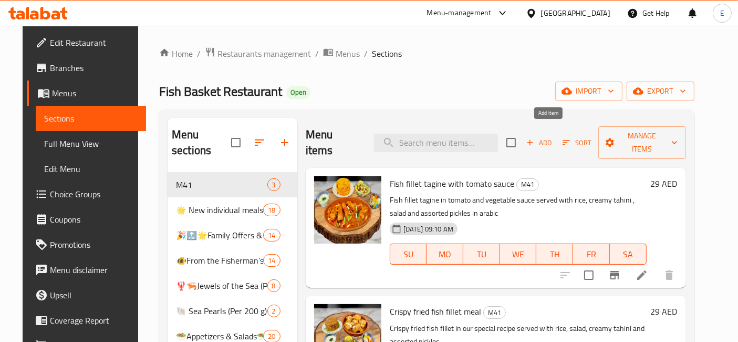
click at [535, 138] on icon "button" at bounding box center [529, 142] width 9 height 9
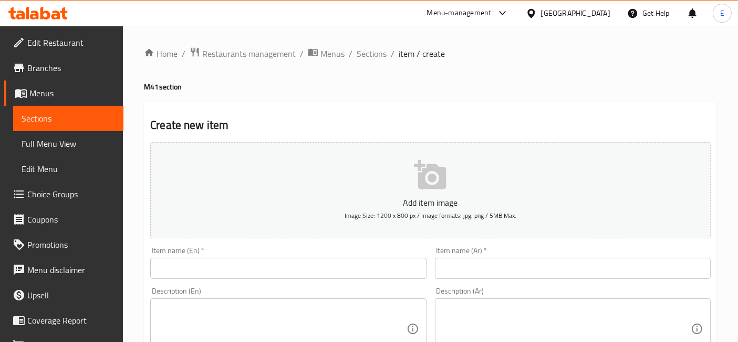
click at [289, 274] on input "text" at bounding box center [288, 267] width 276 height 21
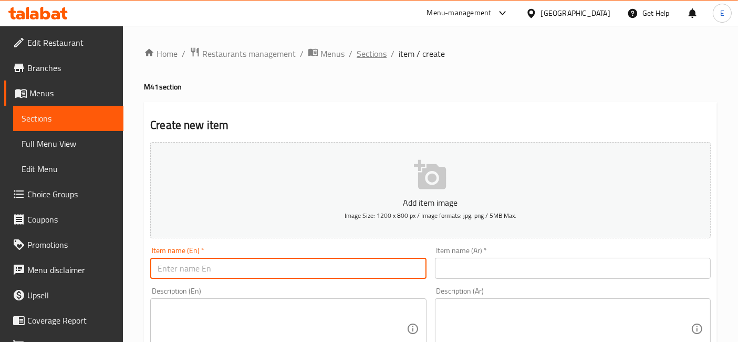
click at [383, 52] on span "Sections" at bounding box center [372, 53] width 30 height 13
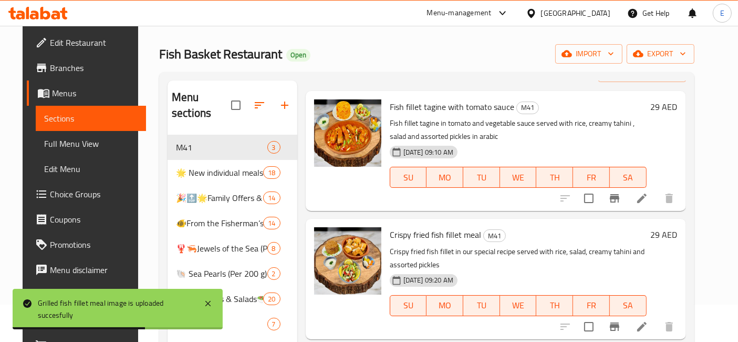
scroll to position [175, 0]
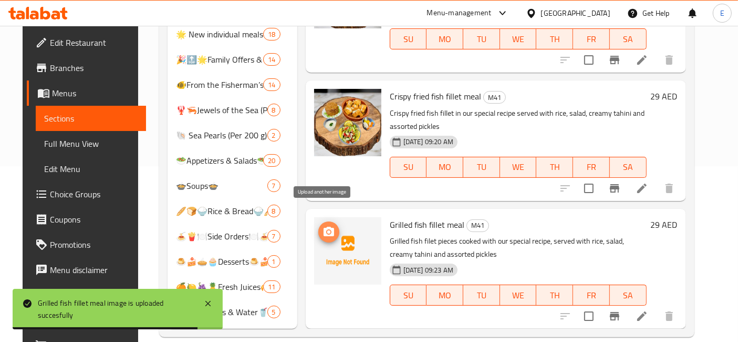
click at [327, 230] on circle "upload picture" at bounding box center [328, 231] width 3 height 3
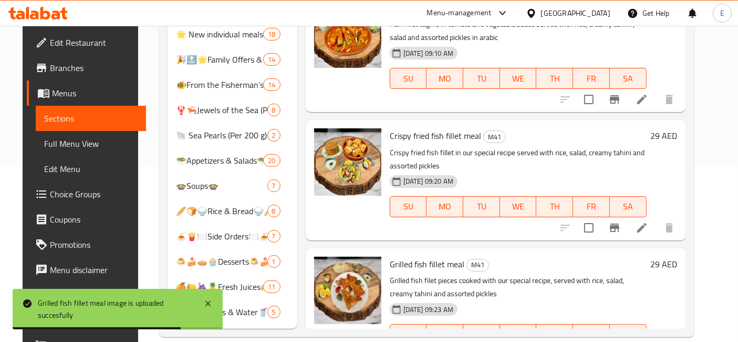
scroll to position [0, 0]
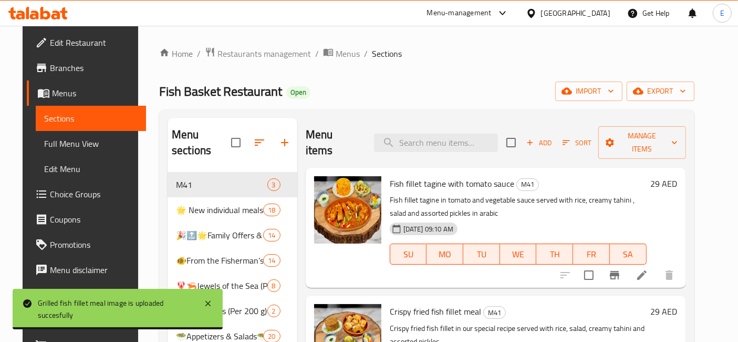
click at [549, 137] on span "Add" at bounding box center [539, 143] width 28 height 12
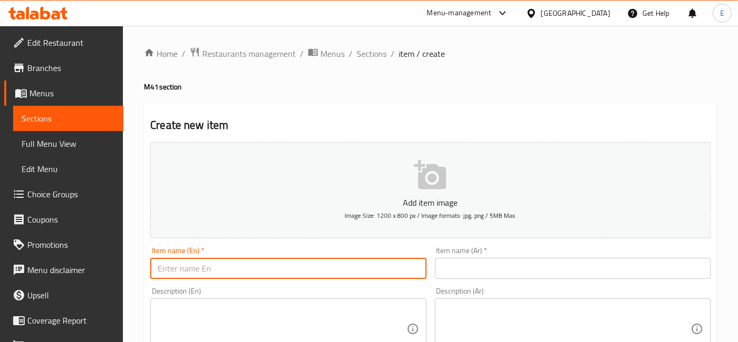
click at [233, 275] on input "text" at bounding box center [288, 267] width 276 height 21
paste input "Mullet meal"
click at [182, 269] on input "Mullet meal" at bounding box center [288, 267] width 276 height 21
type input "Mullet fish meal"
click at [252, 310] on textarea at bounding box center [282, 329] width 249 height 50
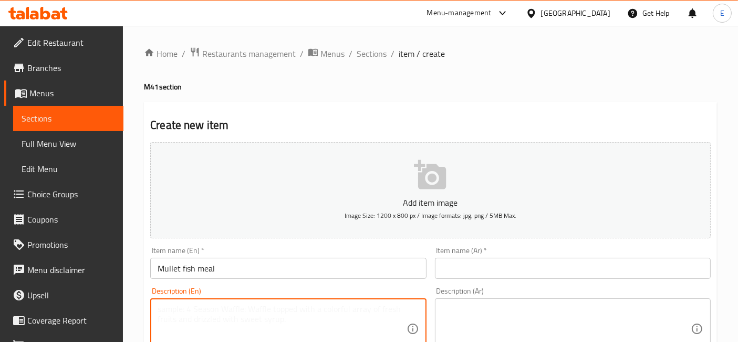
paste textarea "Mullet fish cooked with our special recipe, served with rice, salad, creamy tah…"
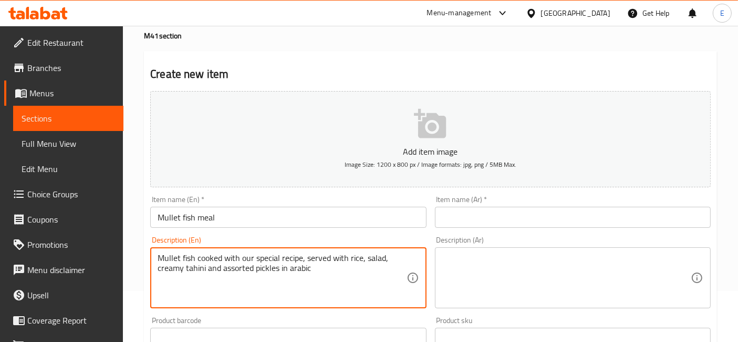
scroll to position [54, 0]
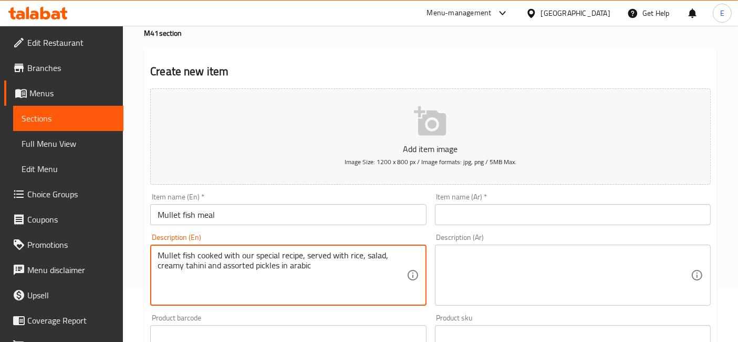
type textarea "Mullet fish cooked with our special recipe, served with rice, salad, creamy tah…"
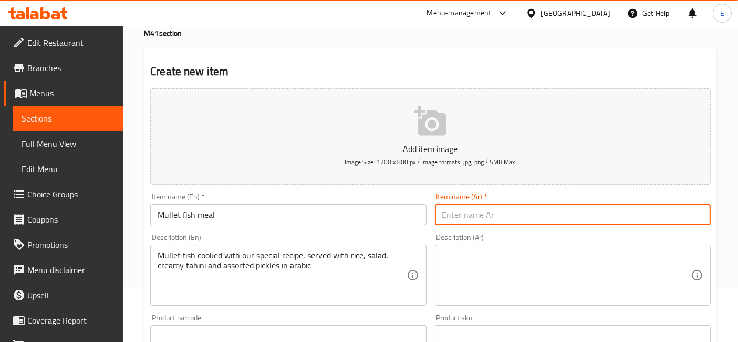
click at [442, 219] on input "text" at bounding box center [573, 214] width 276 height 21
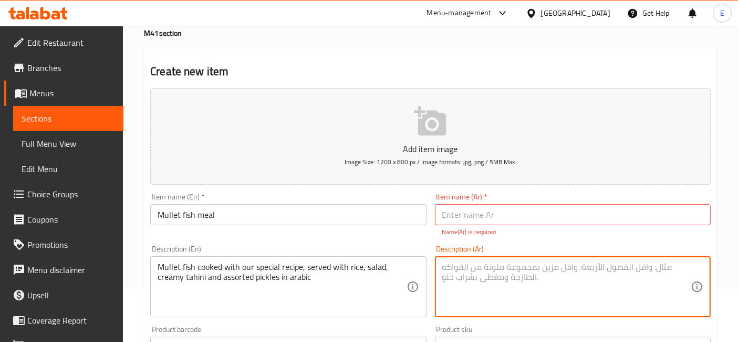
click at [463, 280] on textarea at bounding box center [566, 287] width 249 height 50
paste textarea "سمك بوري مطهو بوصفنا الخاصة، يُقدَّم مع الأرز، السلطة، الطحينة الكريمية، والمخل…"
type textarea "سمك بوري مطهو بوصفنا الخاصة، يُقدَّم مع الأرز، السلطة، الطحينة الكريمية، والمخل…"
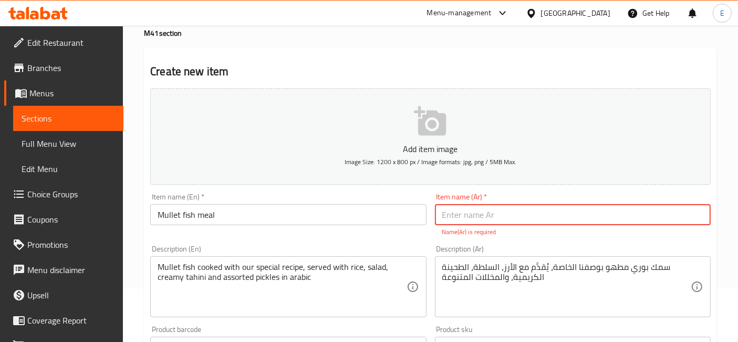
click at [493, 214] on input "text" at bounding box center [573, 214] width 276 height 21
paste input "وجبة سمك بوري"
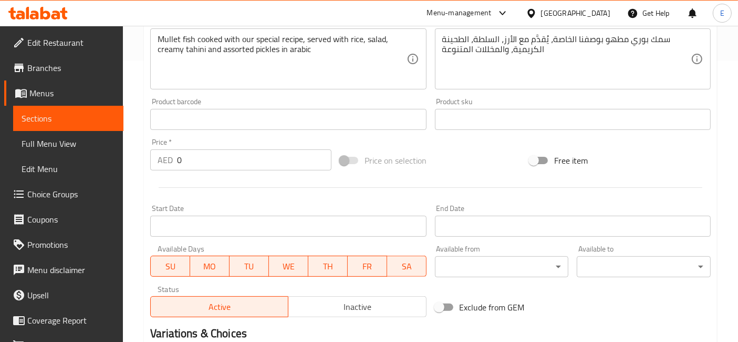
scroll to position [286, 0]
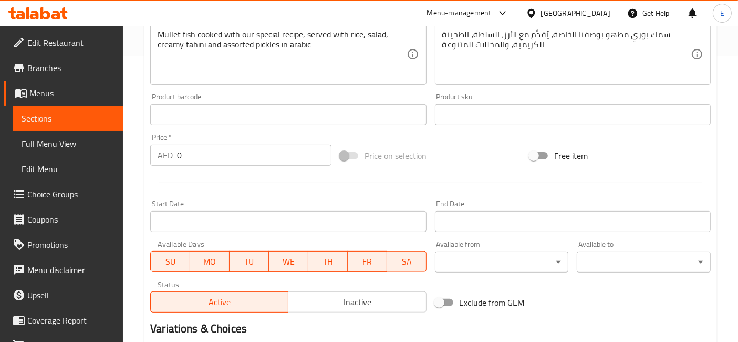
type input "وجبة سمك بوري"
click at [264, 161] on div "Add item image Image Size: 1200 x 800 px / Image formats: jpg, png / 5MB Max. I…" at bounding box center [430, 84] width 569 height 464
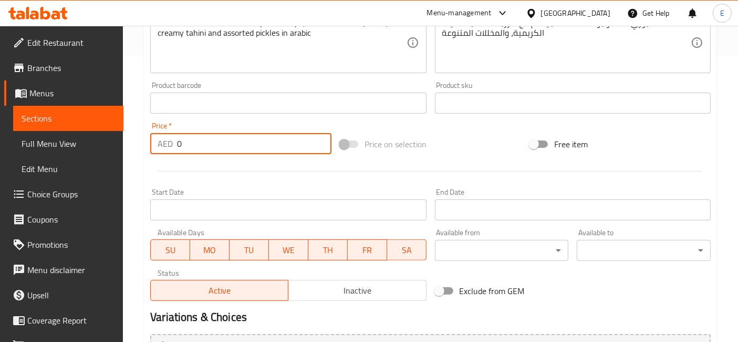
click at [264, 161] on div at bounding box center [430, 171] width 569 height 26
click at [262, 148] on input "0" at bounding box center [254, 143] width 154 height 21
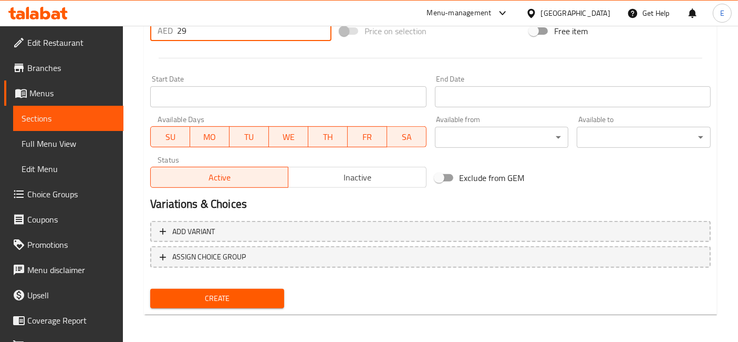
type input "29"
click at [221, 297] on span "Create" at bounding box center [217, 298] width 117 height 13
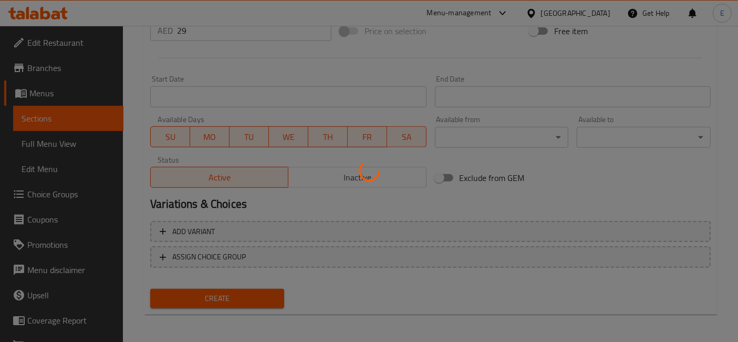
type input "0"
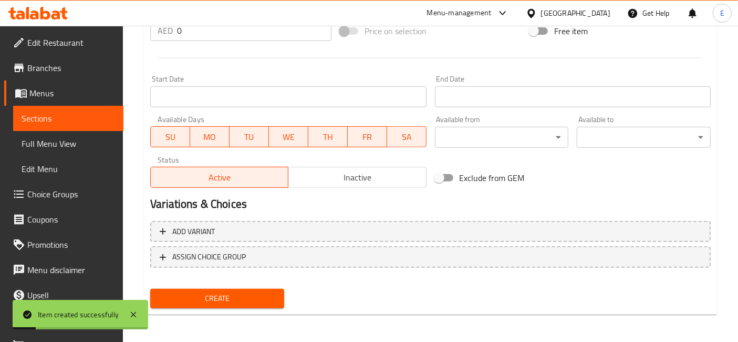
scroll to position [0, 0]
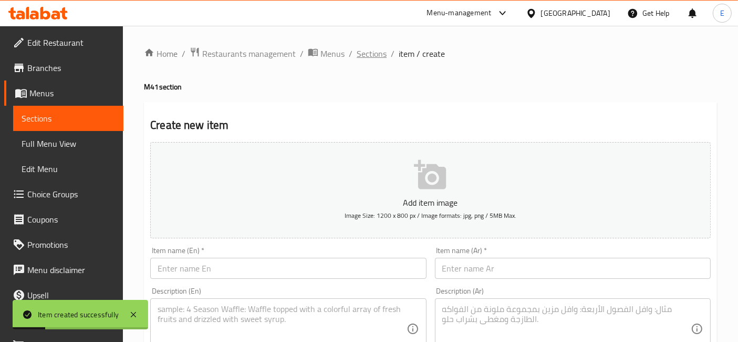
click at [366, 51] on span "Sections" at bounding box center [372, 53] width 30 height 13
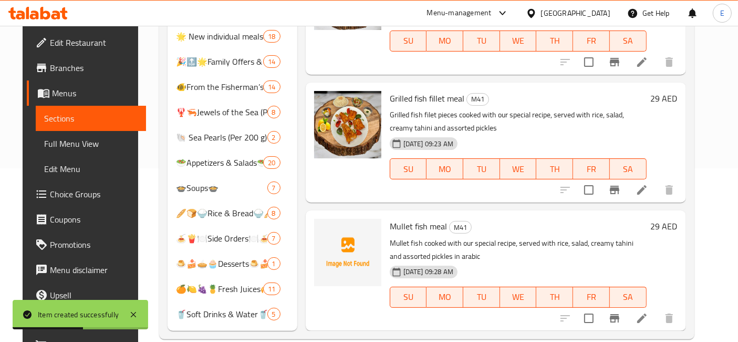
scroll to position [174, 0]
click at [327, 231] on circle "upload picture" at bounding box center [328, 232] width 3 height 3
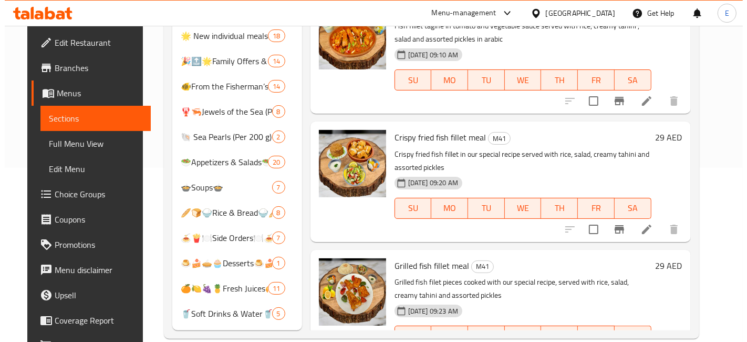
scroll to position [0, 0]
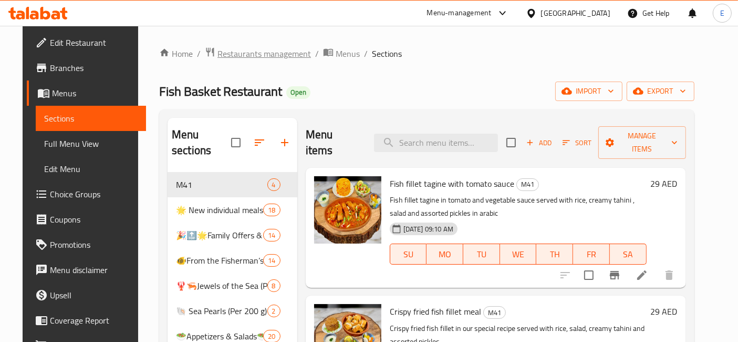
click at [239, 54] on span "Restaurants management" at bounding box center [265, 53] width 94 height 13
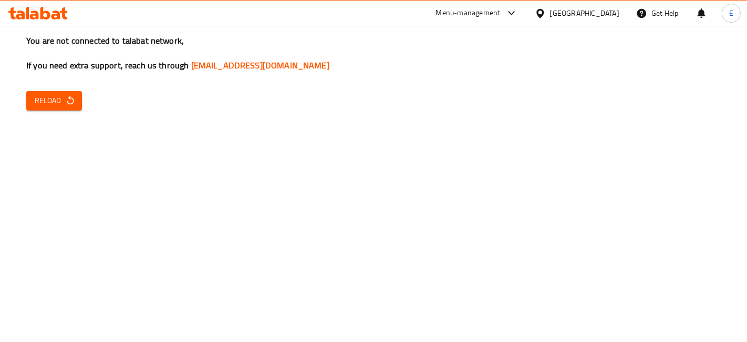
click at [691, 140] on div "You are not connected to talabat network, If you need extra support, reach us t…" at bounding box center [373, 171] width 747 height 342
click at [67, 96] on icon "button" at bounding box center [70, 100] width 11 height 11
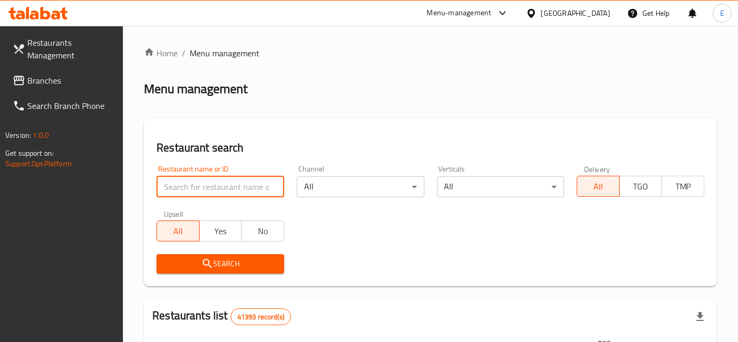
click at [195, 184] on input "search" at bounding box center [221, 186] width 128 height 21
type input "mado"
click button "Search" at bounding box center [221, 263] width 128 height 19
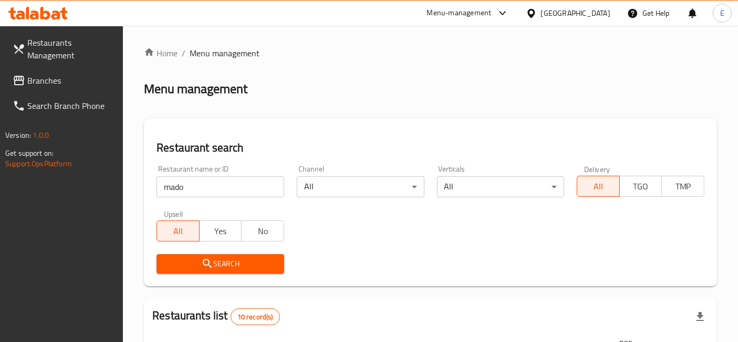
click at [468, 18] on div "Menu-management" at bounding box center [459, 13] width 65 height 13
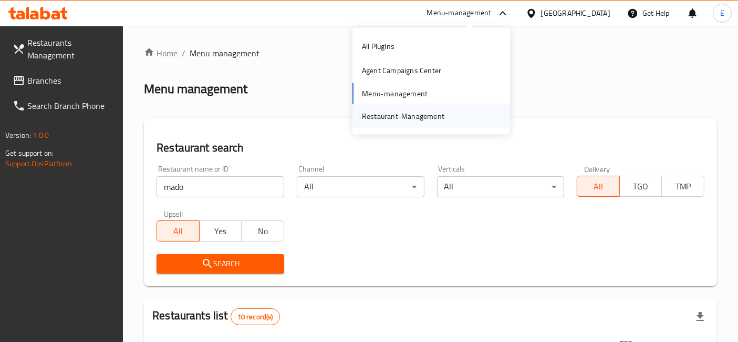
click at [399, 110] on div "Restaurant-Management" at bounding box center [403, 116] width 82 height 12
